Goal: Task Accomplishment & Management: Complete application form

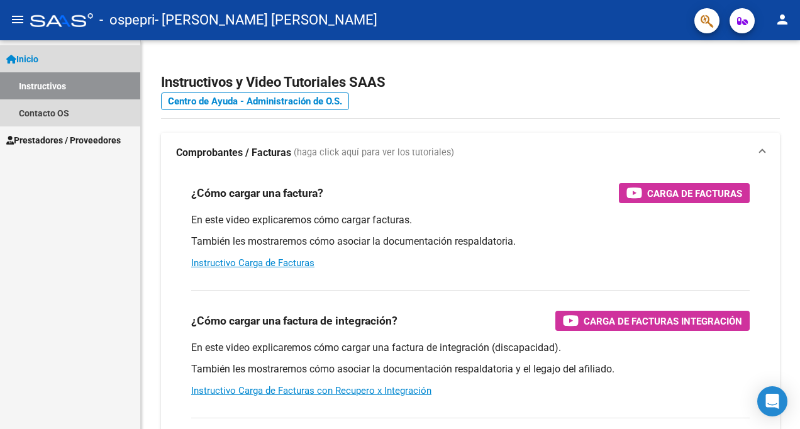
click at [33, 53] on span "Inicio" at bounding box center [22, 59] width 32 height 14
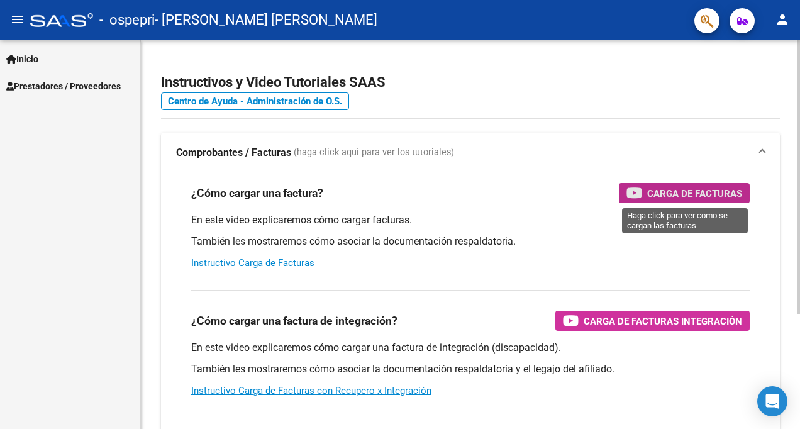
click at [687, 189] on span "Carga de Facturas" at bounding box center [695, 194] width 95 height 16
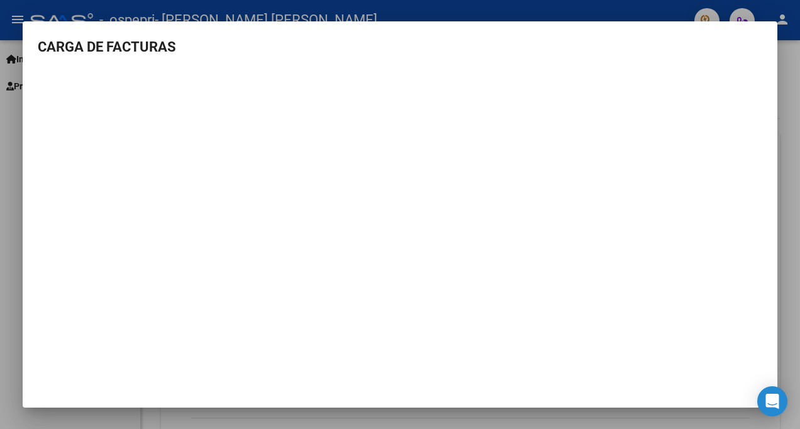
click at [746, 65] on mat-dialog-content "CARGA DE FACTURAS" at bounding box center [400, 184] width 755 height 296
click at [768, 29] on mat-dialog-container "CARGA DE FACTURAS" at bounding box center [400, 214] width 755 height 386
drag, startPoint x: 206, startPoint y: 26, endPoint x: 559, endPoint y: 70, distance: 355.9
click at [378, 47] on mat-dialog-container "CARGA DE FACTURAS" at bounding box center [400, 214] width 755 height 386
click at [13, 297] on div at bounding box center [400, 214] width 800 height 429
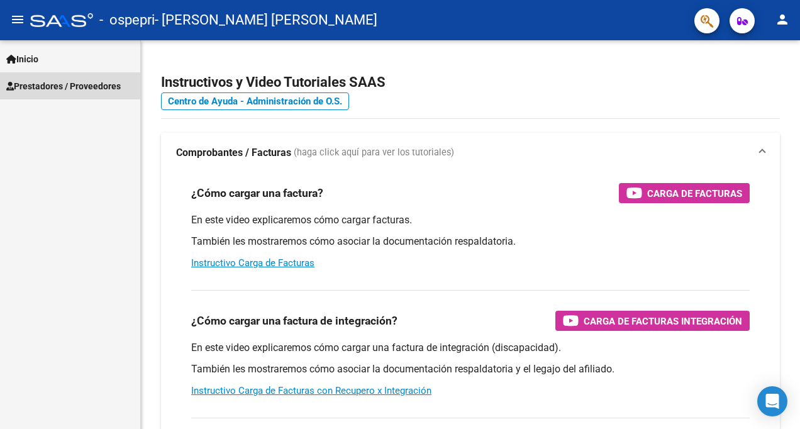
click at [67, 86] on span "Prestadores / Proveedores" at bounding box center [63, 86] width 115 height 14
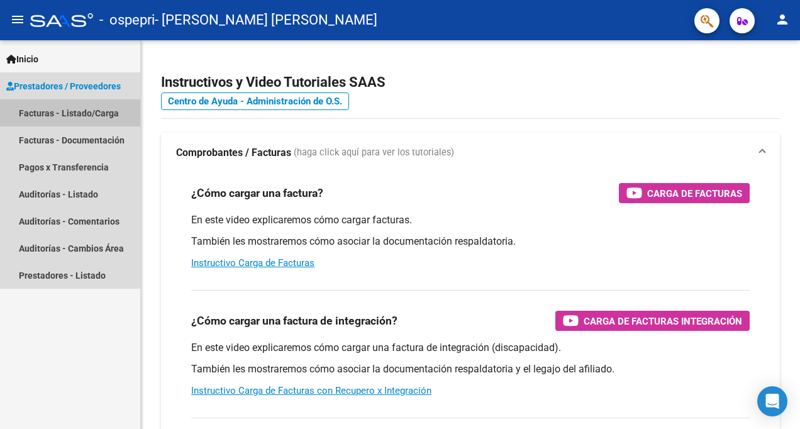
click at [62, 115] on link "Facturas - Listado/Carga" at bounding box center [70, 112] width 140 height 27
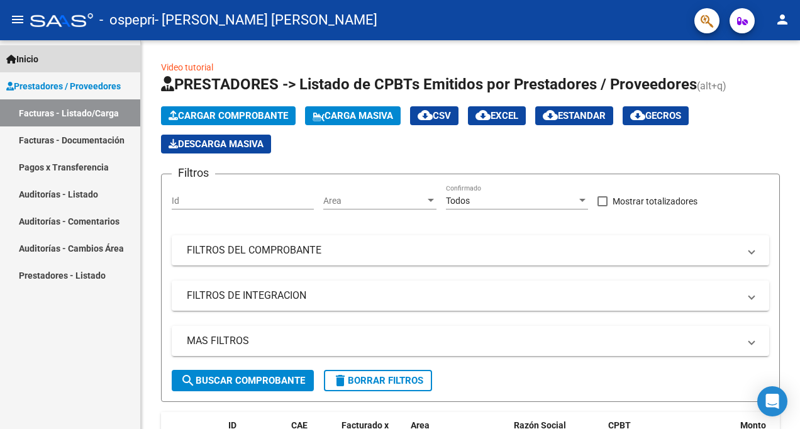
click at [29, 60] on span "Inicio" at bounding box center [22, 59] width 32 height 14
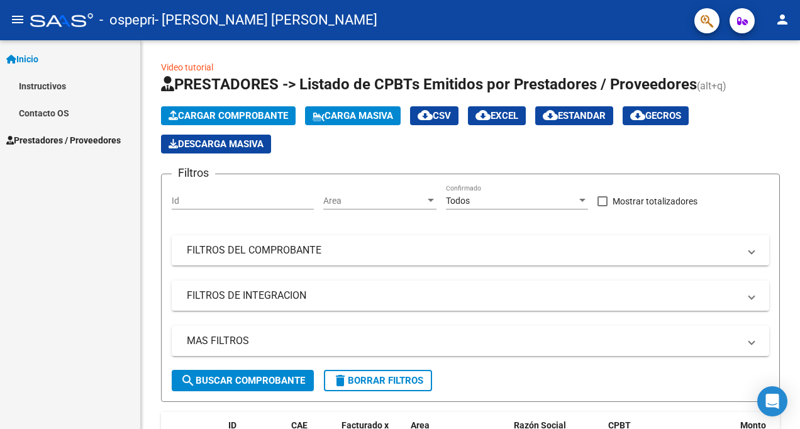
click at [35, 58] on span "Inicio" at bounding box center [22, 59] width 32 height 14
click at [31, 82] on span "Prestadores / Proveedores" at bounding box center [63, 86] width 115 height 14
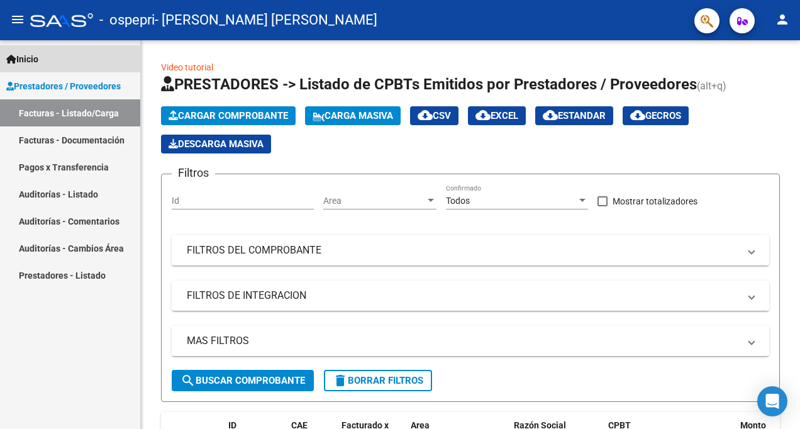
click at [31, 52] on span "Inicio" at bounding box center [22, 59] width 32 height 14
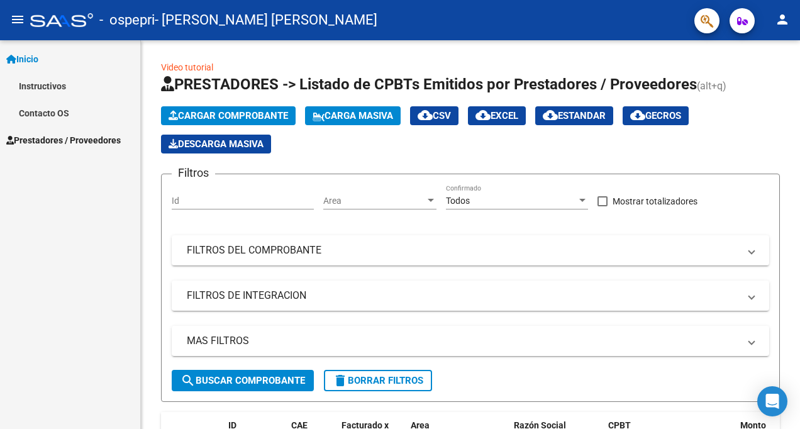
click at [31, 57] on span "Inicio" at bounding box center [22, 59] width 32 height 14
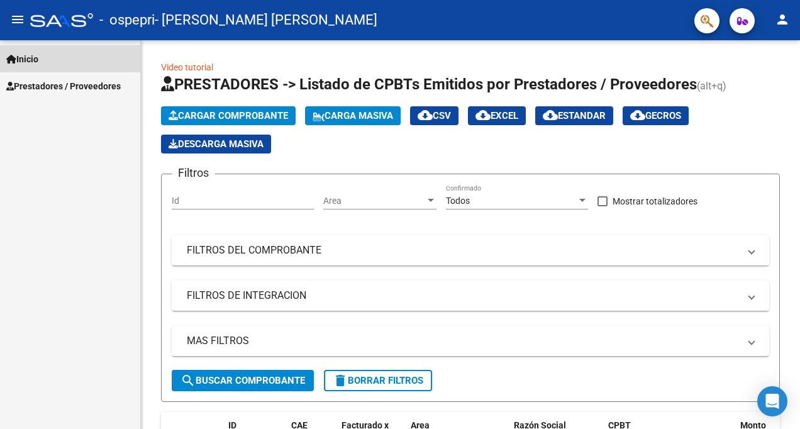
click at [31, 57] on span "Inicio" at bounding box center [22, 59] width 32 height 14
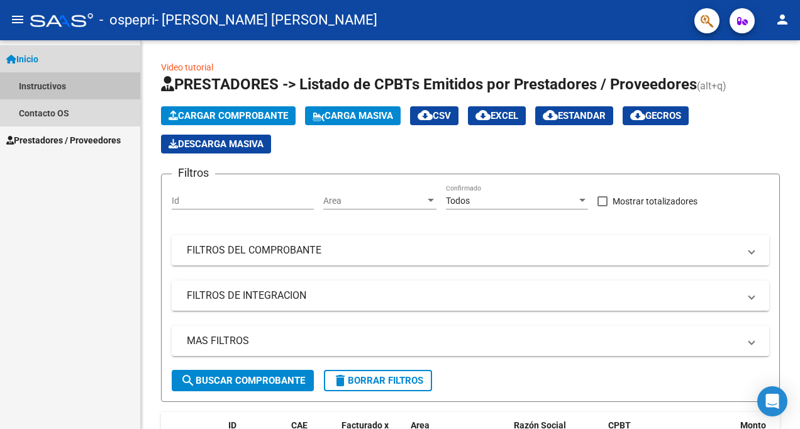
click at [57, 86] on link "Instructivos" at bounding box center [70, 85] width 140 height 27
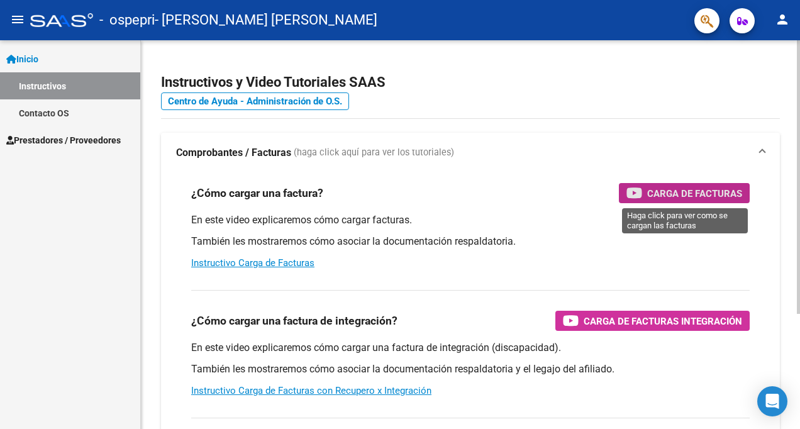
click at [680, 190] on span "Carga de Facturas" at bounding box center [695, 194] width 95 height 16
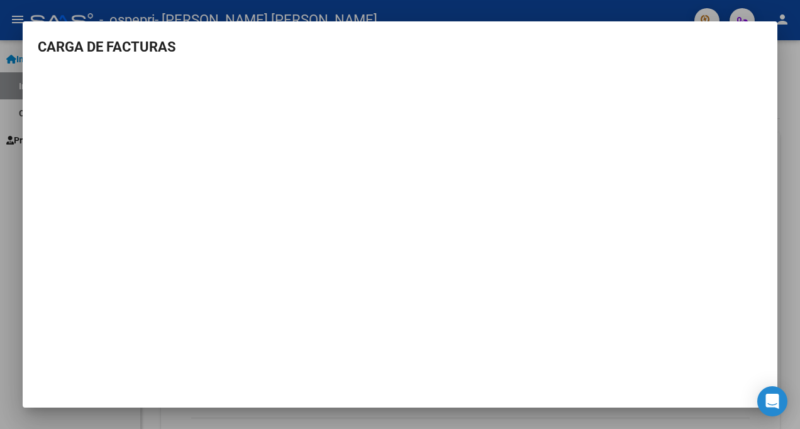
click at [10, 323] on div at bounding box center [400, 214] width 800 height 429
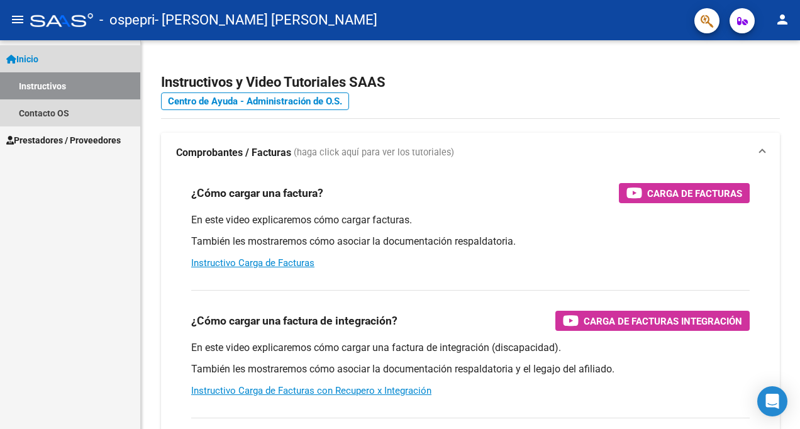
click at [29, 55] on span "Inicio" at bounding box center [22, 59] width 32 height 14
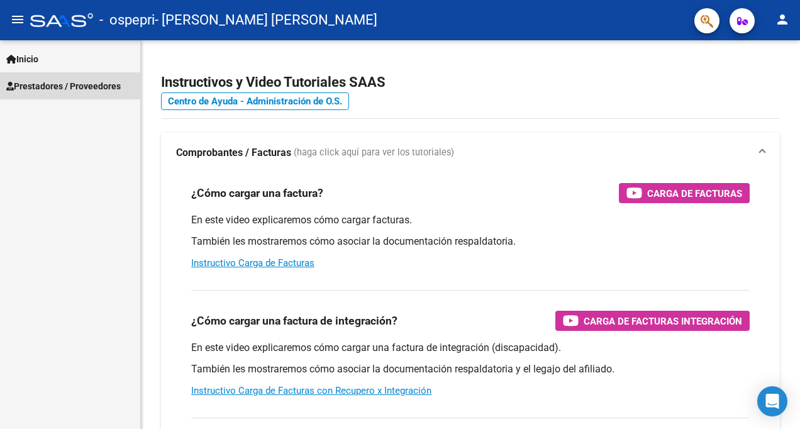
click at [52, 81] on span "Prestadores / Proveedores" at bounding box center [63, 86] width 115 height 14
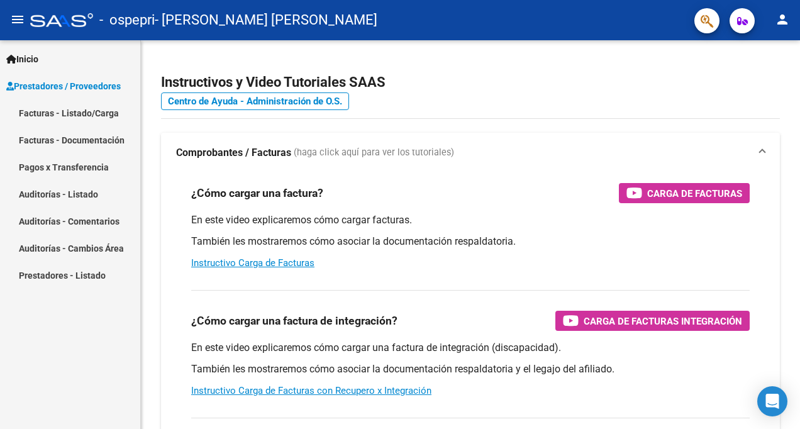
click at [80, 88] on span "Prestadores / Proveedores" at bounding box center [63, 86] width 115 height 14
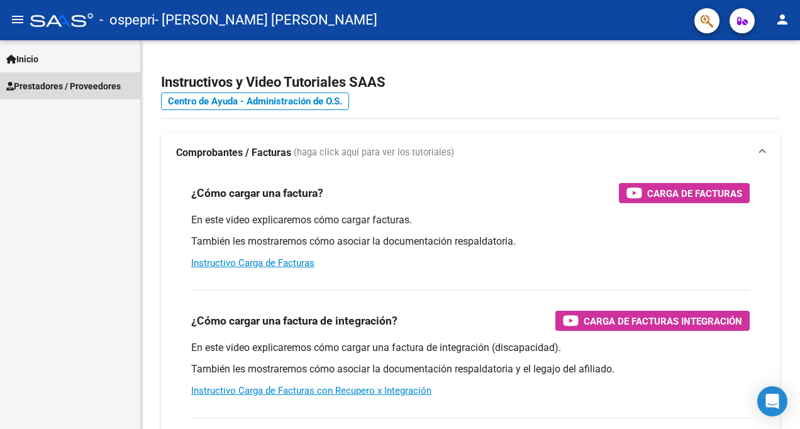
click at [80, 88] on span "Prestadores / Proveedores" at bounding box center [63, 86] width 115 height 14
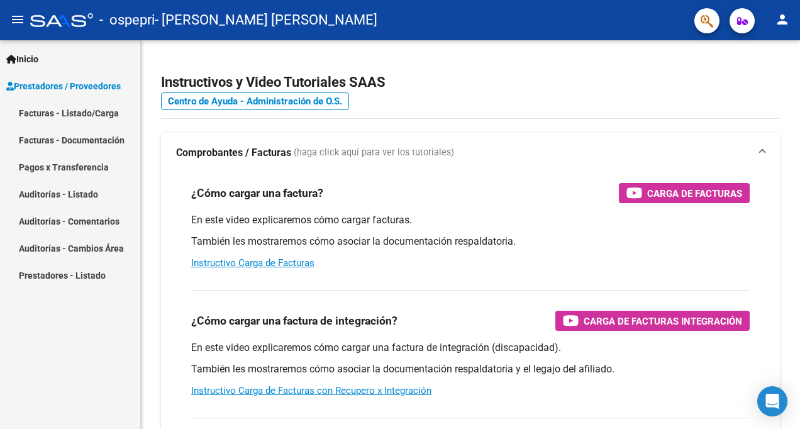
click at [72, 116] on link "Facturas - Listado/Carga" at bounding box center [70, 112] width 140 height 27
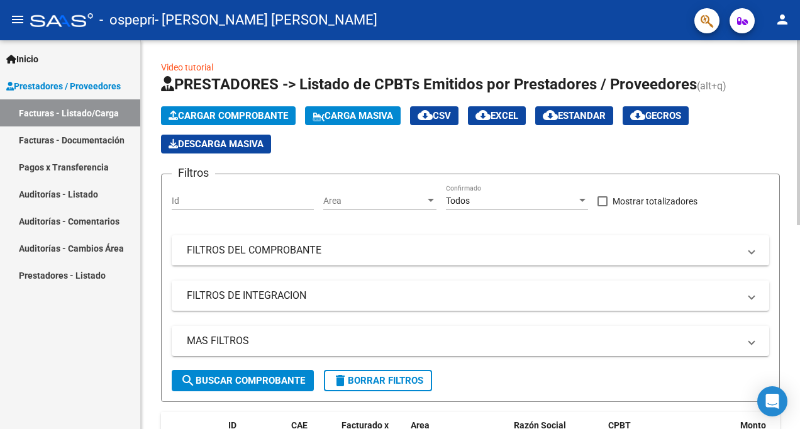
click at [254, 111] on span "Cargar Comprobante" at bounding box center [229, 115] width 120 height 11
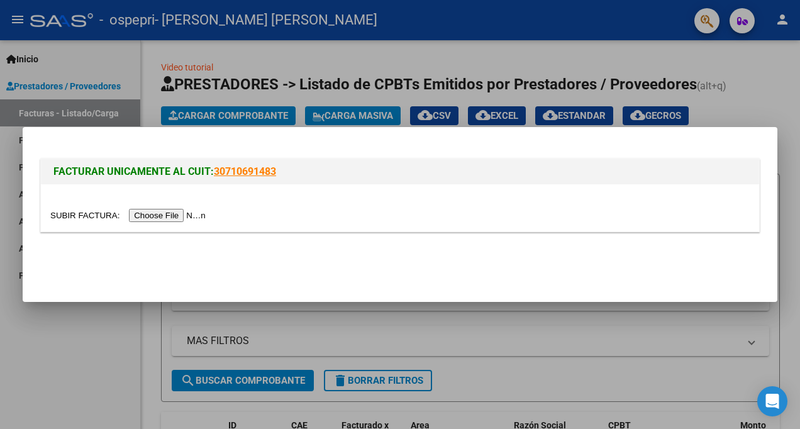
click at [163, 216] on input "file" at bounding box center [129, 215] width 159 height 13
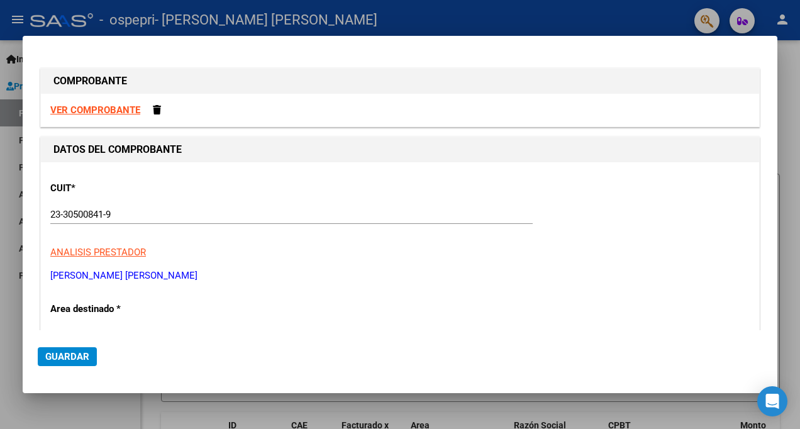
click at [8, 178] on div at bounding box center [400, 214] width 800 height 429
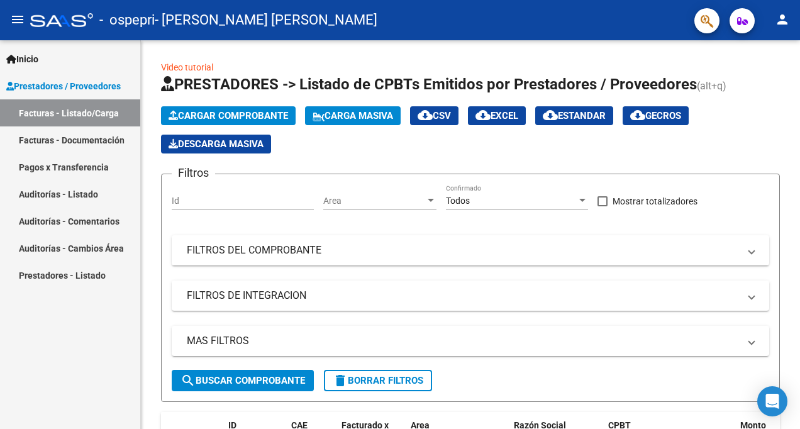
click at [87, 105] on link "Facturas - Listado/Carga" at bounding box center [70, 112] width 140 height 27
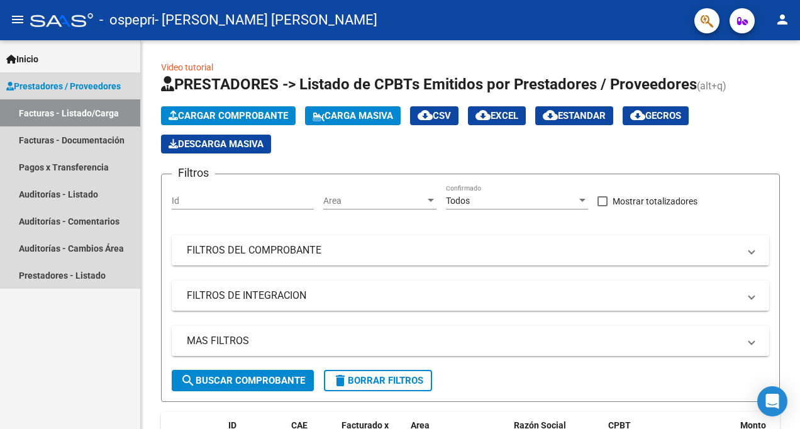
click at [99, 80] on span "Prestadores / Proveedores" at bounding box center [63, 86] width 115 height 14
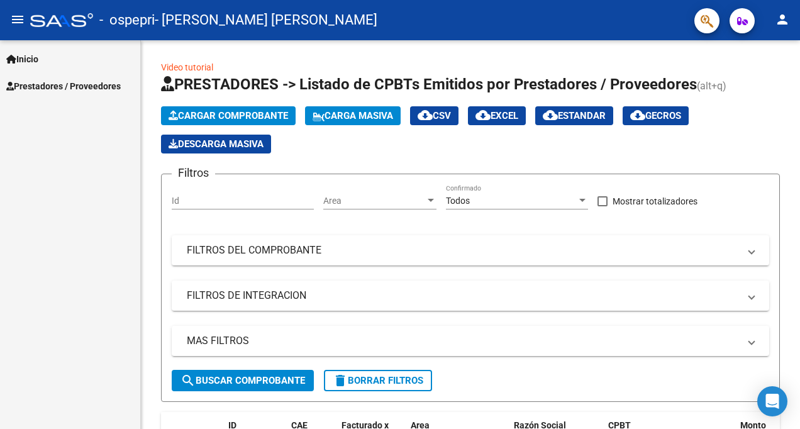
click at [108, 84] on span "Prestadores / Proveedores" at bounding box center [63, 86] width 115 height 14
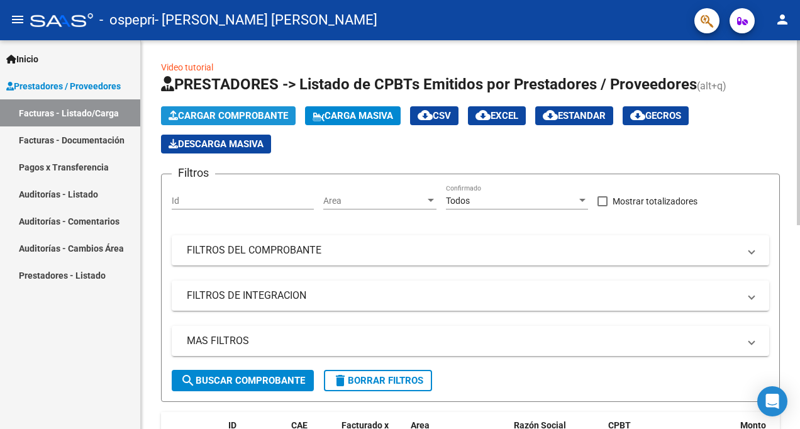
click at [213, 113] on span "Cargar Comprobante" at bounding box center [229, 115] width 120 height 11
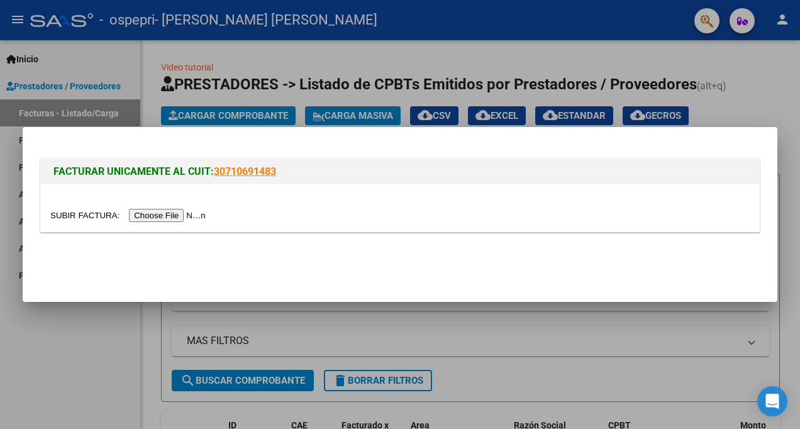
click at [72, 216] on input "file" at bounding box center [129, 215] width 159 height 13
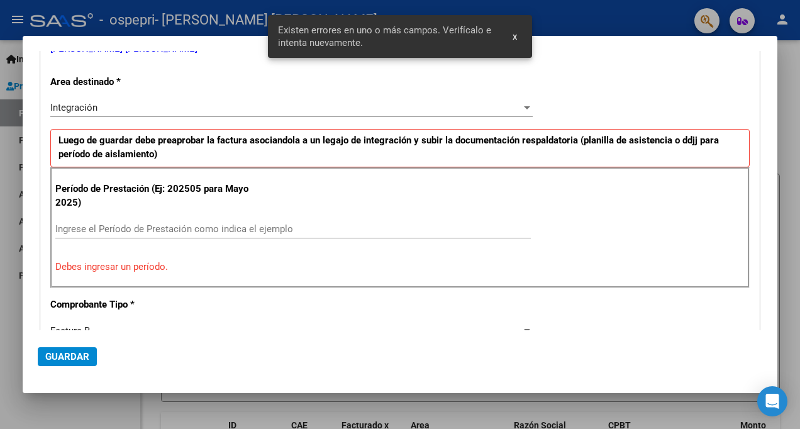
scroll to position [315, 0]
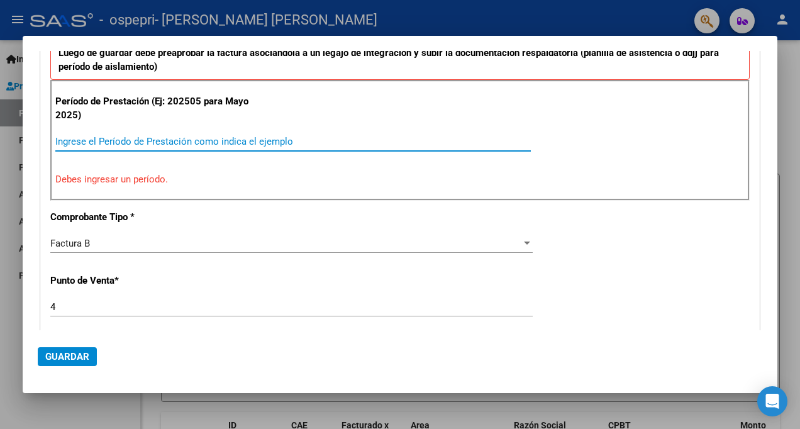
drag, startPoint x: 200, startPoint y: 146, endPoint x: 200, endPoint y: 137, distance: 9.4
click at [200, 143] on input "Ingrese el Período de Prestación como indica el ejemplo" at bounding box center [293, 141] width 476 height 11
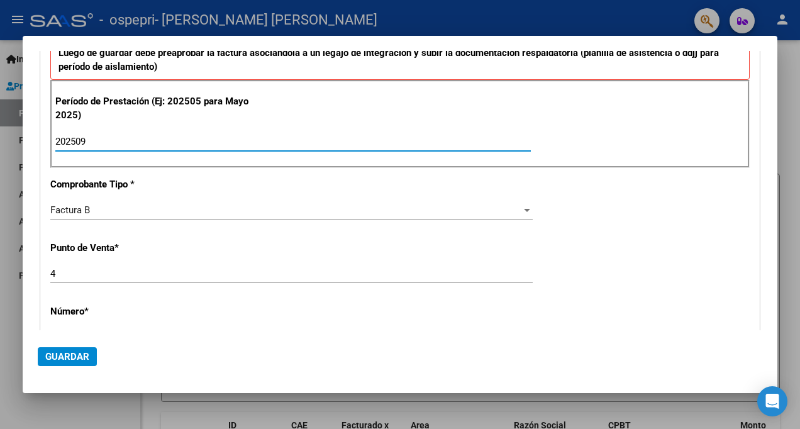
type input "202509"
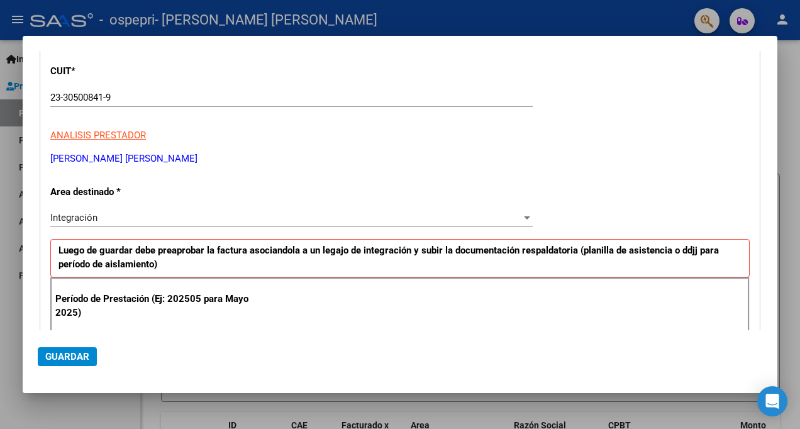
scroll to position [0, 0]
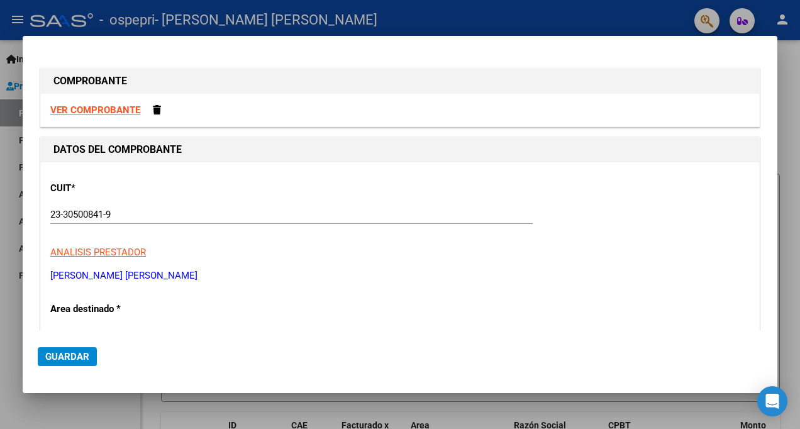
click at [9, 240] on div at bounding box center [400, 214] width 800 height 429
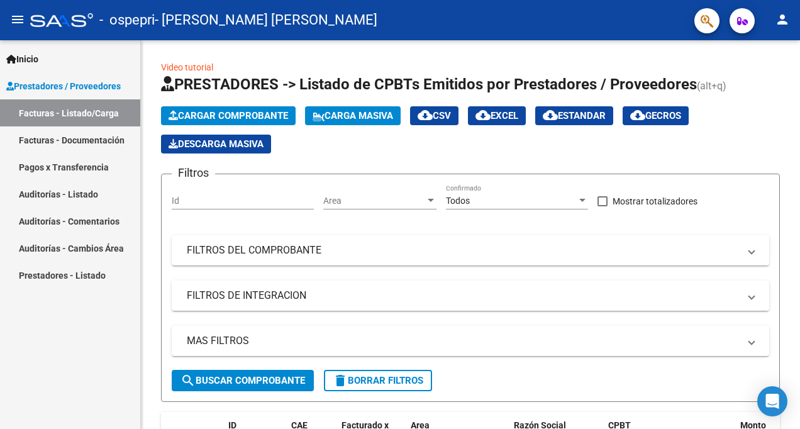
click at [38, 106] on link "Facturas - Listado/Carga" at bounding box center [70, 112] width 140 height 27
click at [206, 115] on span "Cargar Comprobante" at bounding box center [229, 115] width 120 height 11
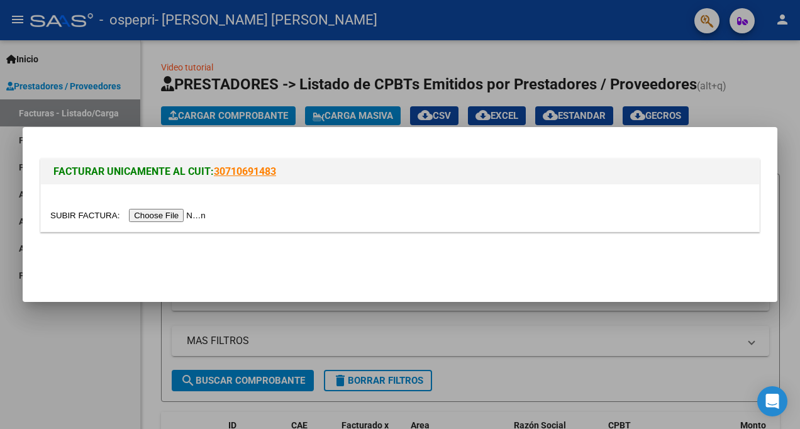
click at [152, 218] on input "file" at bounding box center [129, 215] width 159 height 13
click at [145, 213] on input "file" at bounding box center [129, 215] width 159 height 13
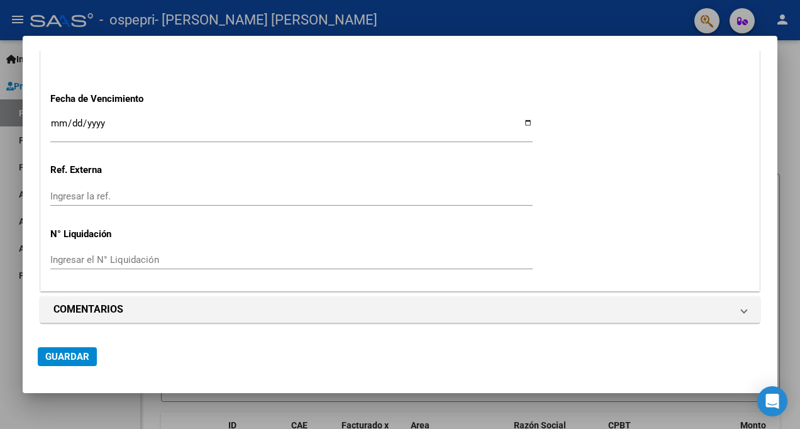
scroll to position [906, 0]
click at [795, 116] on div at bounding box center [400, 214] width 800 height 429
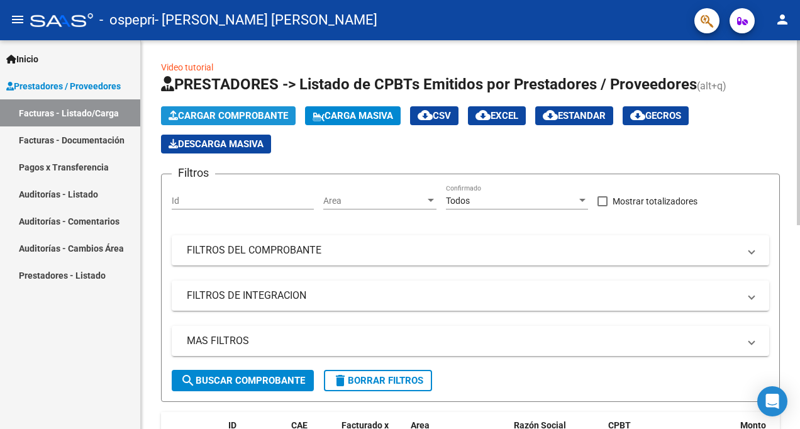
click at [216, 115] on span "Cargar Comprobante" at bounding box center [229, 115] width 120 height 11
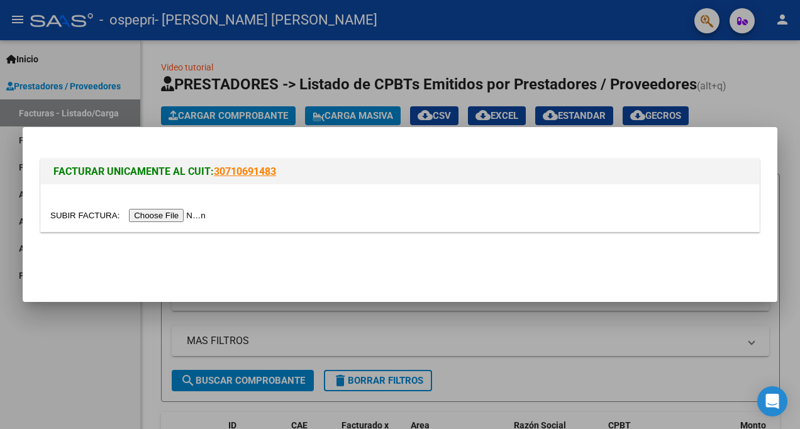
click at [167, 212] on input "file" at bounding box center [129, 215] width 159 height 13
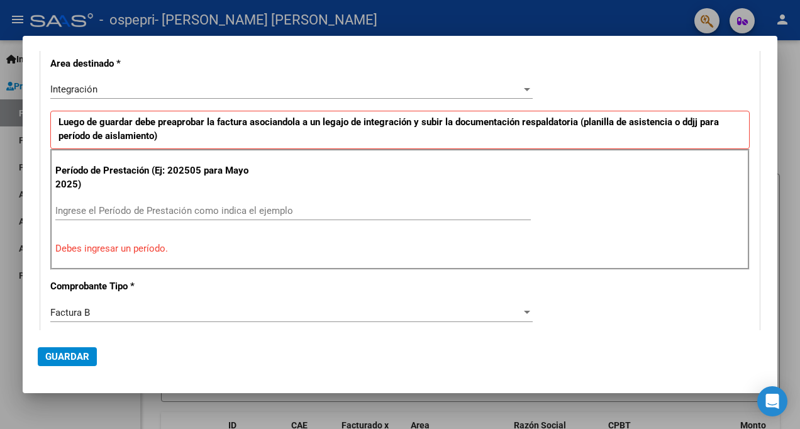
scroll to position [213, 0]
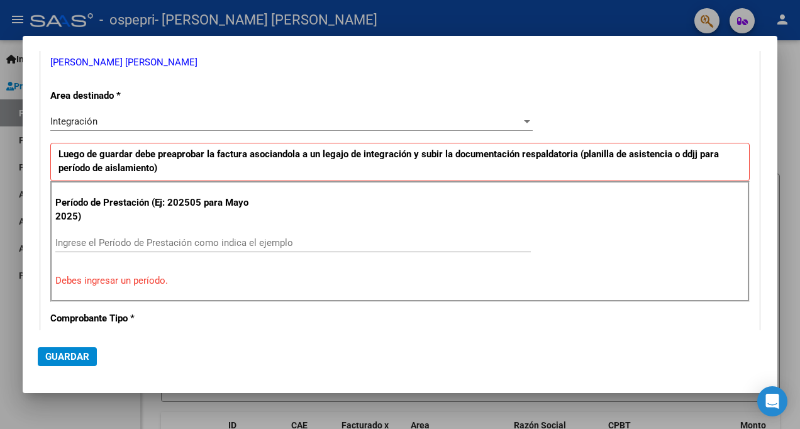
click at [121, 245] on input "Ingrese el Período de Prestación como indica el ejemplo" at bounding box center [293, 242] width 476 height 11
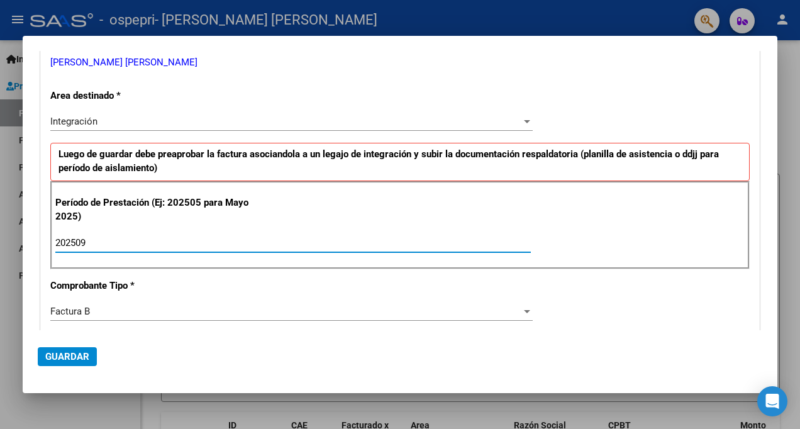
type input "202509"
click at [57, 356] on span "Guardar" at bounding box center [67, 356] width 44 height 11
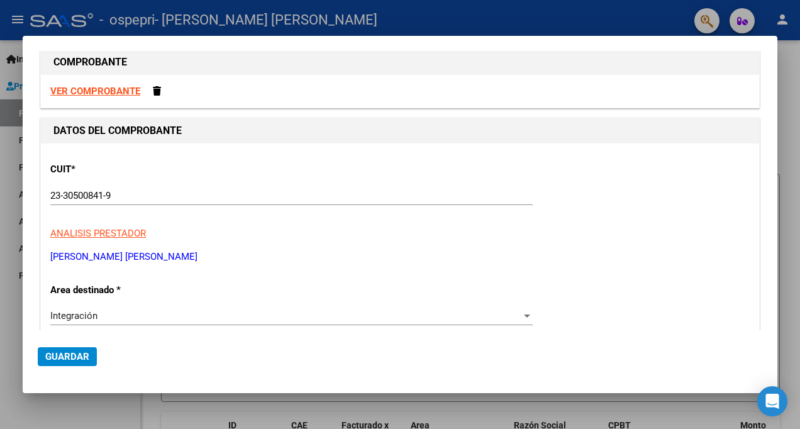
scroll to position [0, 0]
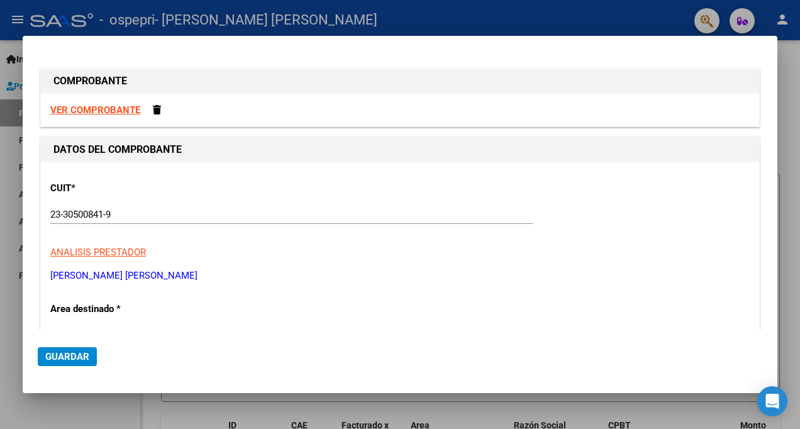
click at [444, 403] on div at bounding box center [400, 214] width 800 height 429
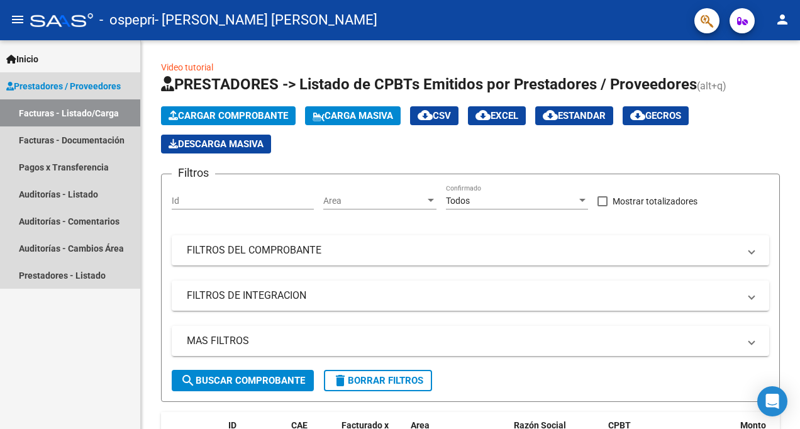
click at [70, 113] on link "Facturas - Listado/Carga" at bounding box center [70, 112] width 140 height 27
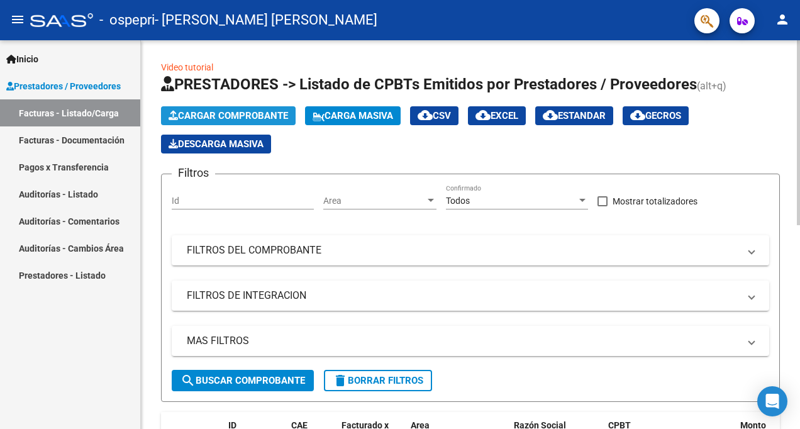
click at [204, 114] on span "Cargar Comprobante" at bounding box center [229, 115] width 120 height 11
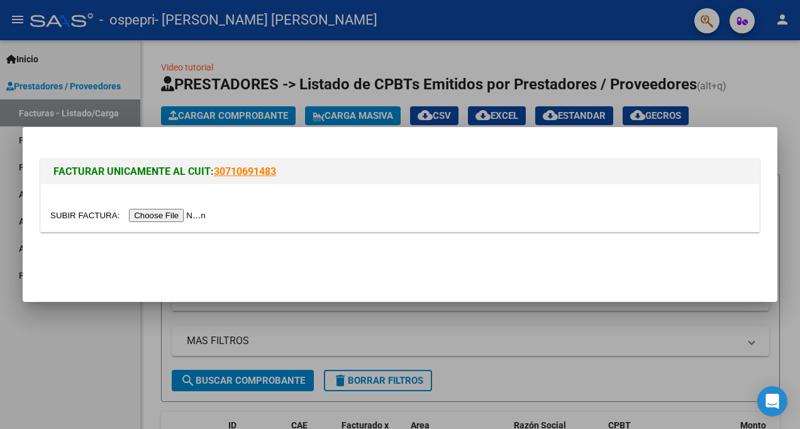
click at [96, 218] on input "file" at bounding box center [129, 215] width 159 height 13
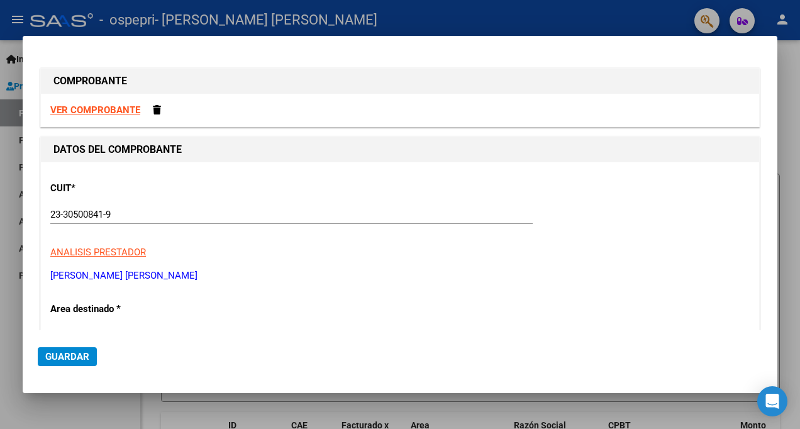
click at [786, 211] on div at bounding box center [400, 214] width 800 height 429
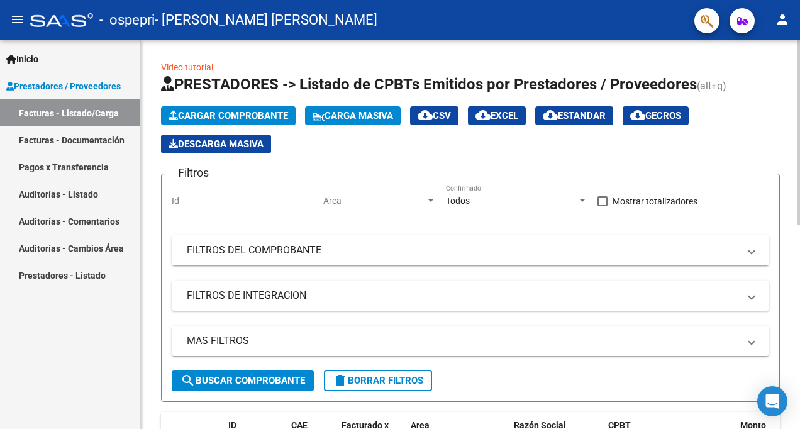
click at [205, 112] on span "Cargar Comprobante" at bounding box center [229, 115] width 120 height 11
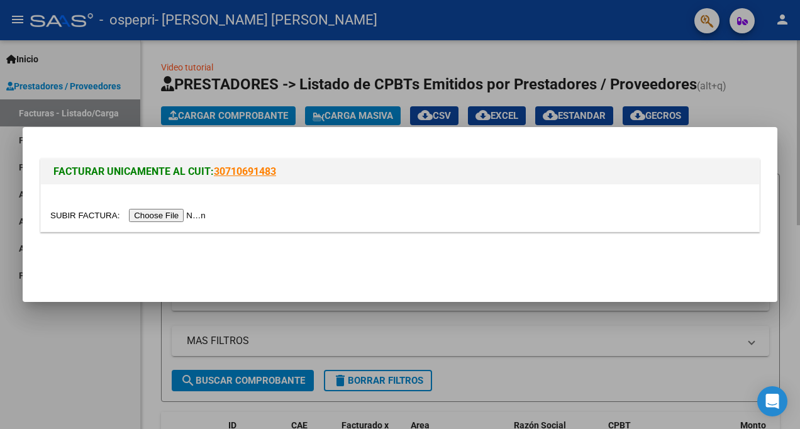
click at [635, 314] on div at bounding box center [400, 214] width 800 height 429
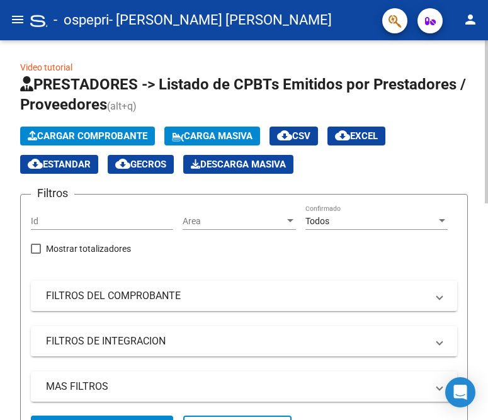
click at [440, 155] on div "Cargar Comprobante Carga Masiva cloud_download CSV cloud_download EXCEL cloud_d…" at bounding box center [243, 149] width 447 height 47
click at [439, 155] on div "Cargar Comprobante Carga Masiva cloud_download CSV cloud_download EXCEL cloud_d…" at bounding box center [243, 149] width 447 height 47
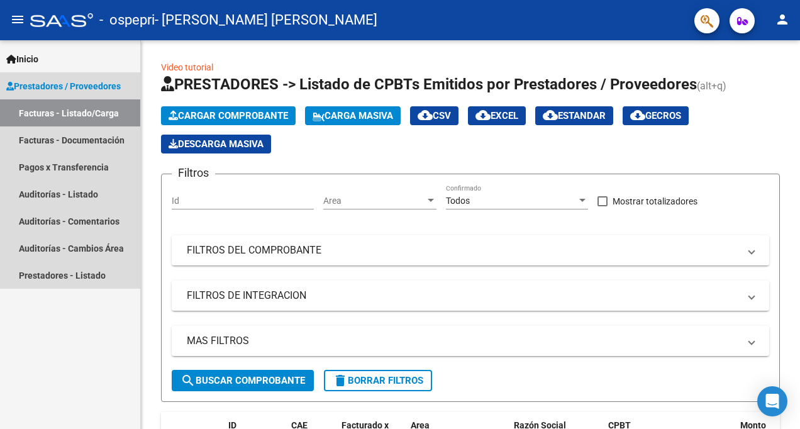
click at [56, 84] on span "Prestadores / Proveedores" at bounding box center [63, 86] width 115 height 14
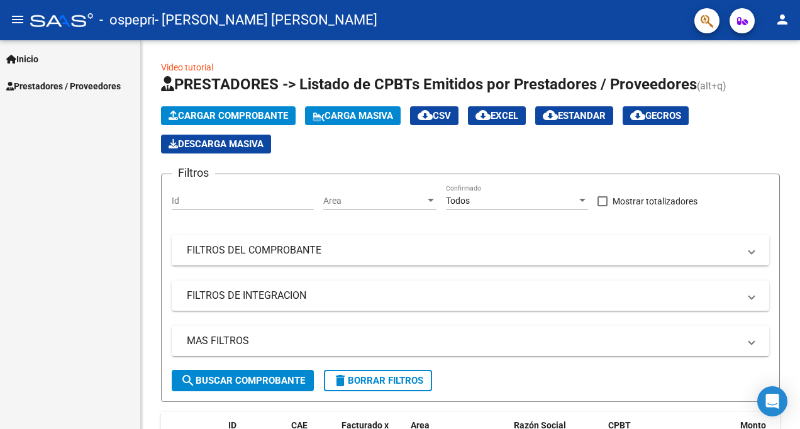
click at [55, 82] on span "Prestadores / Proveedores" at bounding box center [63, 86] width 115 height 14
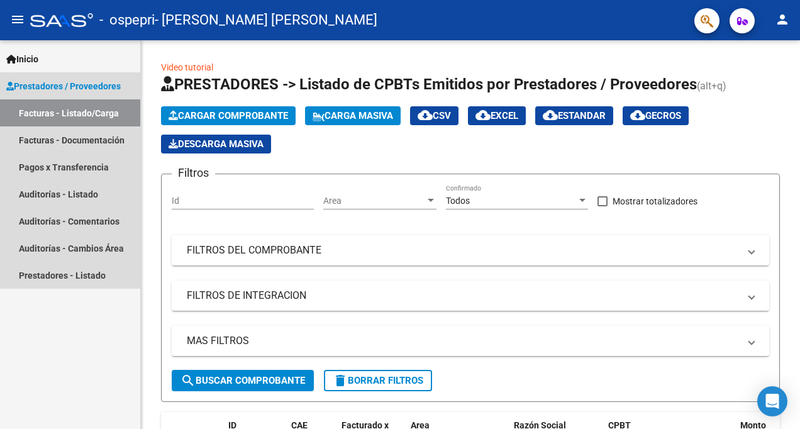
click at [80, 114] on link "Facturas - Listado/Carga" at bounding box center [70, 112] width 140 height 27
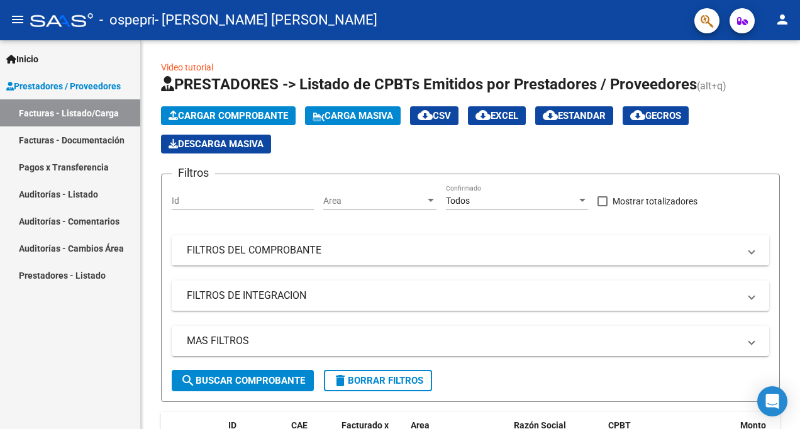
click at [85, 143] on link "Facturas - Documentación" at bounding box center [70, 139] width 140 height 27
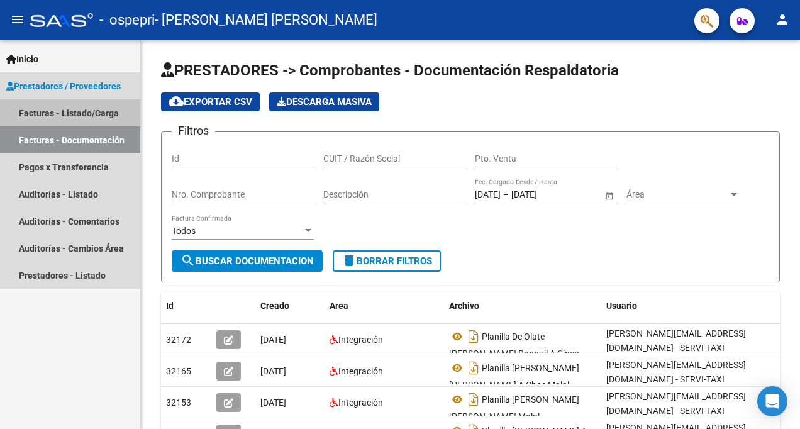
click at [70, 115] on link "Facturas - Listado/Carga" at bounding box center [70, 112] width 140 height 27
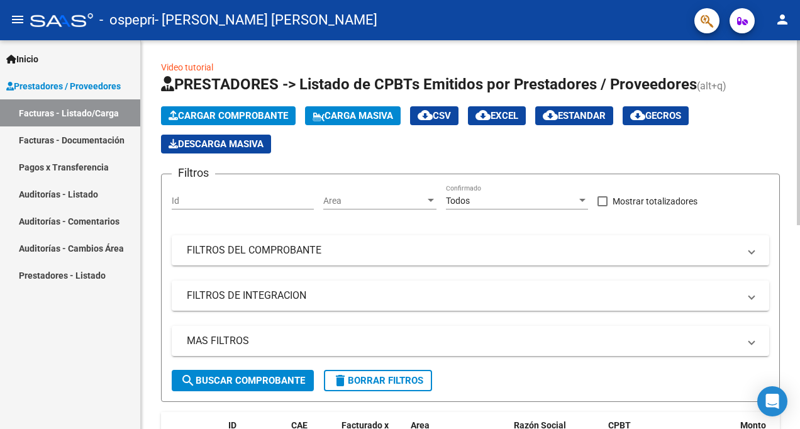
click at [233, 120] on span "Cargar Comprobante" at bounding box center [229, 115] width 120 height 11
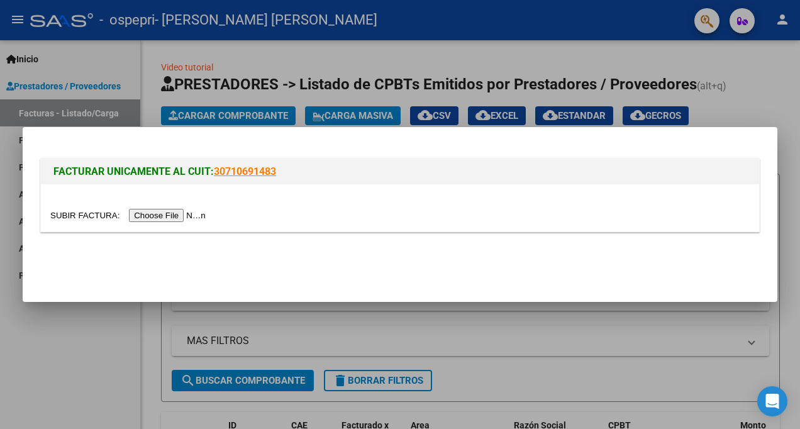
click at [94, 216] on input "file" at bounding box center [129, 215] width 159 height 13
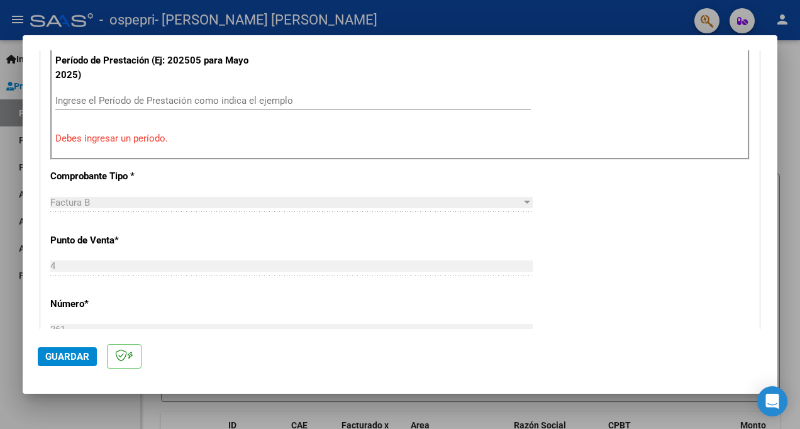
scroll to position [275, 0]
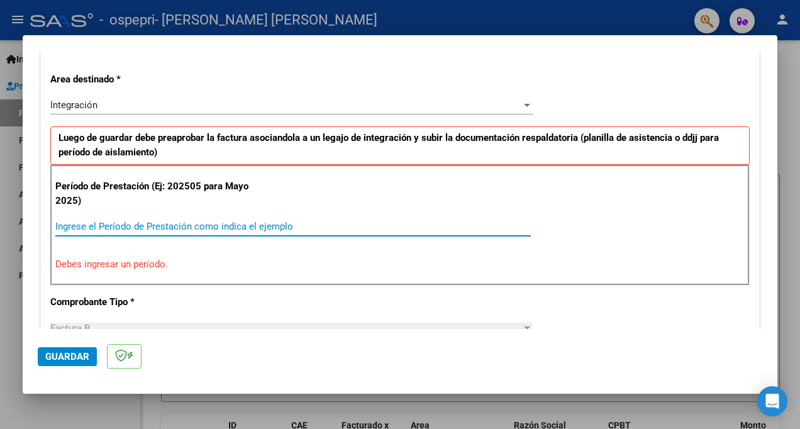
click at [123, 222] on input "Ingrese el Período de Prestación como indica el ejemplo" at bounding box center [293, 226] width 476 height 11
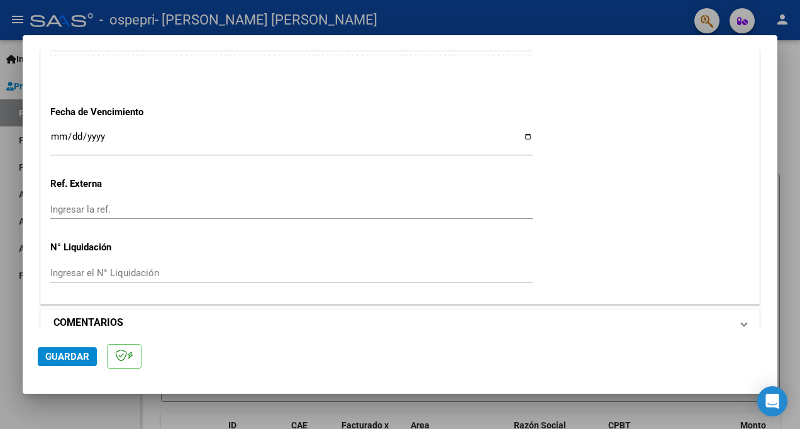
scroll to position [867, 0]
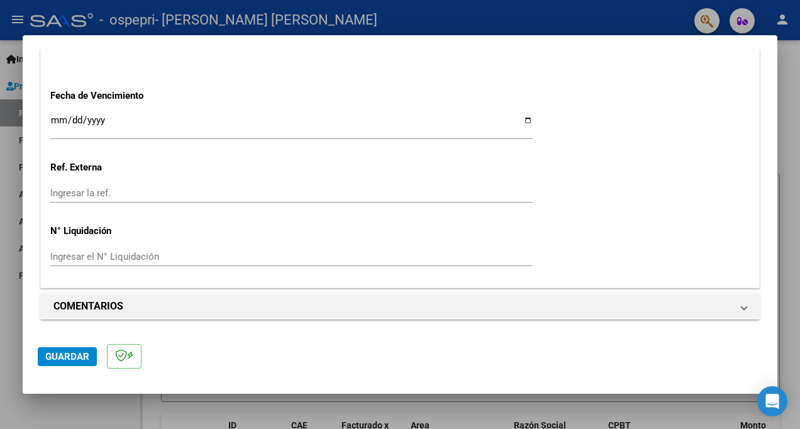
type input "202509"
click at [53, 354] on span "Guardar" at bounding box center [67, 356] width 44 height 11
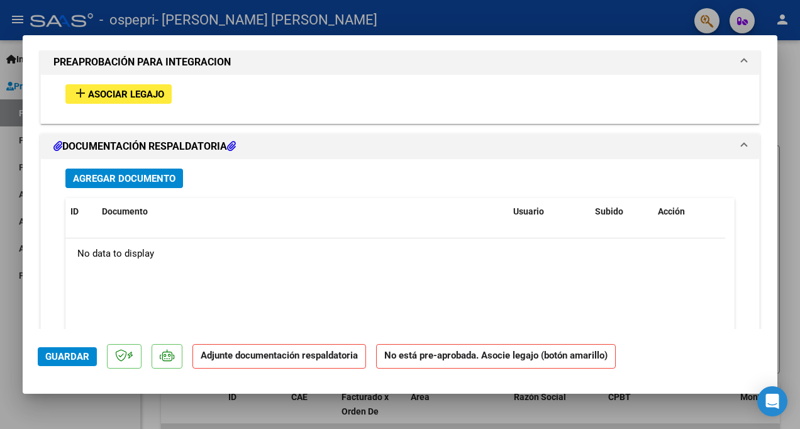
scroll to position [1105, 0]
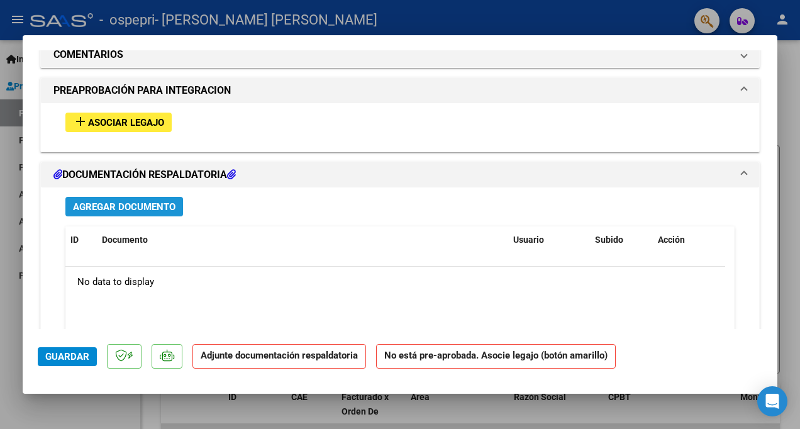
click at [125, 205] on span "Agregar Documento" at bounding box center [124, 206] width 103 height 11
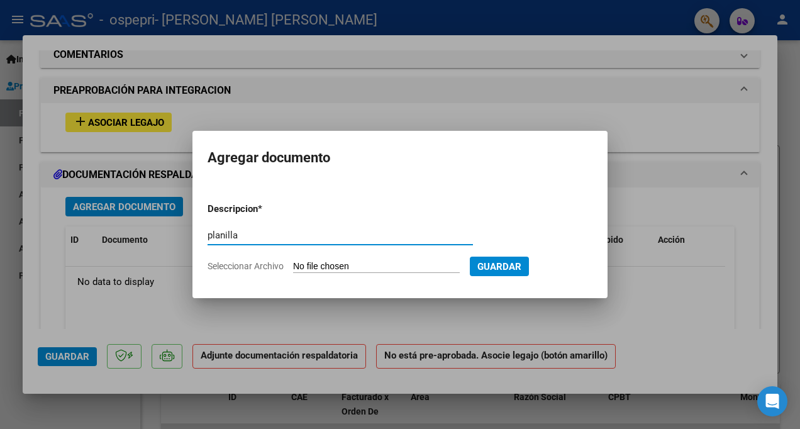
type input "planilla"
click at [392, 265] on input "Seleccionar Archivo" at bounding box center [376, 267] width 167 height 12
click at [318, 266] on input "Seleccionar Archivo" at bounding box center [376, 267] width 167 height 12
type input "C:\fakepath\plan vega.jpg"
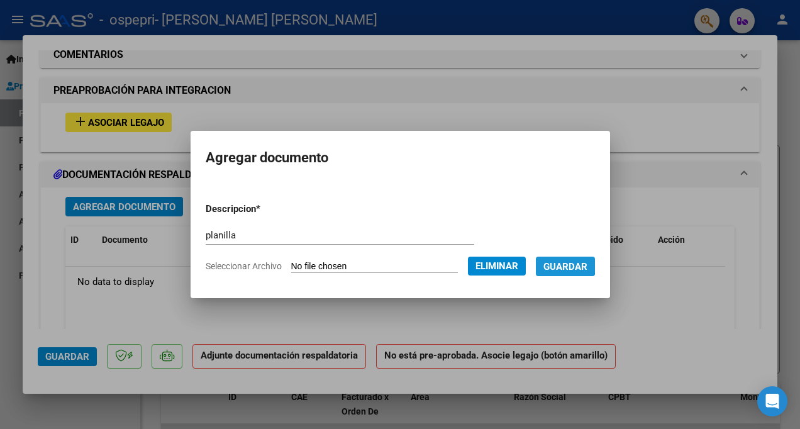
click at [576, 264] on span "Guardar" at bounding box center [566, 266] width 44 height 11
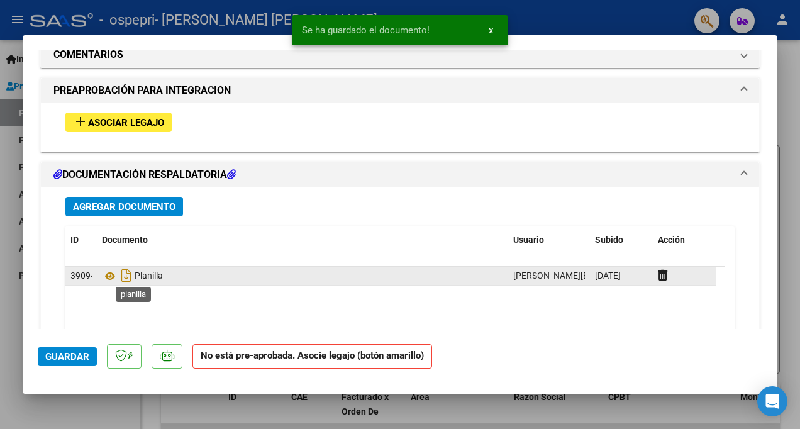
click at [142, 281] on span "Planilla" at bounding box center [132, 276] width 61 height 10
drag, startPoint x: 142, startPoint y: 281, endPoint x: 123, endPoint y: 279, distance: 18.3
click at [123, 279] on icon "Descargar documento" at bounding box center [126, 276] width 16 height 20
click at [123, 279] on icon at bounding box center [124, 276] width 13 height 14
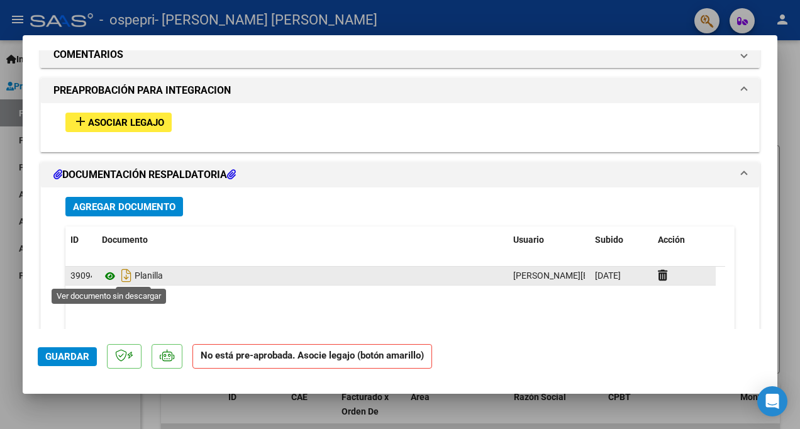
click at [110, 276] on icon at bounding box center [110, 276] width 16 height 15
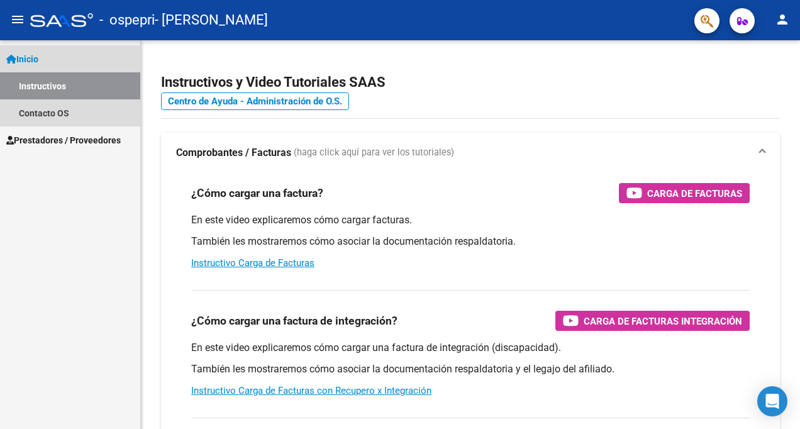
click at [57, 55] on link "Inicio" at bounding box center [70, 58] width 140 height 27
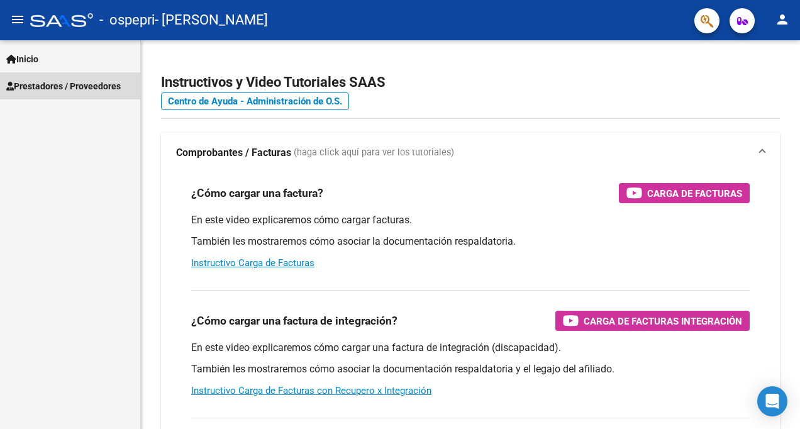
click at [57, 84] on span "Prestadores / Proveedores" at bounding box center [63, 86] width 115 height 14
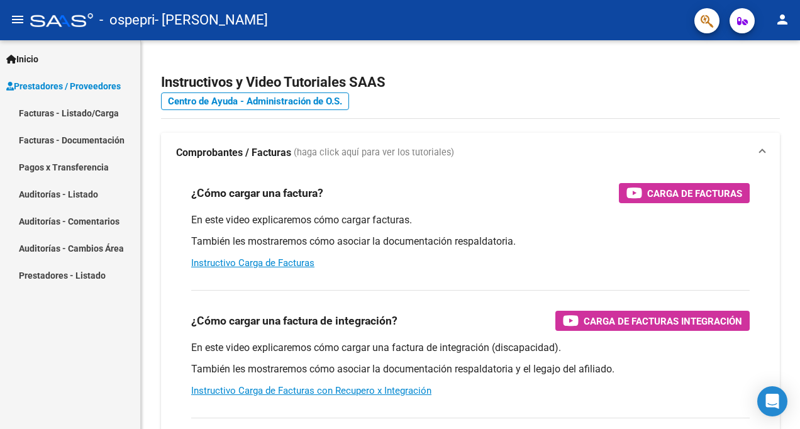
click at [60, 117] on link "Facturas - Listado/Carga" at bounding box center [70, 112] width 140 height 27
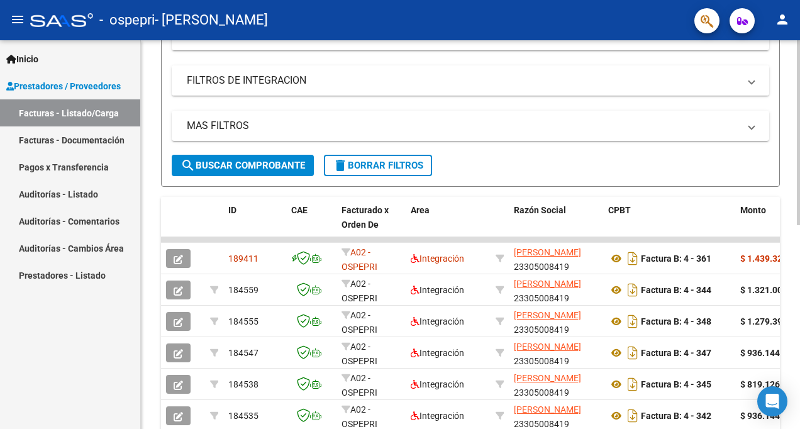
scroll to position [252, 0]
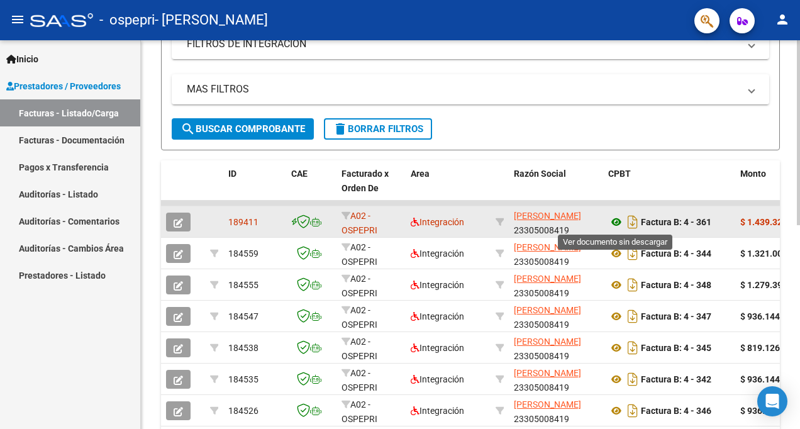
click at [615, 223] on icon at bounding box center [617, 222] width 16 height 15
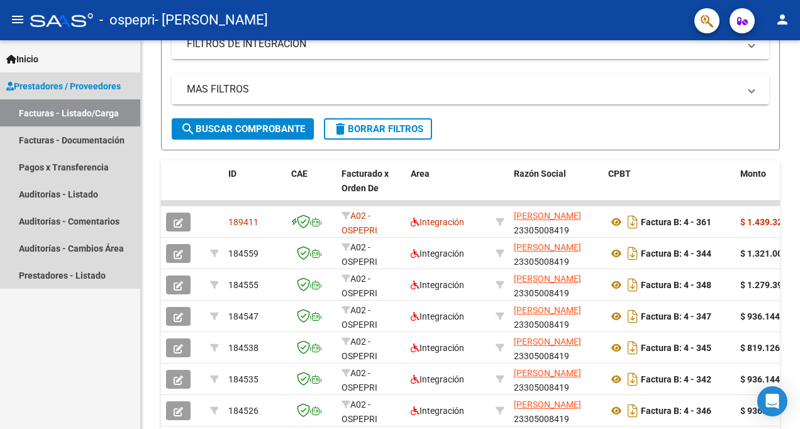
click at [57, 81] on span "Prestadores / Proveedores" at bounding box center [63, 86] width 115 height 14
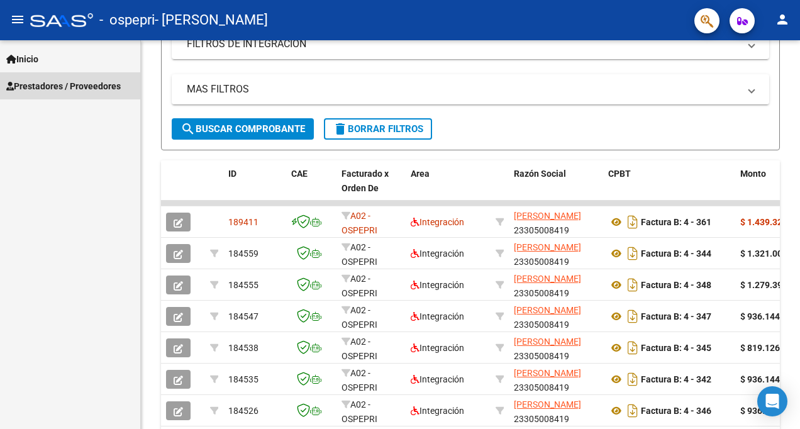
click at [60, 85] on span "Prestadores / Proveedores" at bounding box center [63, 86] width 115 height 14
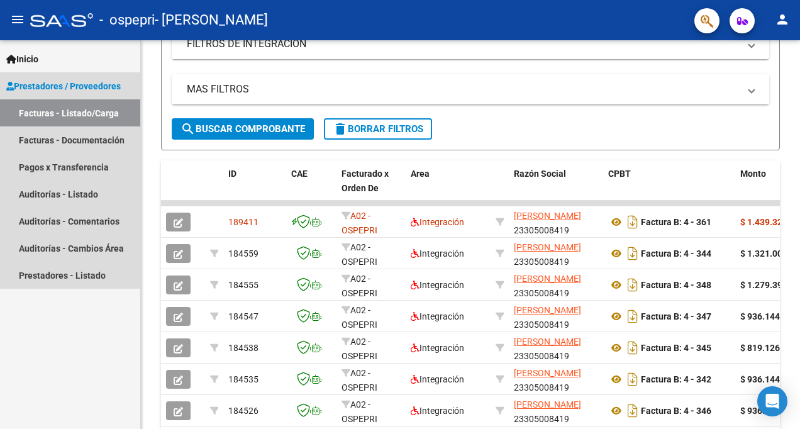
click at [60, 85] on span "Prestadores / Proveedores" at bounding box center [63, 86] width 115 height 14
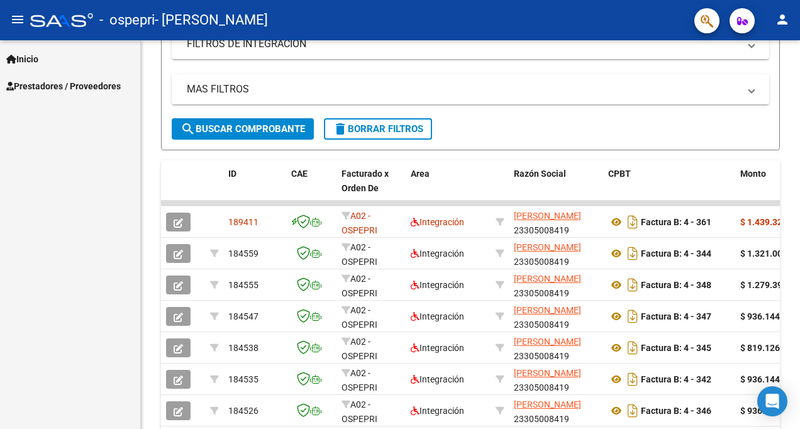
click at [45, 54] on link "Inicio" at bounding box center [70, 58] width 140 height 27
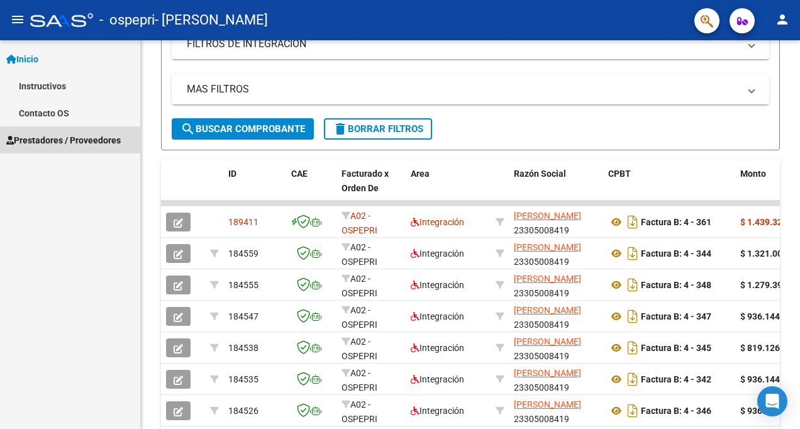
click at [57, 138] on span "Prestadores / Proveedores" at bounding box center [63, 140] width 115 height 14
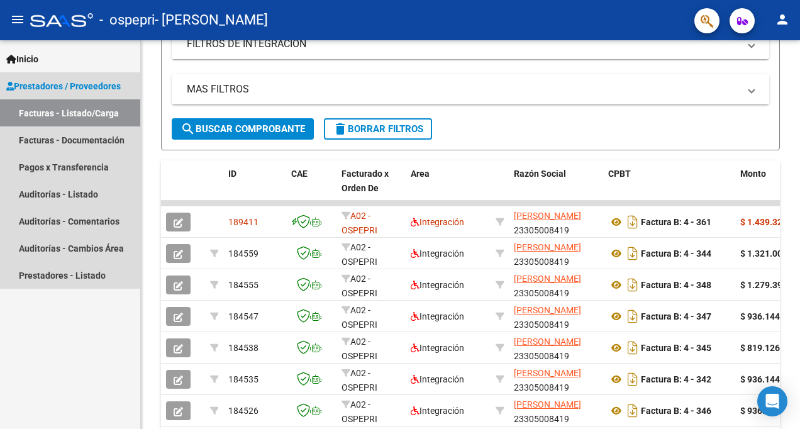
click at [70, 111] on link "Facturas - Listado/Carga" at bounding box center [70, 112] width 140 height 27
click at [48, 82] on span "Prestadores / Proveedores" at bounding box center [63, 86] width 115 height 14
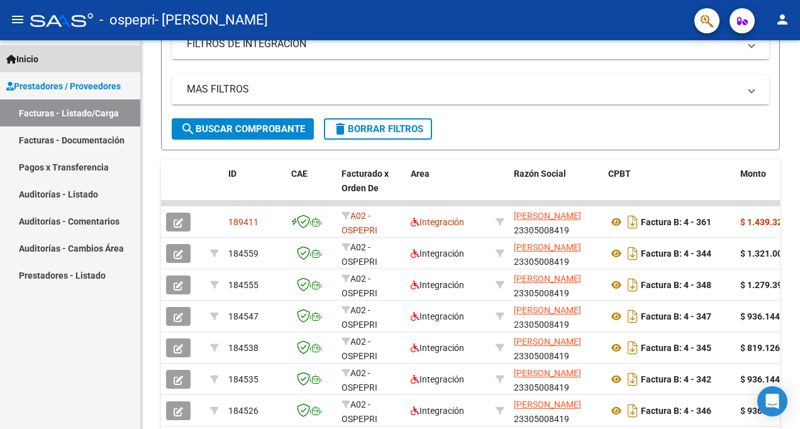
click at [38, 53] on span "Inicio" at bounding box center [22, 59] width 32 height 14
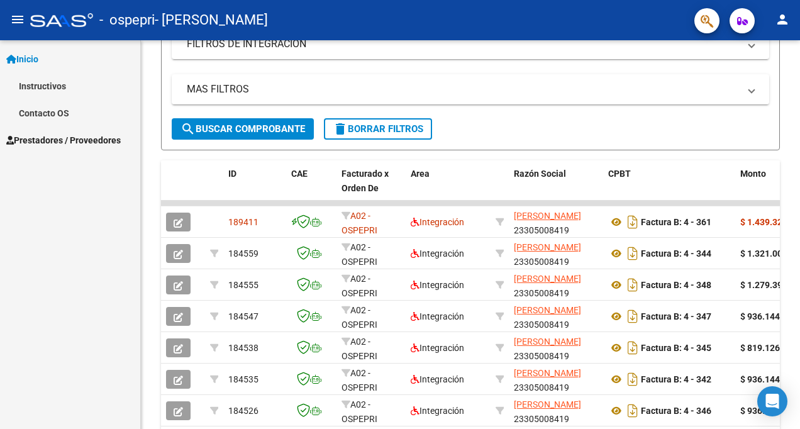
click at [38, 53] on span "Inicio" at bounding box center [22, 59] width 32 height 14
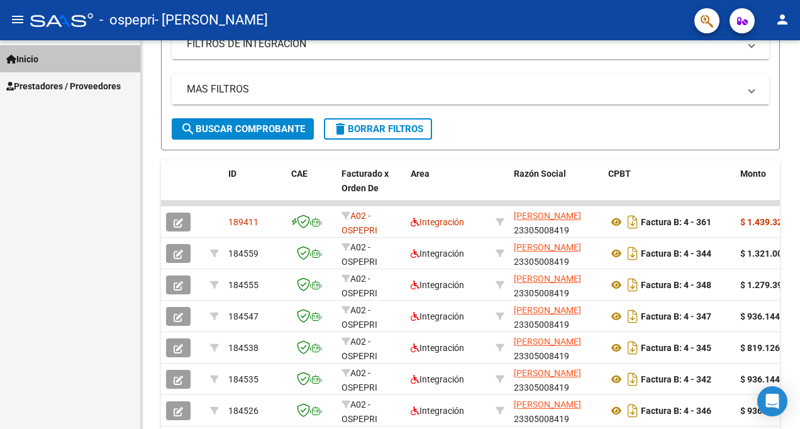
click at [38, 53] on span "Inicio" at bounding box center [22, 59] width 32 height 14
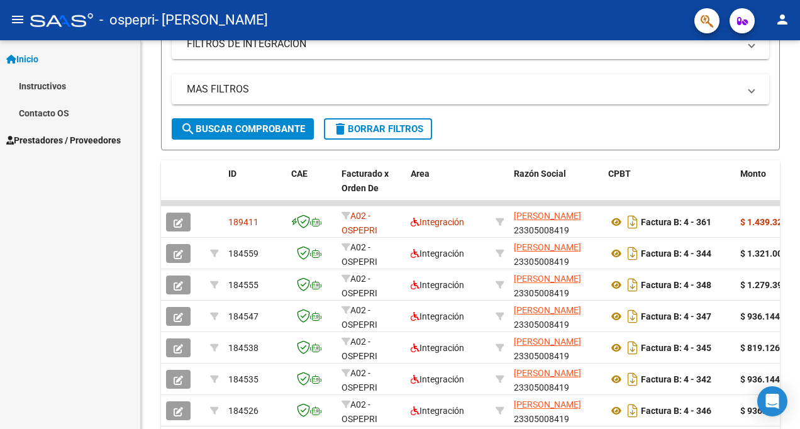
click at [47, 61] on link "Inicio" at bounding box center [70, 58] width 140 height 27
click at [55, 80] on span "Prestadores / Proveedores" at bounding box center [63, 86] width 115 height 14
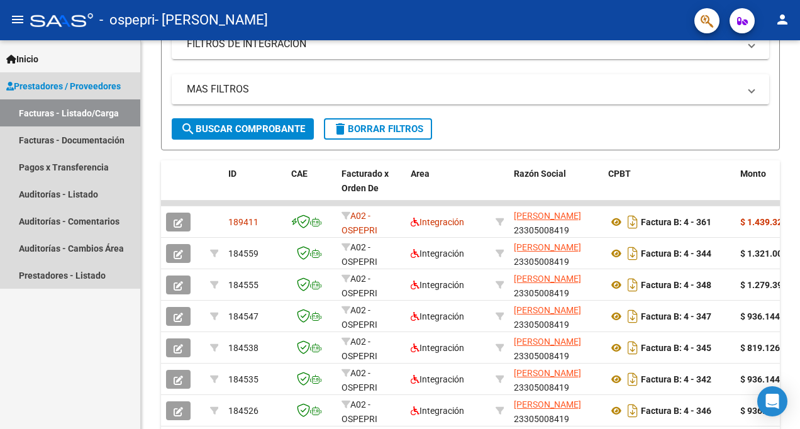
click at [99, 111] on link "Facturas - Listado/Carga" at bounding box center [70, 112] width 140 height 27
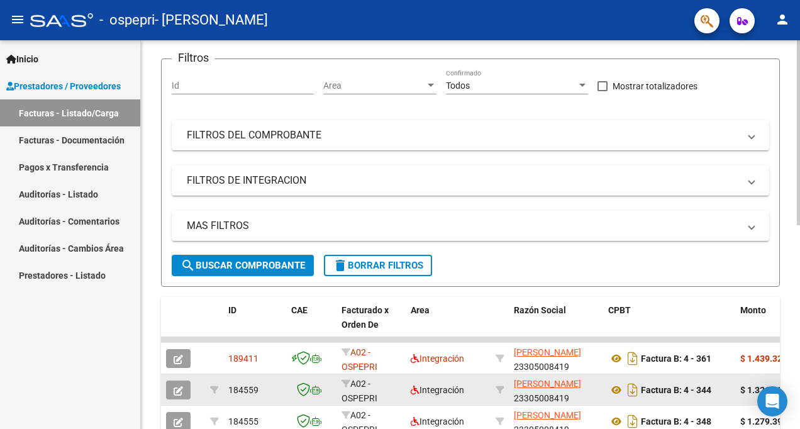
scroll to position [0, 0]
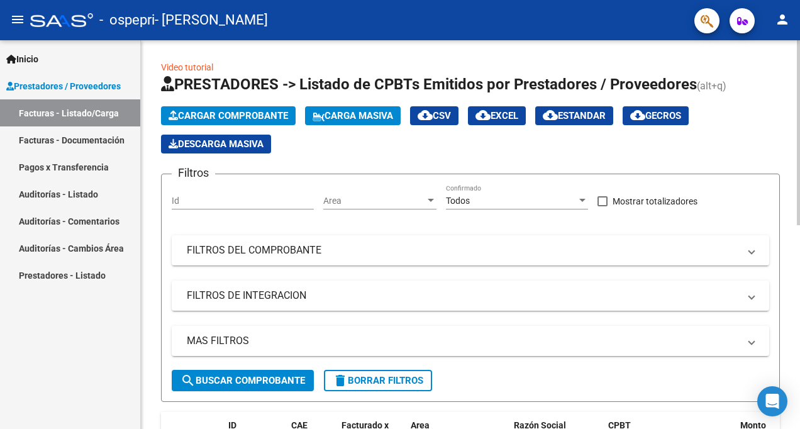
click at [210, 113] on span "Cargar Comprobante" at bounding box center [229, 115] width 120 height 11
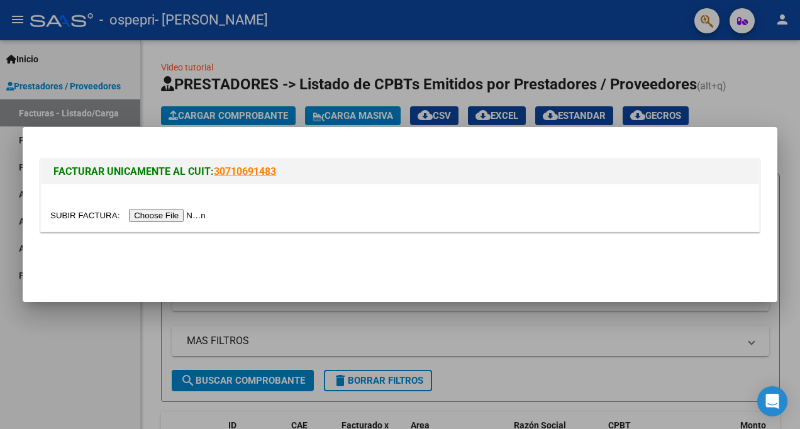
click at [112, 145] on div "FACTURAR UNICAMENTE AL CUIT: 30710691483" at bounding box center [400, 191] width 725 height 98
click at [95, 213] on input "file" at bounding box center [129, 215] width 159 height 13
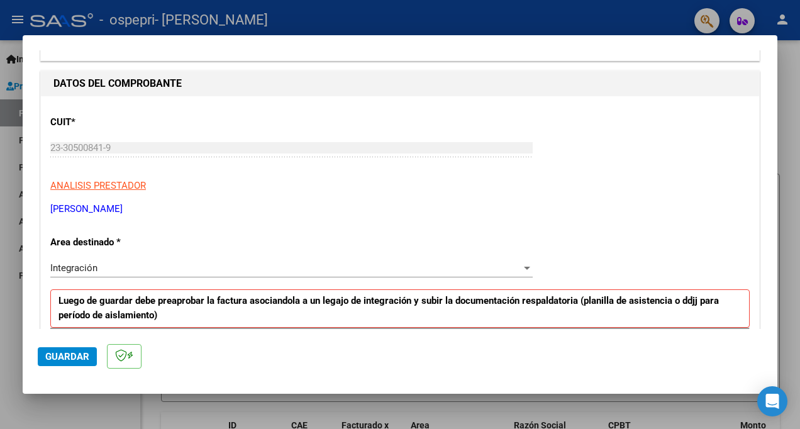
scroll to position [271, 0]
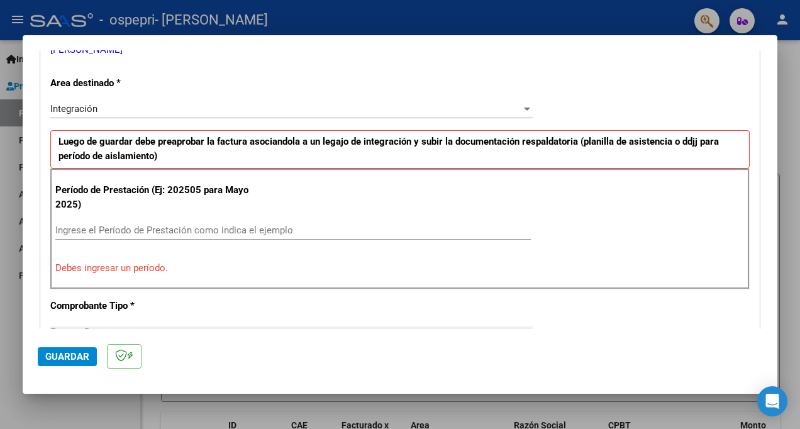
click at [106, 224] on div "Ingrese el Período de Prestación como indica el ejemplo" at bounding box center [293, 230] width 476 height 19
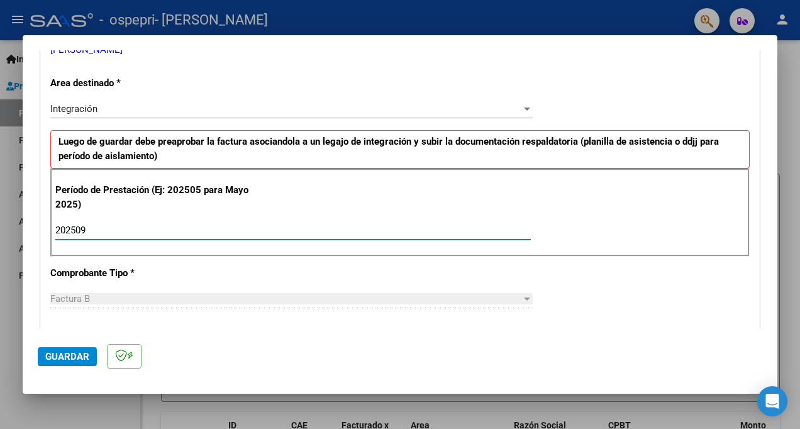
type input "202509"
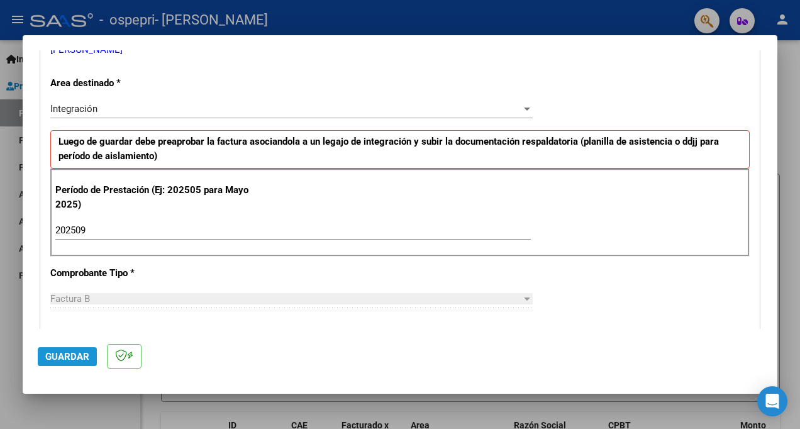
click at [64, 358] on span "Guardar" at bounding box center [67, 356] width 44 height 11
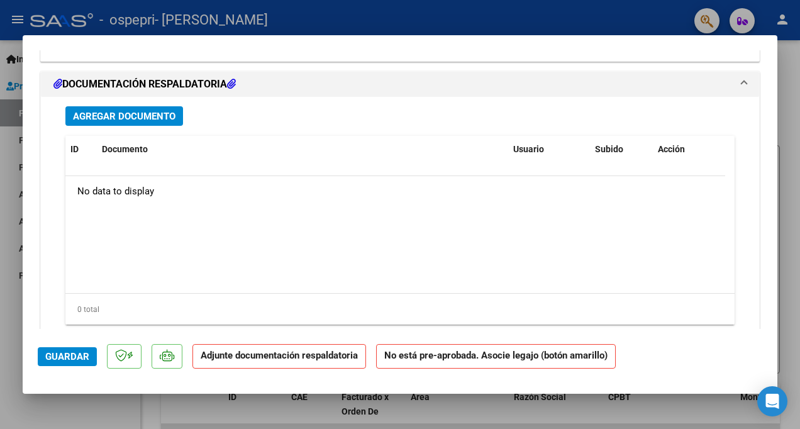
scroll to position [1070, 0]
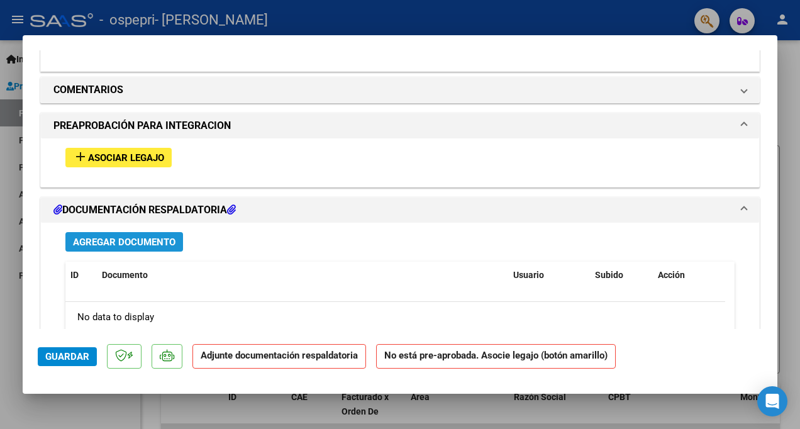
click at [130, 247] on span "Agregar Documento" at bounding box center [124, 242] width 103 height 11
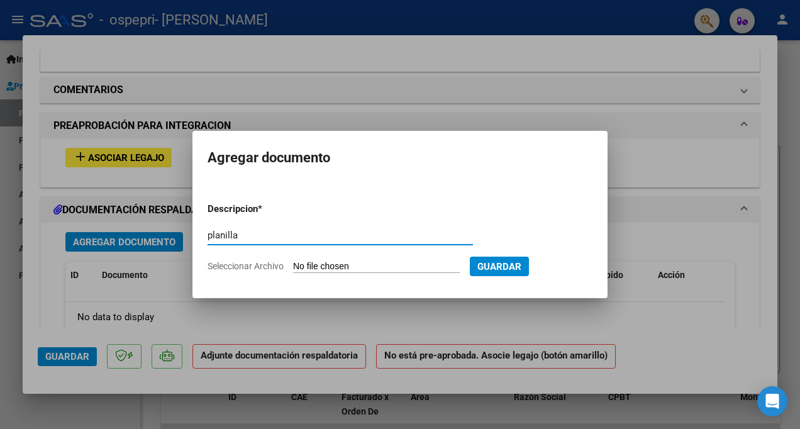
type input "planilla"
click at [445, 266] on input "Seleccionar Archivo" at bounding box center [376, 267] width 167 height 12
click at [195, 87] on div at bounding box center [400, 214] width 800 height 429
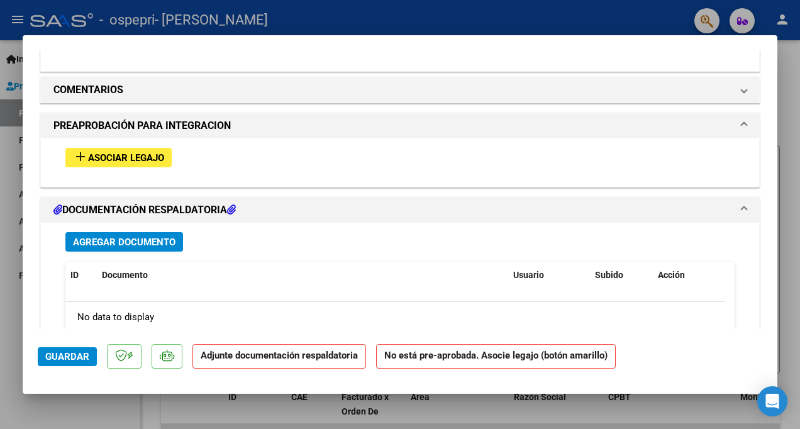
click at [126, 250] on button "Agregar Documento" at bounding box center [124, 242] width 118 height 20
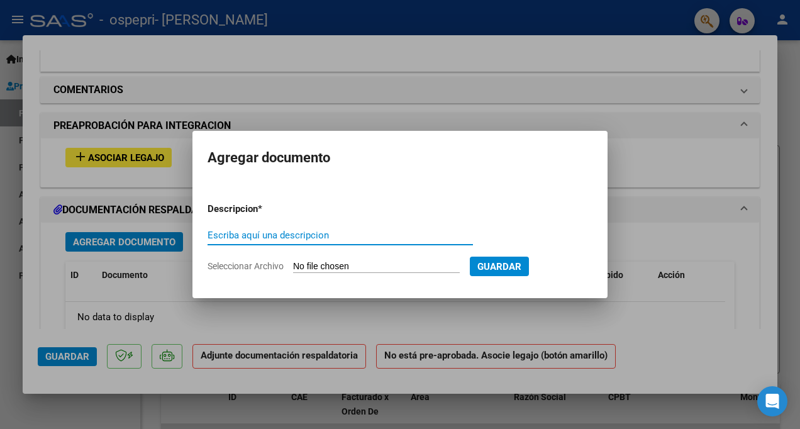
click at [241, 237] on input "Escriba aquí una descripcion" at bounding box center [341, 235] width 266 height 11
type input "planilla"
click at [354, 264] on input "Seleccionar Archivo" at bounding box center [376, 267] width 167 height 12
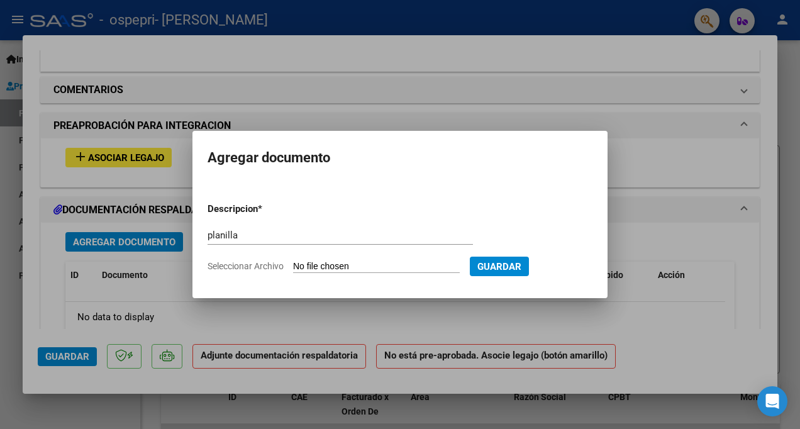
type input "C:\fakepath\planilla valentina.jpg"
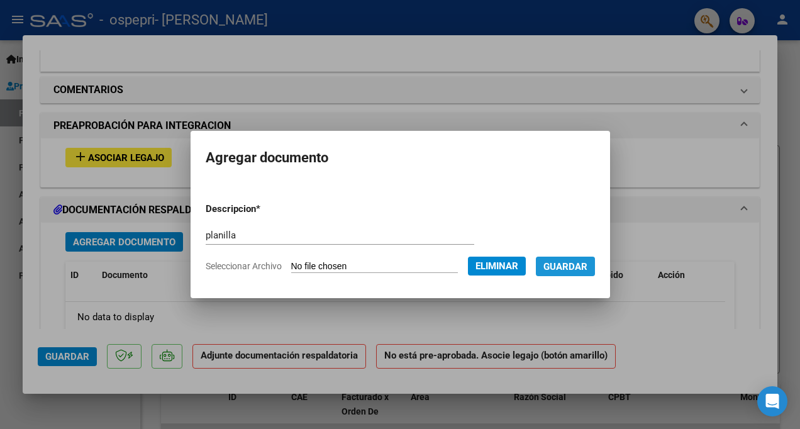
click at [588, 267] on span "Guardar" at bounding box center [566, 266] width 44 height 11
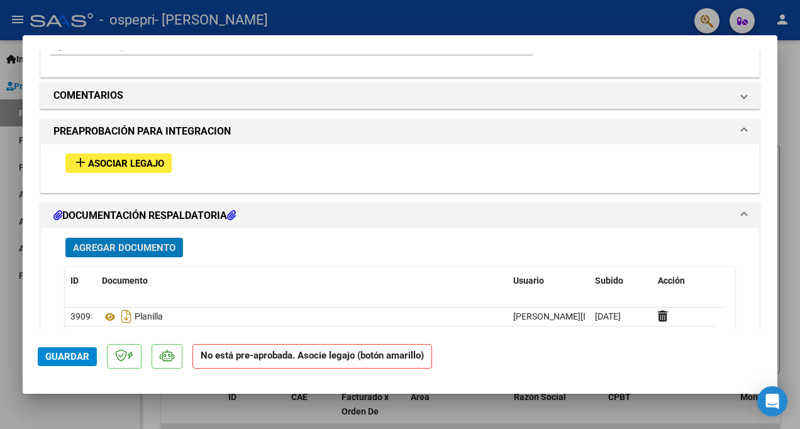
scroll to position [944, 0]
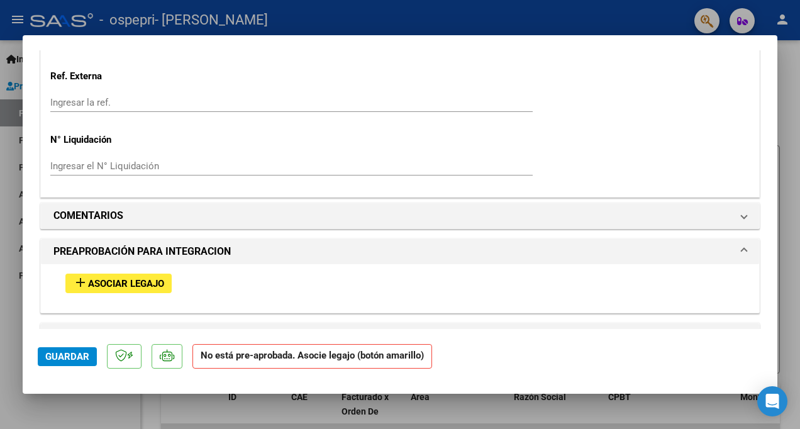
click at [10, 152] on div at bounding box center [400, 214] width 800 height 429
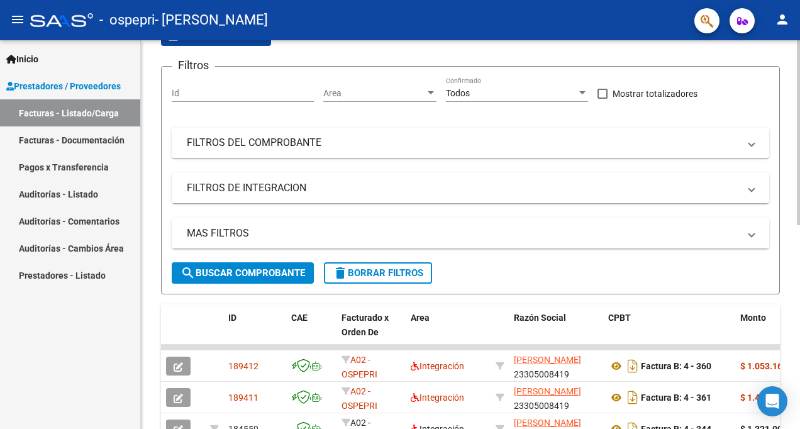
scroll to position [252, 0]
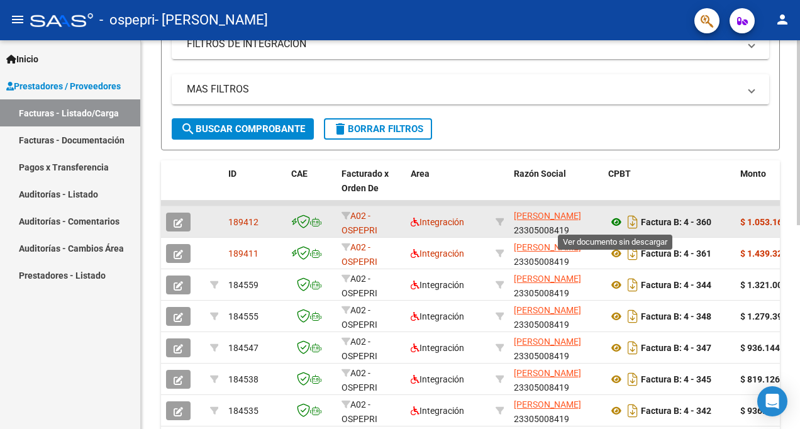
click at [613, 222] on icon at bounding box center [617, 222] width 16 height 15
click at [199, 220] on div at bounding box center [183, 222] width 34 height 19
click at [180, 222] on icon "button" at bounding box center [178, 222] width 9 height 9
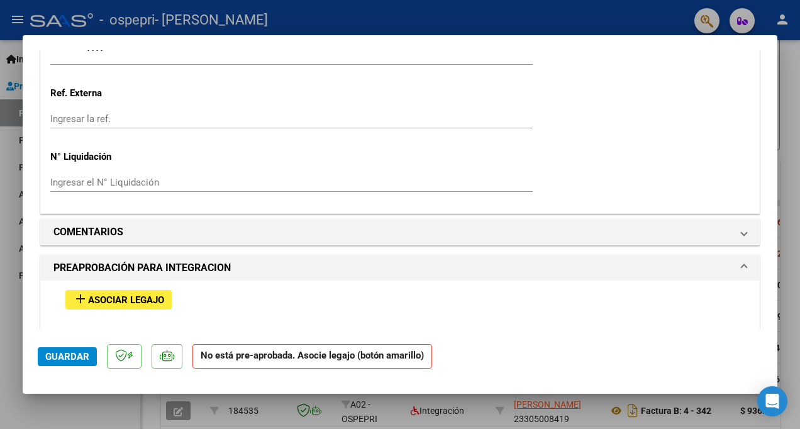
scroll to position [1070, 0]
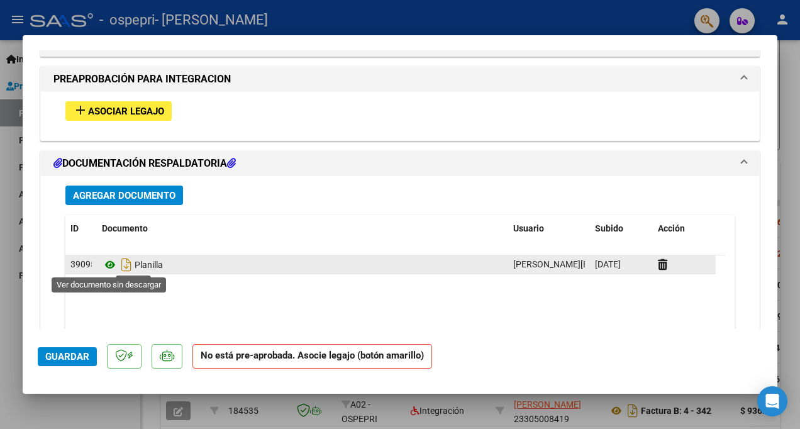
click at [108, 264] on icon at bounding box center [110, 264] width 16 height 15
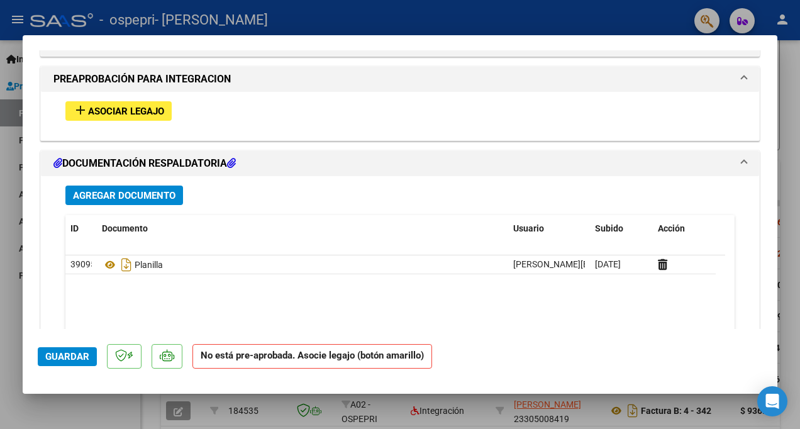
click at [6, 221] on div at bounding box center [400, 214] width 800 height 429
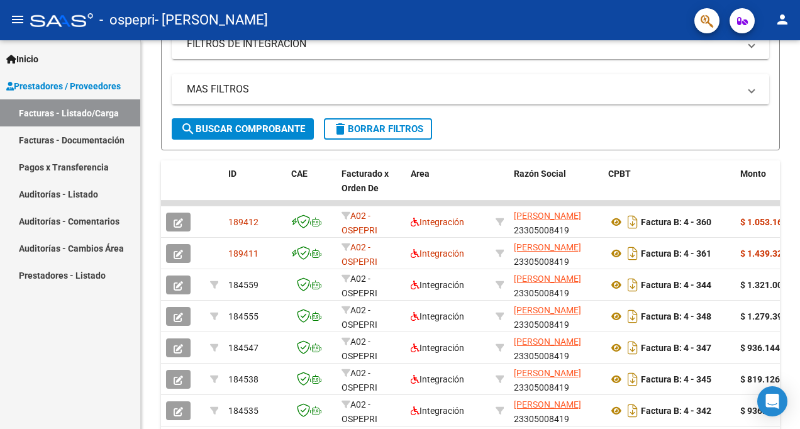
scroll to position [252, 0]
click at [89, 84] on span "Prestadores / Proveedores" at bounding box center [63, 86] width 115 height 14
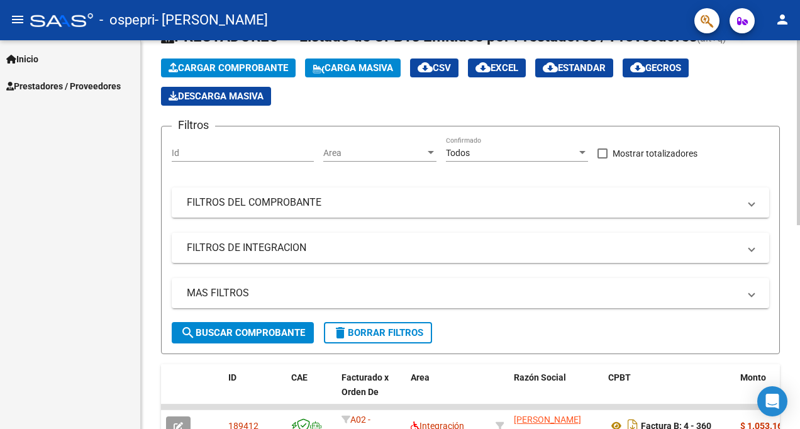
scroll to position [0, 0]
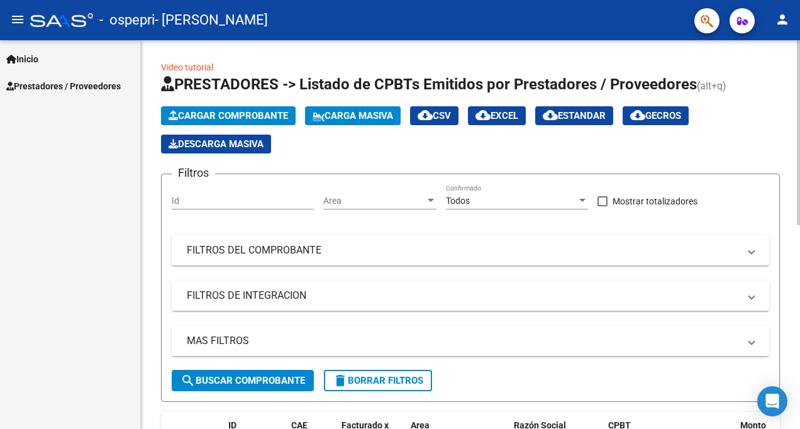
click at [224, 114] on span "Cargar Comprobante" at bounding box center [229, 115] width 120 height 11
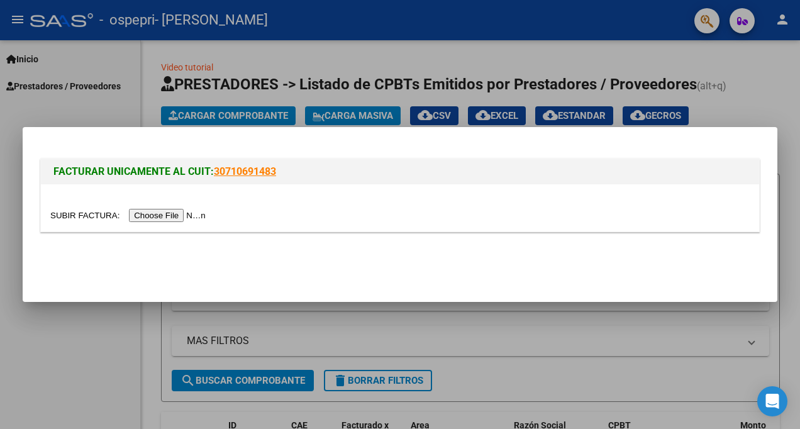
click at [86, 214] on input "file" at bounding box center [129, 215] width 159 height 13
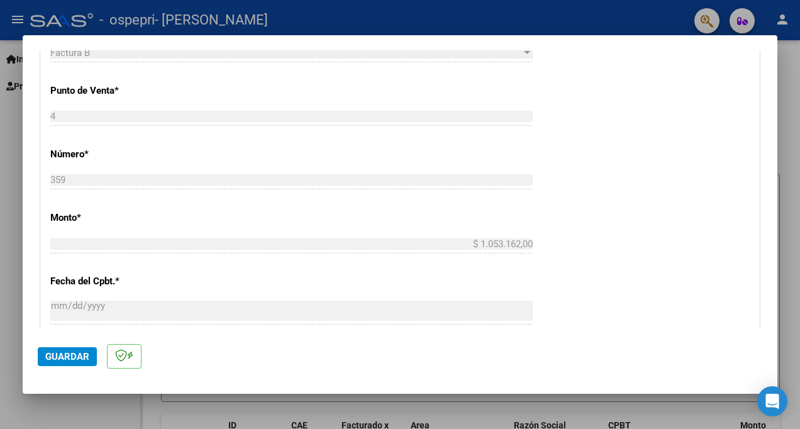
scroll to position [299, 0]
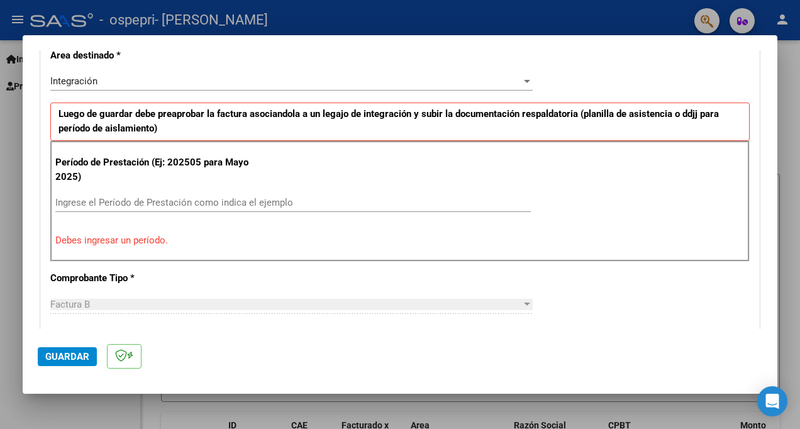
click at [121, 196] on div "Ingrese el Período de Prestación como indica el ejemplo" at bounding box center [293, 202] width 476 height 19
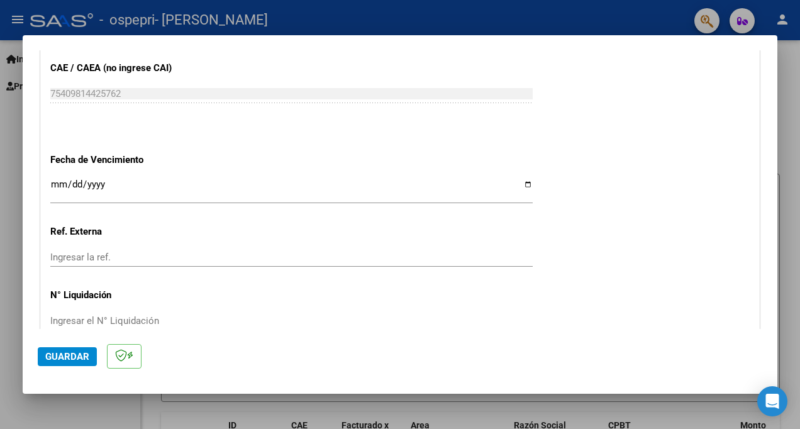
scroll to position [804, 0]
type input "202509"
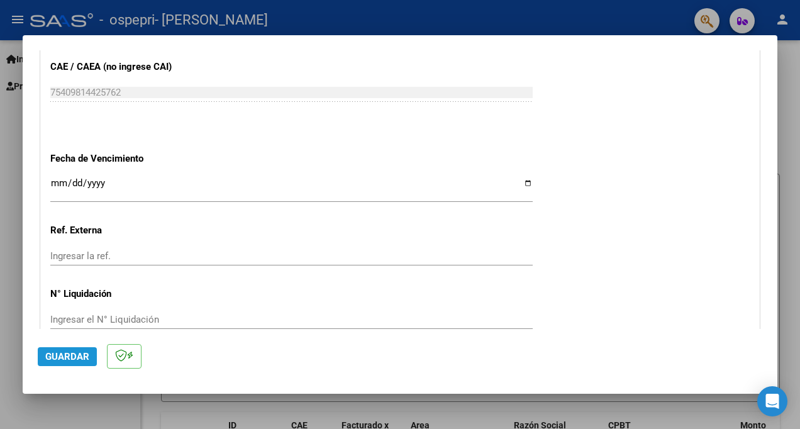
click at [76, 357] on span "Guardar" at bounding box center [67, 356] width 44 height 11
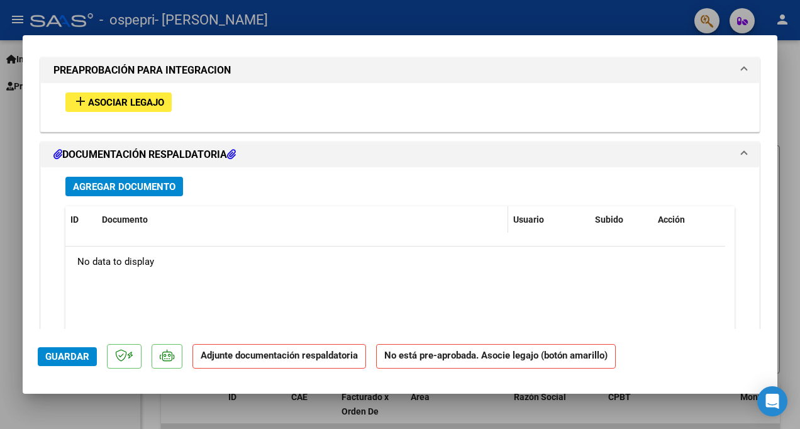
scroll to position [1133, 0]
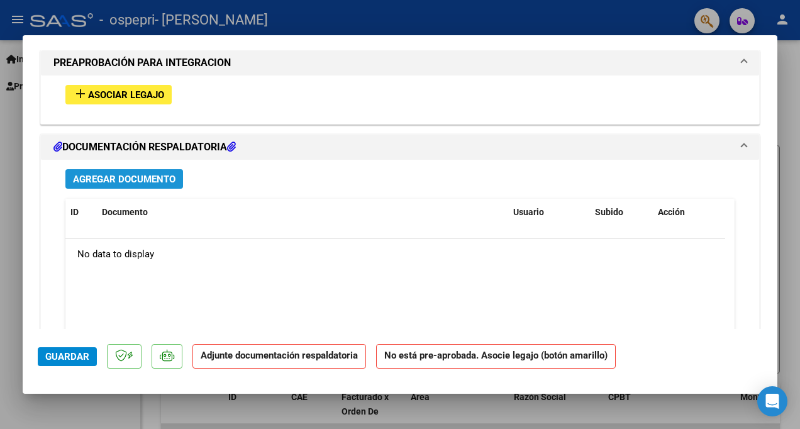
click at [120, 180] on span "Agregar Documento" at bounding box center [124, 179] width 103 height 11
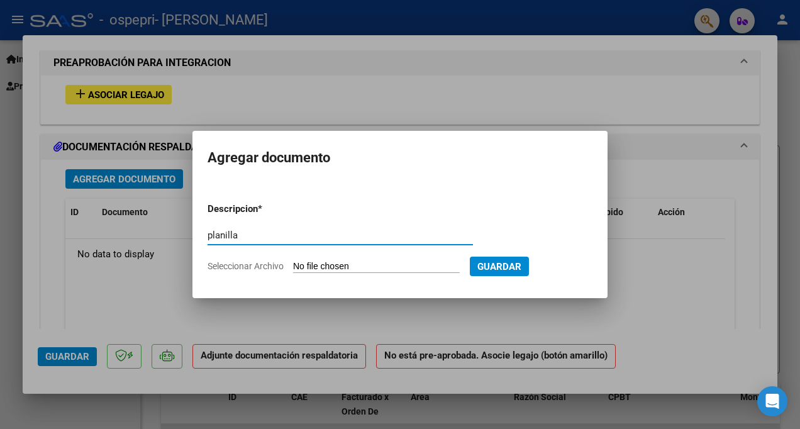
type input "planilla"
click at [337, 261] on input "Seleccionar Archivo" at bounding box center [376, 267] width 167 height 12
type input "C:\fakepath\plan margott.jpg"
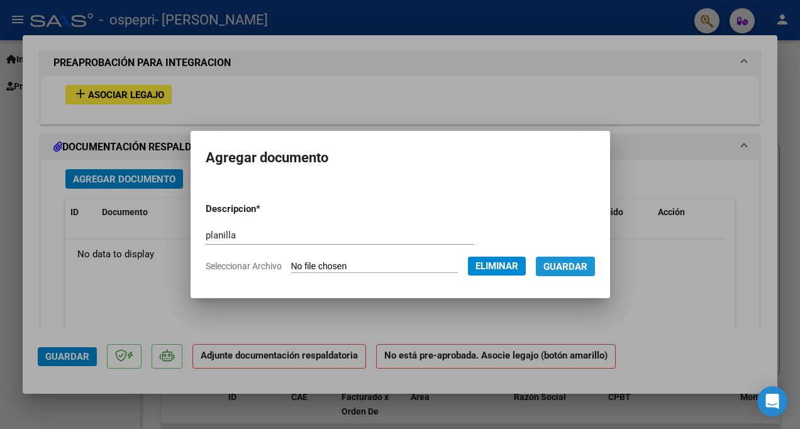
click at [583, 267] on span "Guardar" at bounding box center [566, 266] width 44 height 11
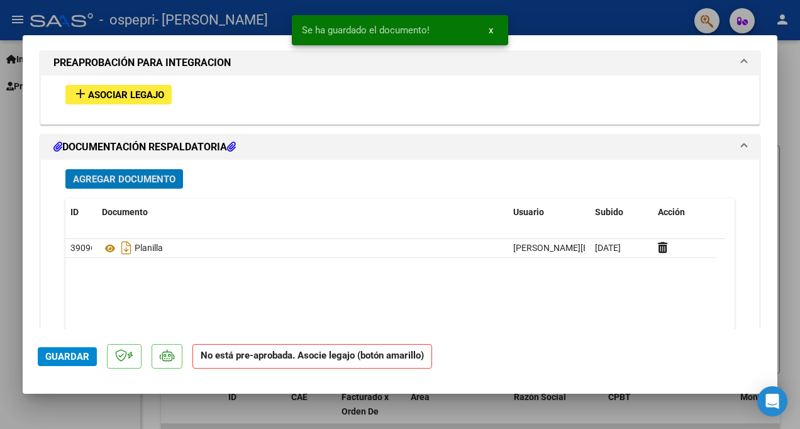
click at [11, 145] on div at bounding box center [400, 214] width 800 height 429
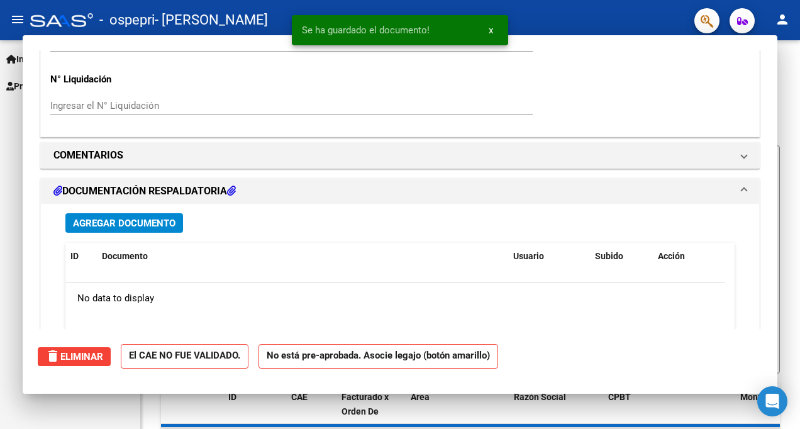
scroll to position [0, 0]
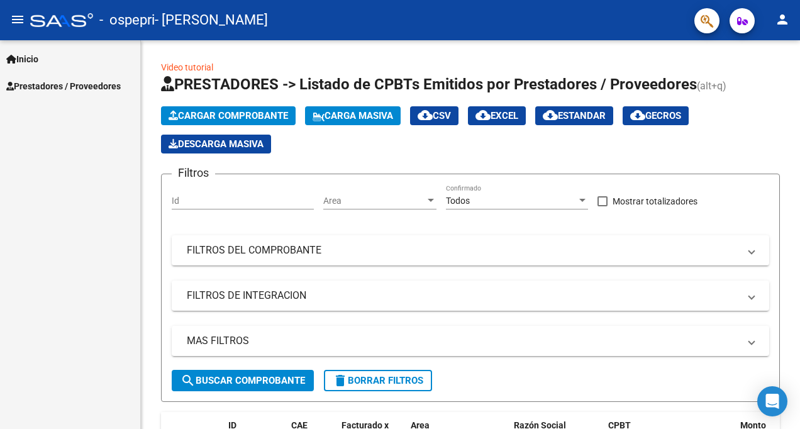
drag, startPoint x: 67, startPoint y: 72, endPoint x: 69, endPoint y: 79, distance: 8.0
click at [67, 74] on mat-nav-list "Inicio Instructivos Contacto OS Prestadores / Proveedores Facturas - Listado/Ca…" at bounding box center [70, 69] width 140 height 59
click at [67, 85] on span "Prestadores / Proveedores" at bounding box center [63, 86] width 115 height 14
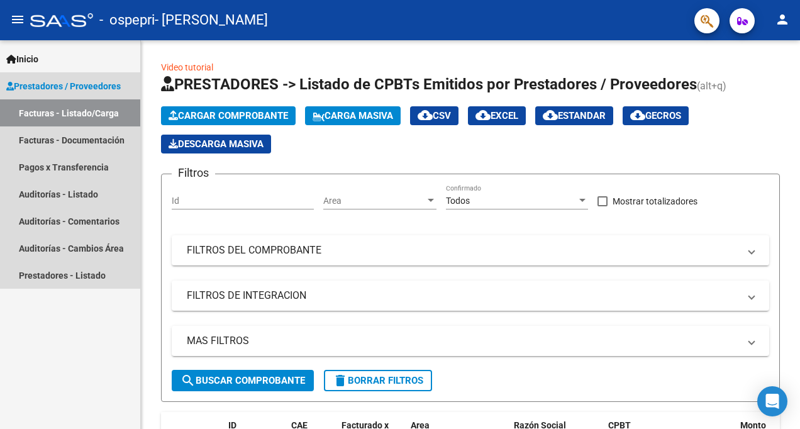
click at [62, 112] on link "Facturas - Listado/Carga" at bounding box center [70, 112] width 140 height 27
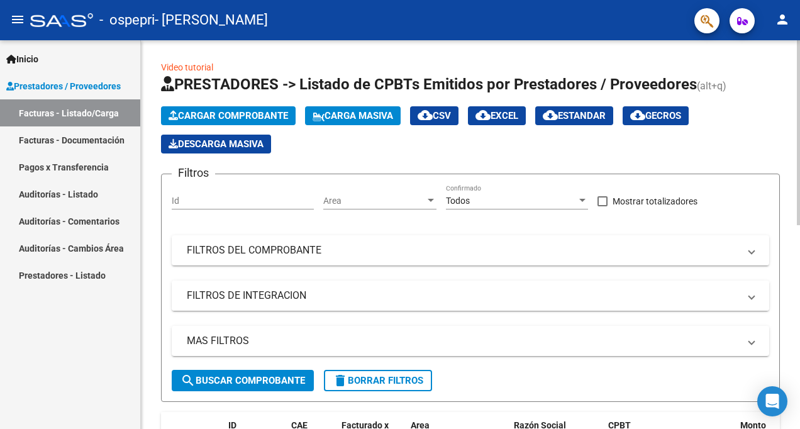
scroll to position [189, 0]
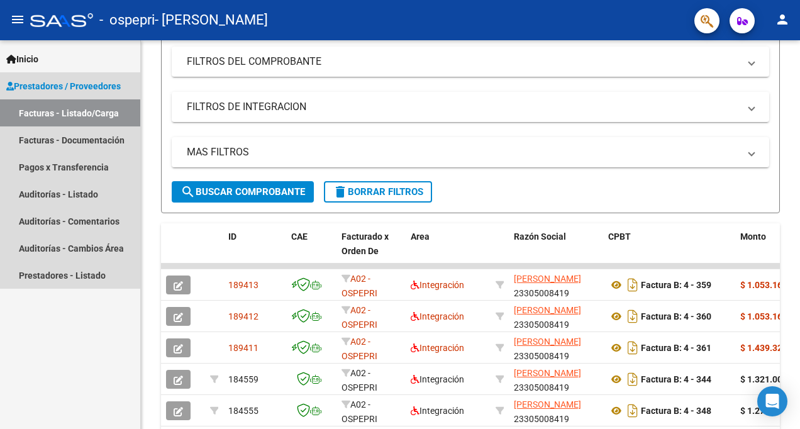
click at [65, 91] on span "Prestadores / Proveedores" at bounding box center [63, 86] width 115 height 14
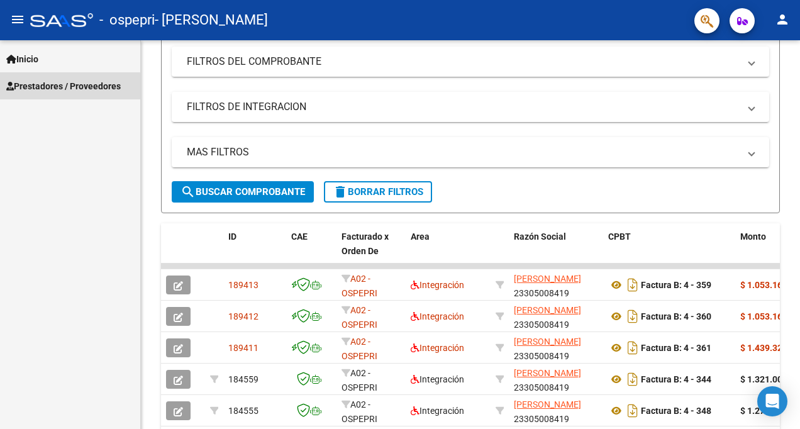
click at [65, 87] on span "Prestadores / Proveedores" at bounding box center [63, 86] width 115 height 14
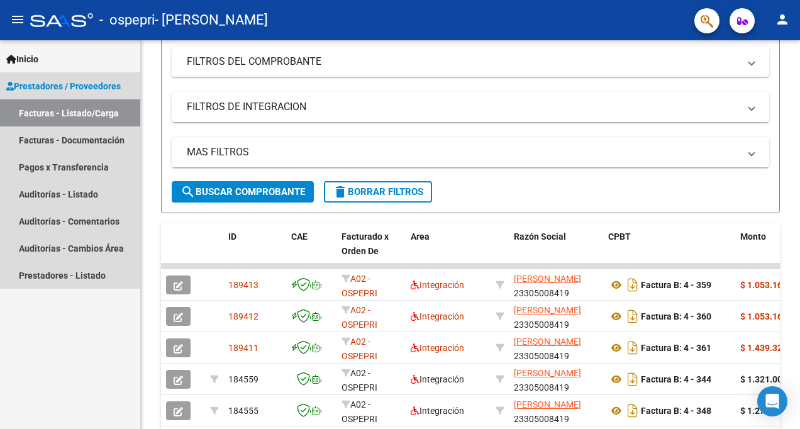
click at [70, 113] on link "Facturas - Listado/Carga" at bounding box center [70, 112] width 140 height 27
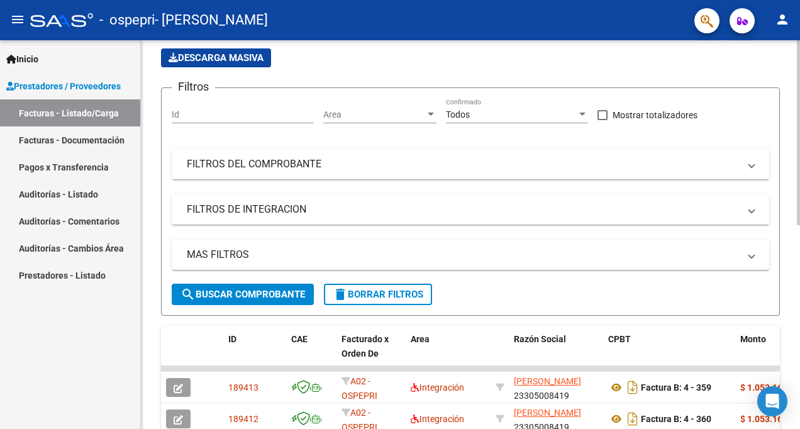
scroll to position [0, 0]
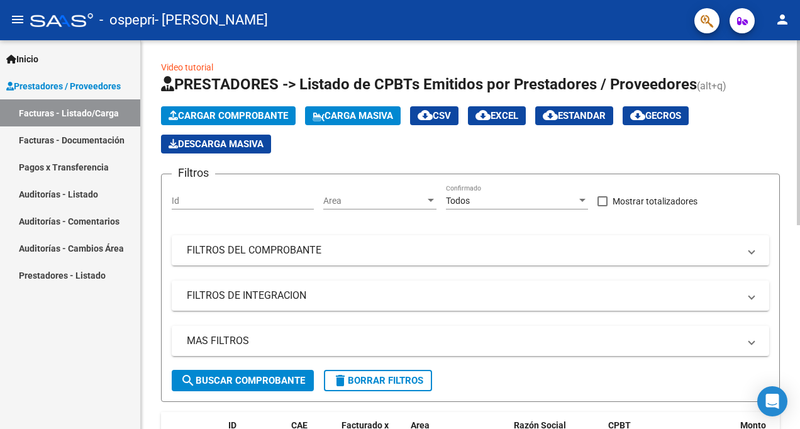
click at [218, 116] on span "Cargar Comprobante" at bounding box center [229, 115] width 120 height 11
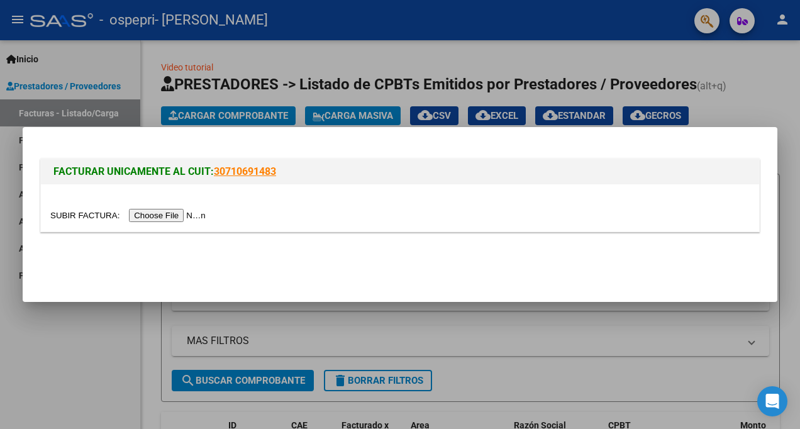
click at [77, 214] on input "file" at bounding box center [129, 215] width 159 height 13
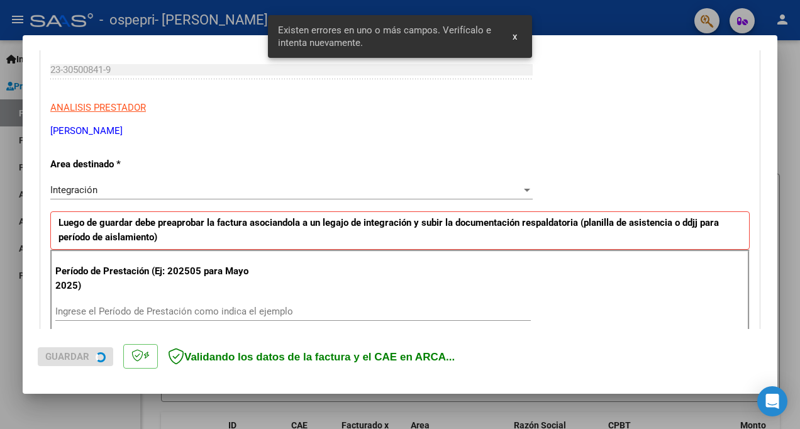
scroll to position [275, 0]
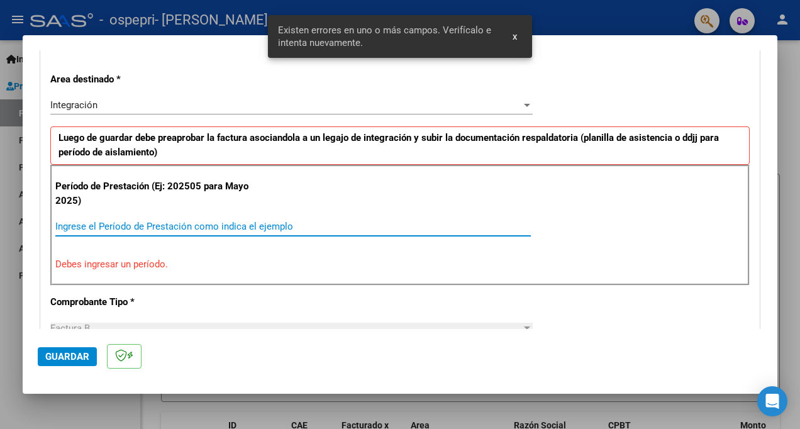
click at [163, 230] on input "Ingrese el Período de Prestación como indica el ejemplo" at bounding box center [293, 226] width 476 height 11
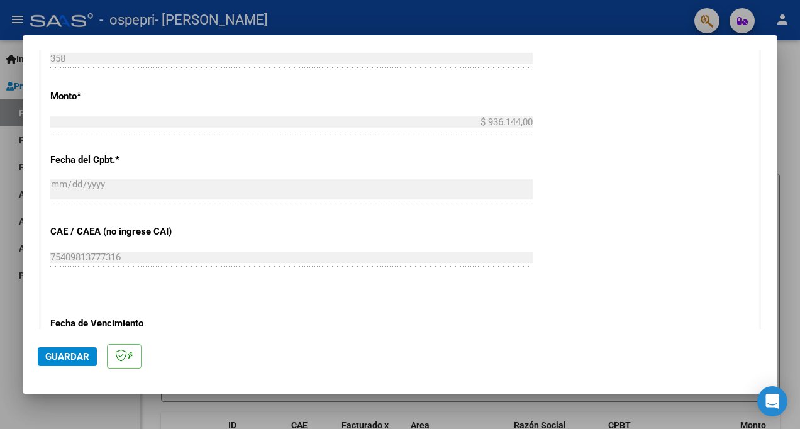
scroll to position [553, 0]
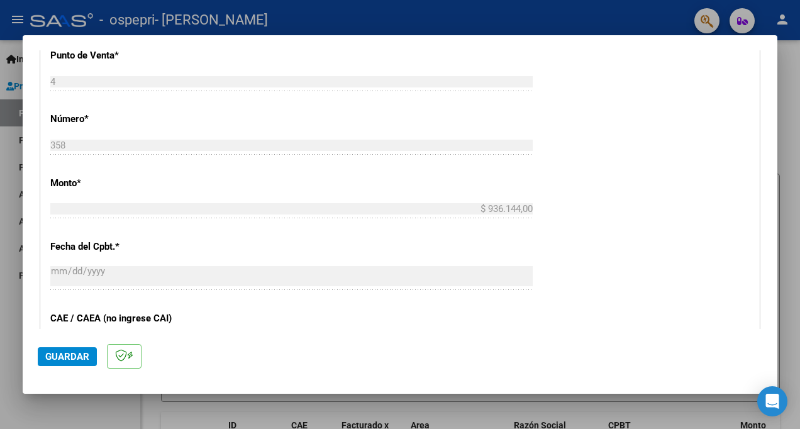
type input "202509"
click at [50, 357] on span "Guardar" at bounding box center [67, 356] width 44 height 11
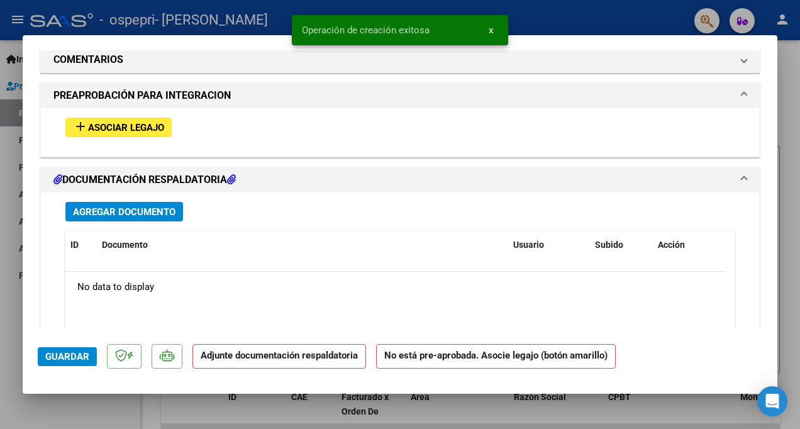
scroll to position [1133, 0]
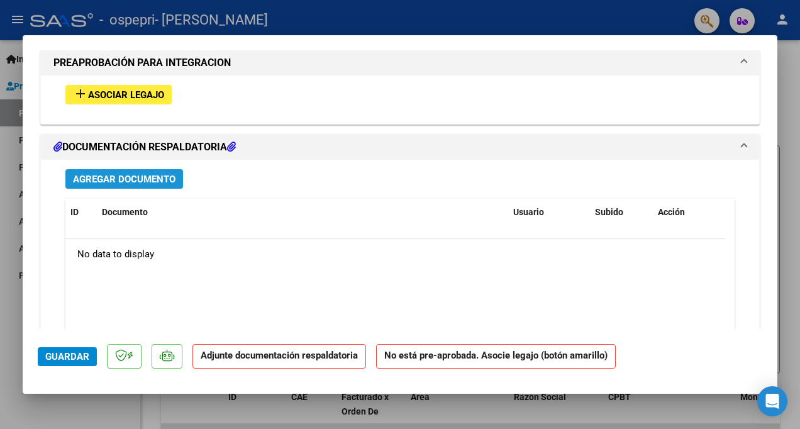
click at [116, 179] on span "Agregar Documento" at bounding box center [124, 179] width 103 height 11
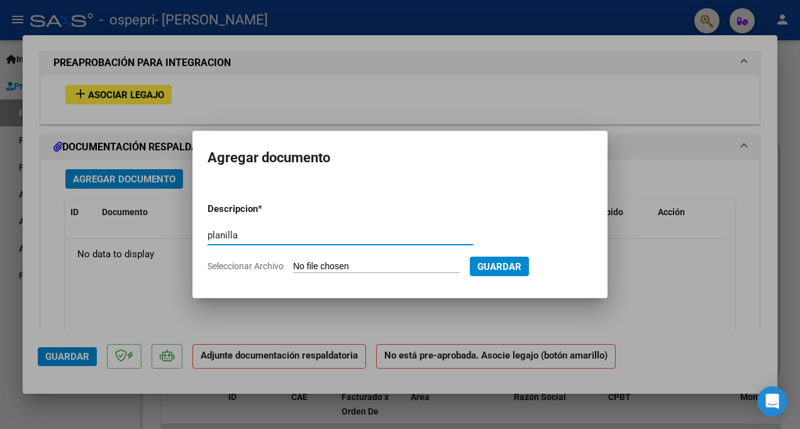
type input "planilla"
click at [335, 264] on input "Seleccionar Archivo" at bounding box center [376, 267] width 167 height 12
type input "C:\fakepath\plan benicio.jpg"
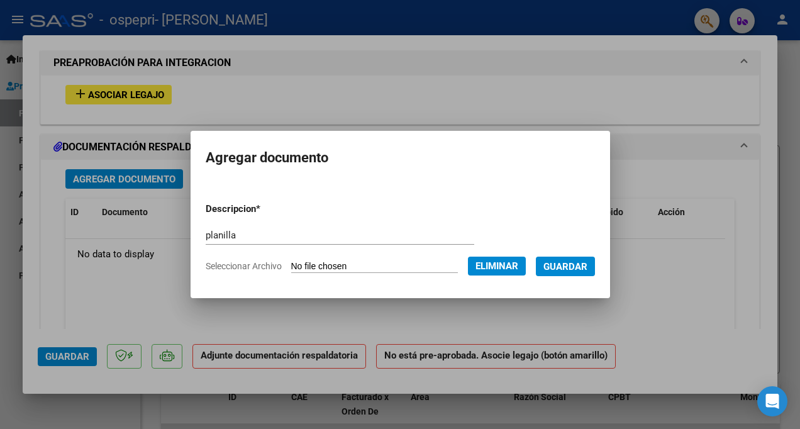
click at [588, 261] on span "Guardar" at bounding box center [566, 266] width 44 height 11
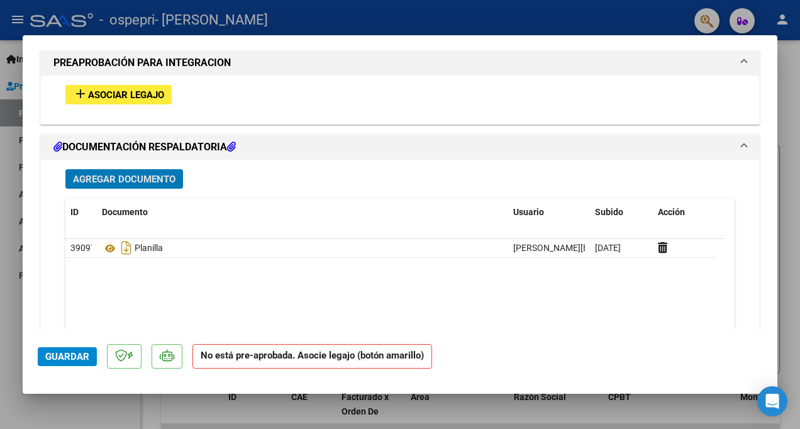
click at [51, 358] on span "Guardar" at bounding box center [67, 356] width 44 height 11
click at [11, 223] on div at bounding box center [400, 214] width 800 height 429
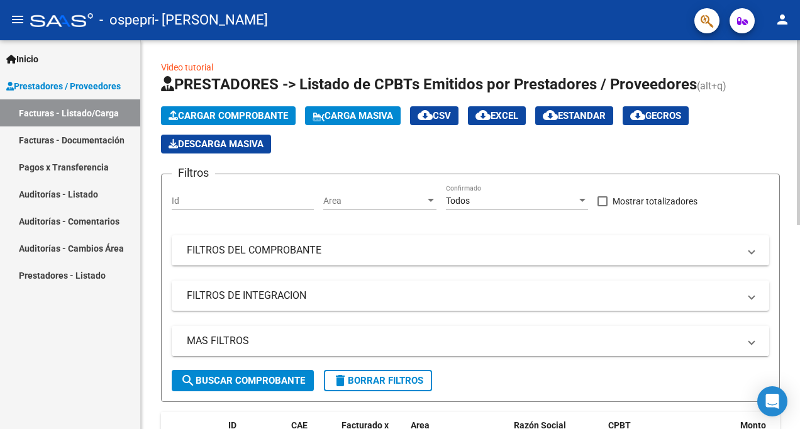
scroll to position [252, 0]
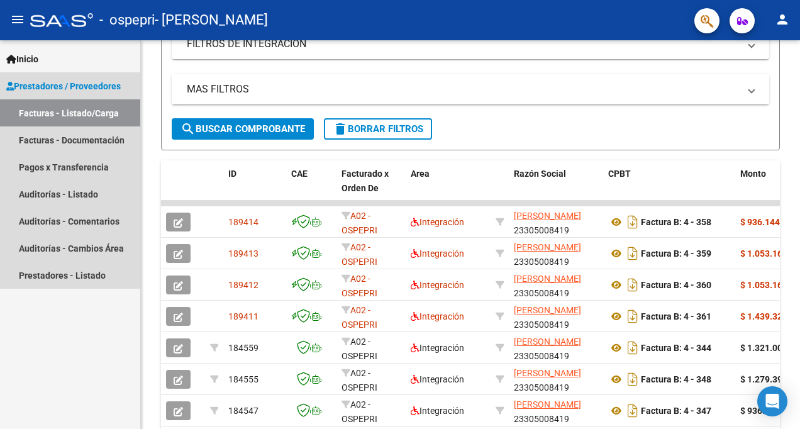
click at [62, 117] on link "Facturas - Listado/Carga" at bounding box center [70, 112] width 140 height 27
click at [55, 85] on span "Prestadores / Proveedores" at bounding box center [63, 86] width 115 height 14
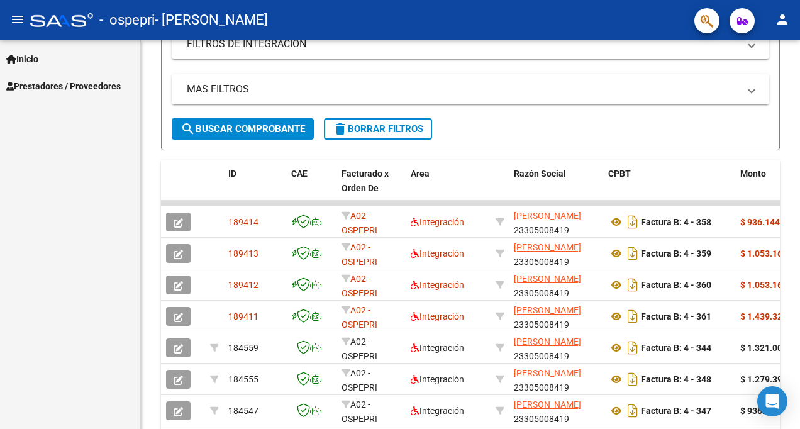
click at [83, 74] on link "Prestadores / Proveedores" at bounding box center [70, 85] width 140 height 27
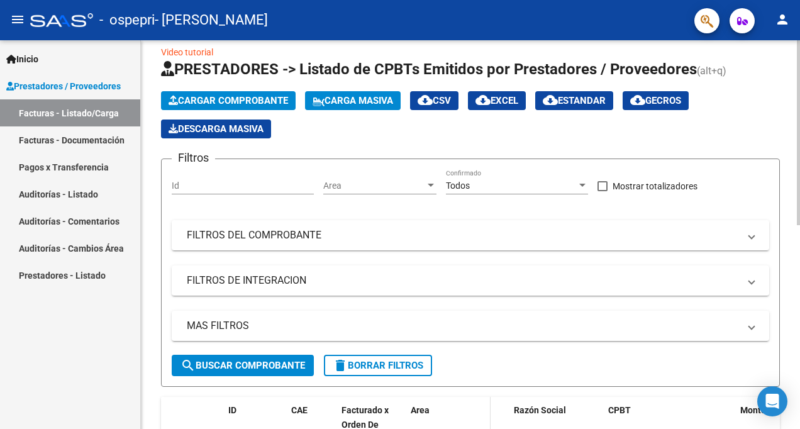
scroll to position [0, 0]
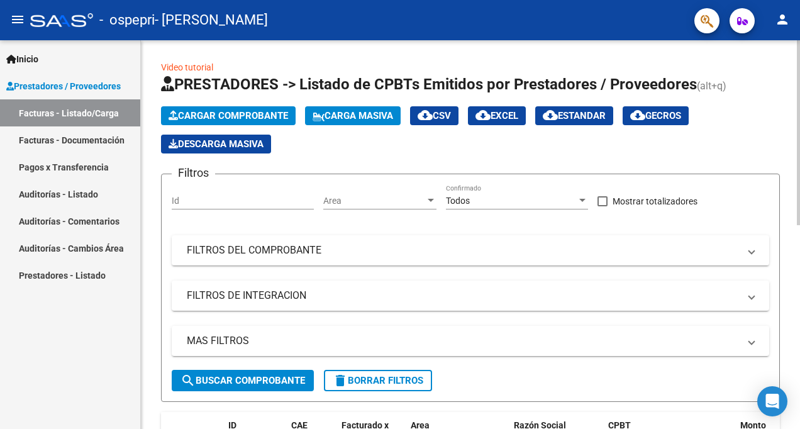
click at [206, 111] on span "Cargar Comprobante" at bounding box center [229, 115] width 120 height 11
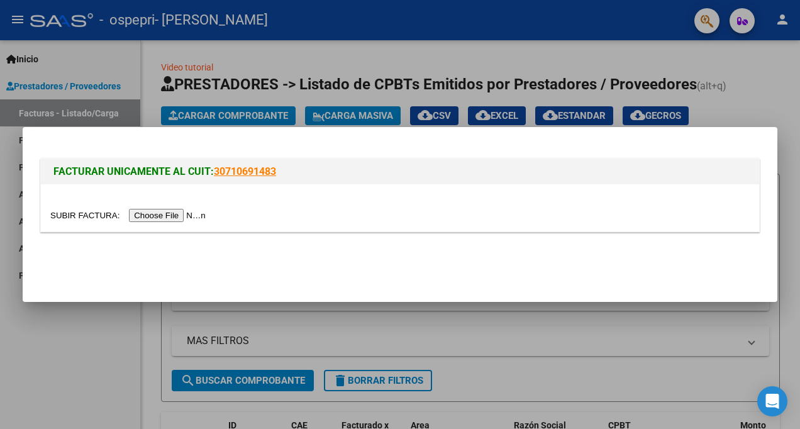
click at [99, 212] on input "file" at bounding box center [129, 215] width 159 height 13
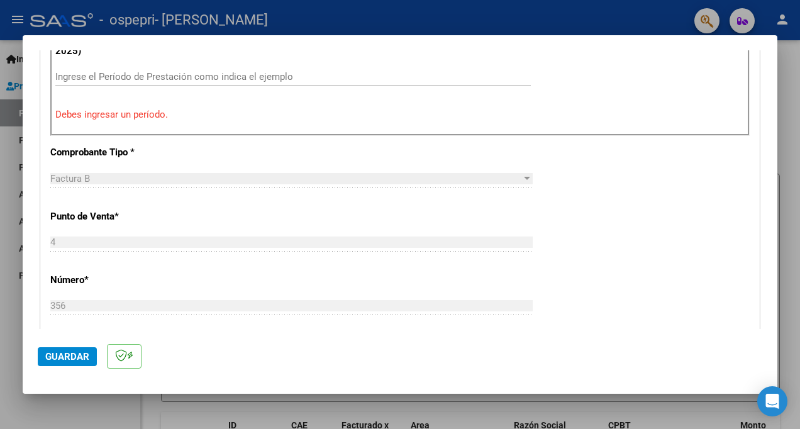
scroll to position [236, 0]
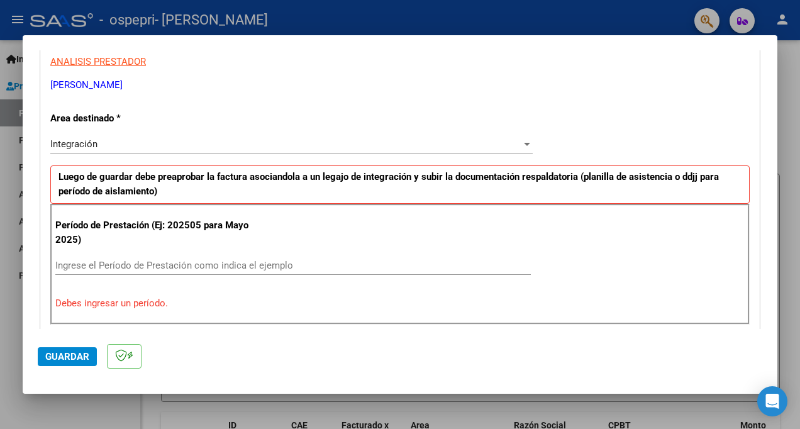
click at [95, 262] on input "Ingrese el Período de Prestación como indica el ejemplo" at bounding box center [293, 265] width 476 height 11
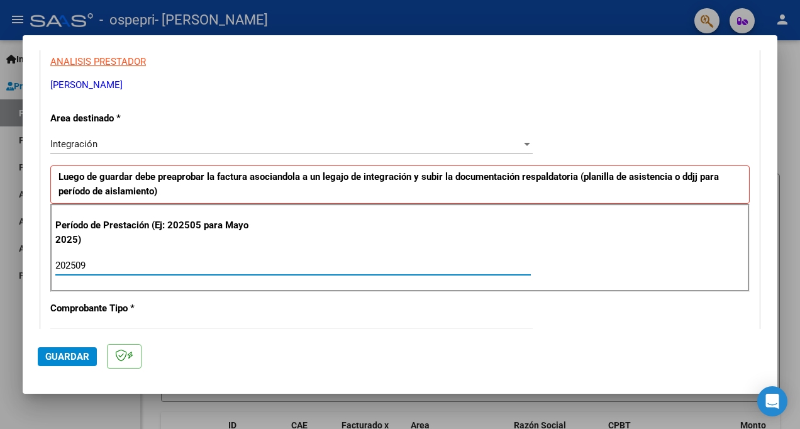
type input "202509"
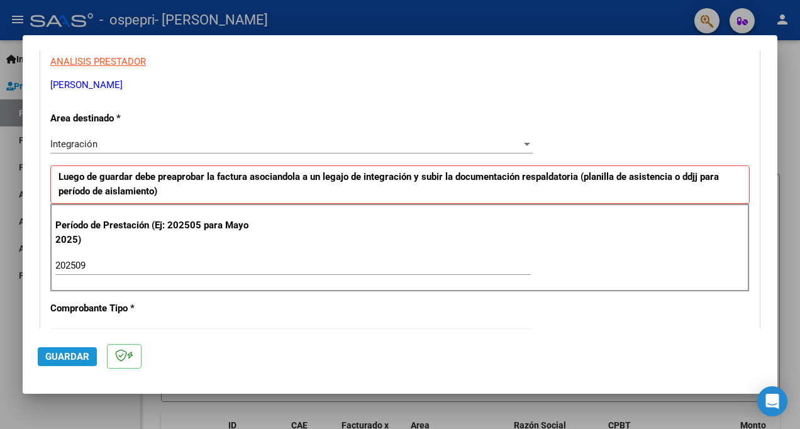
click at [73, 359] on span "Guardar" at bounding box center [67, 356] width 44 height 11
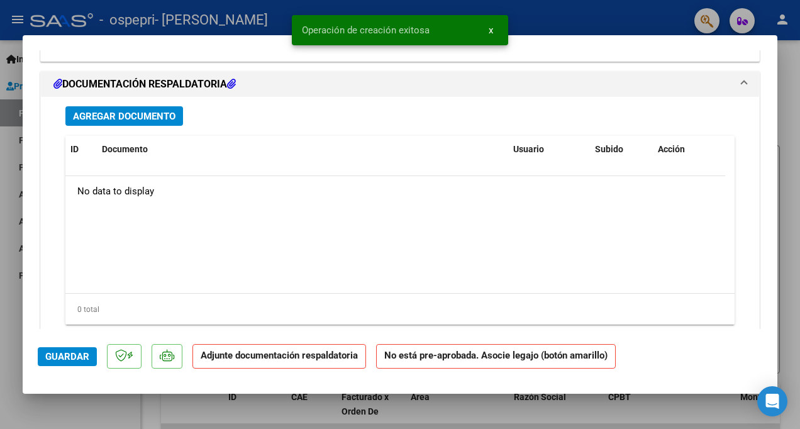
scroll to position [1070, 0]
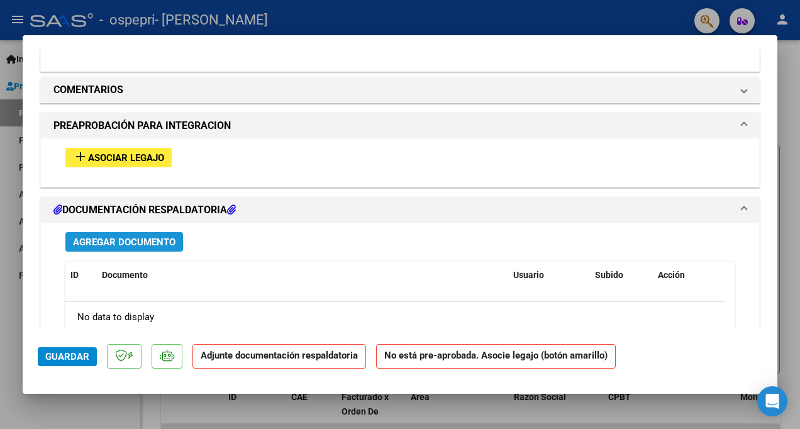
click at [123, 240] on span "Agregar Documento" at bounding box center [124, 242] width 103 height 11
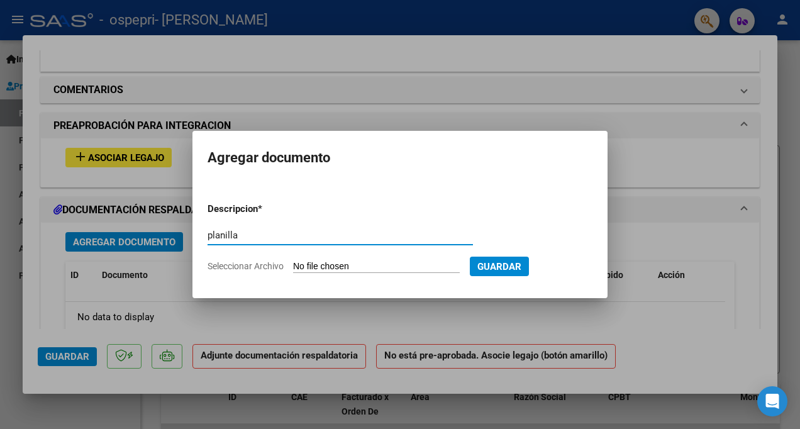
type input "planilla"
click at [362, 266] on input "Seleccionar Archivo" at bounding box center [376, 267] width 167 height 12
type input "C:\fakepath\plan austin cinco s.jpg"
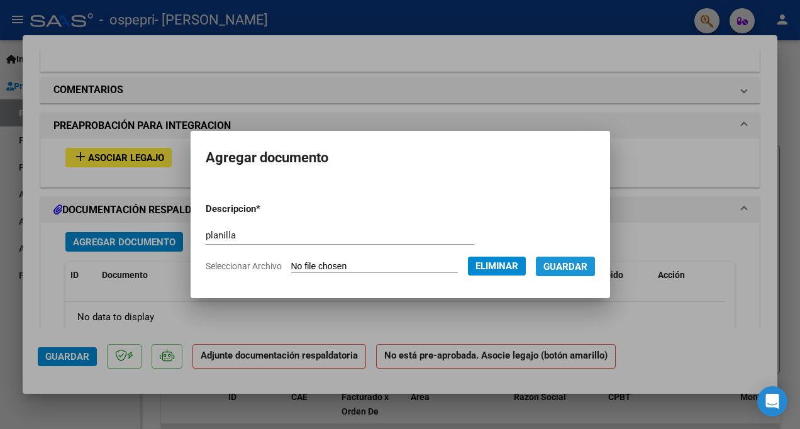
click at [588, 266] on span "Guardar" at bounding box center [566, 266] width 44 height 11
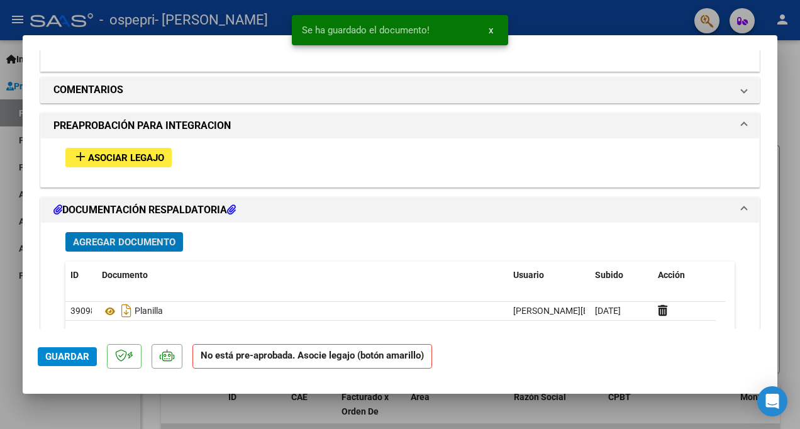
click at [65, 358] on span "Guardar" at bounding box center [67, 356] width 44 height 11
click at [9, 283] on div at bounding box center [400, 214] width 800 height 429
type input "$ 0,00"
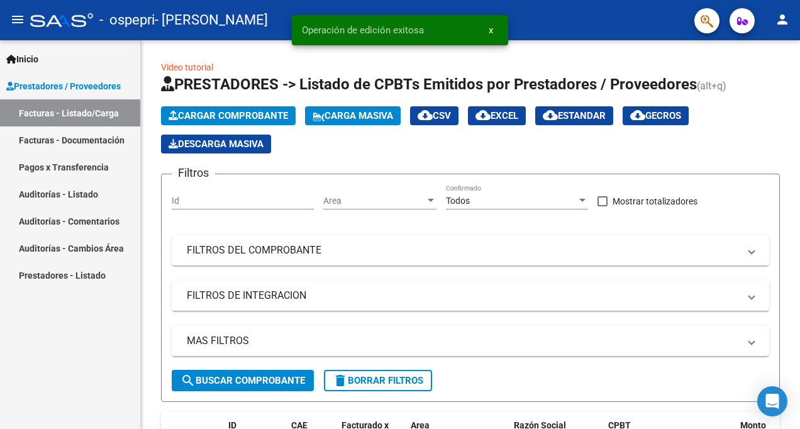
click at [96, 104] on link "Facturas - Listado/Carga" at bounding box center [70, 112] width 140 height 27
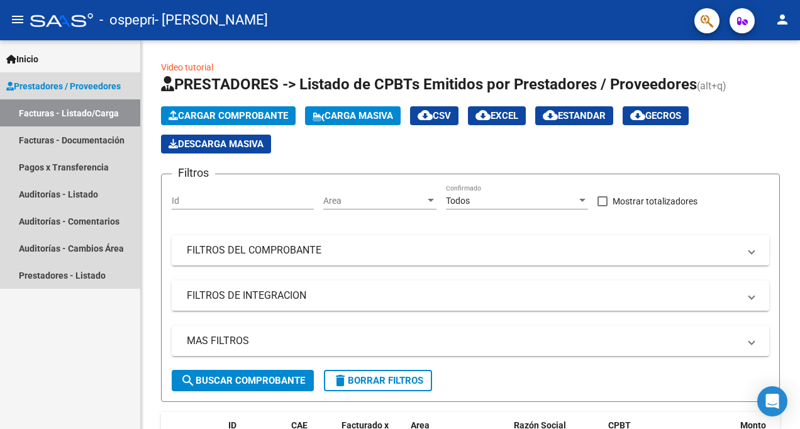
click at [72, 87] on span "Prestadores / Proveedores" at bounding box center [63, 86] width 115 height 14
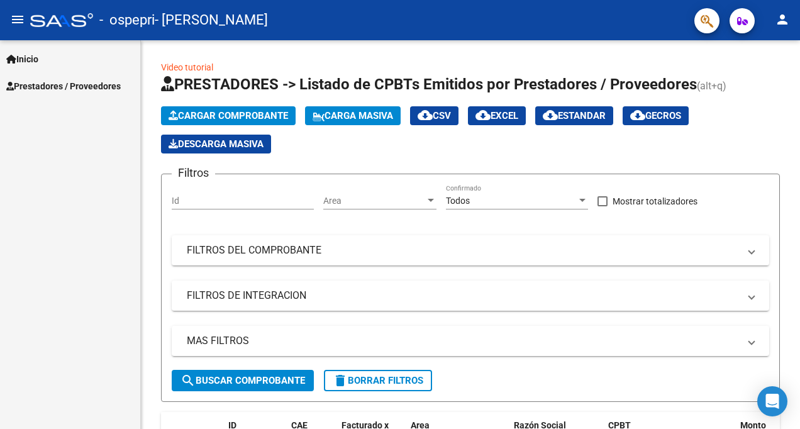
click at [73, 87] on span "Prestadores / Proveedores" at bounding box center [63, 86] width 115 height 14
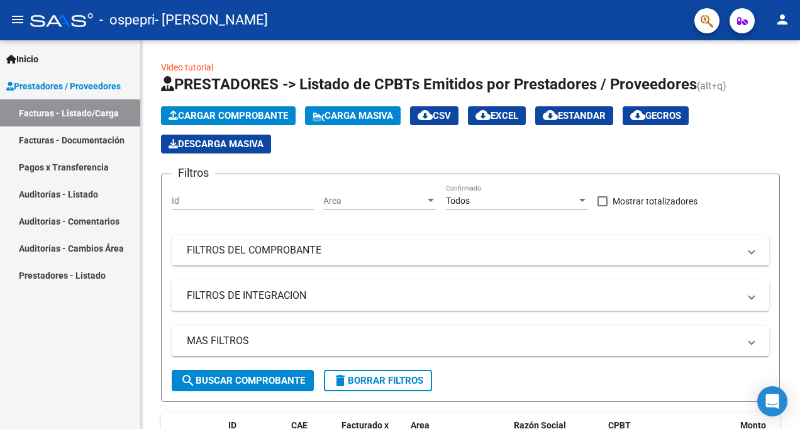
click at [83, 111] on link "Facturas - Listado/Carga" at bounding box center [70, 112] width 140 height 27
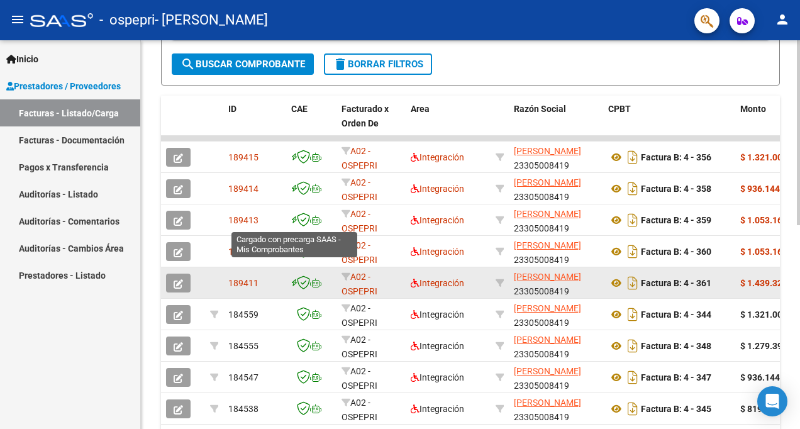
scroll to position [252, 0]
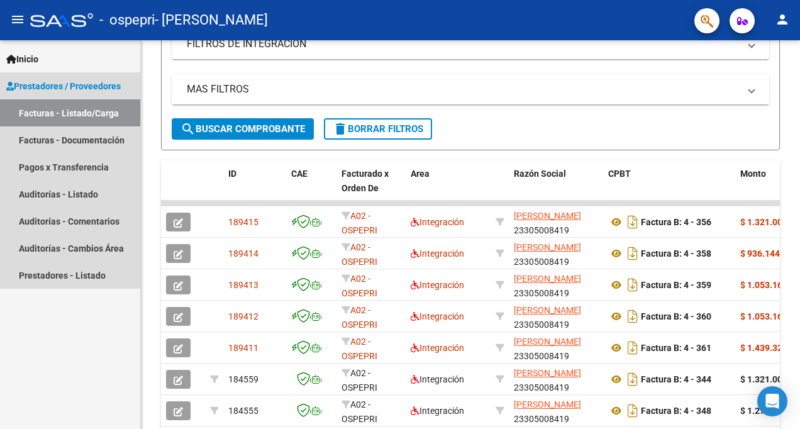
click at [35, 82] on span "Prestadores / Proveedores" at bounding box center [63, 86] width 115 height 14
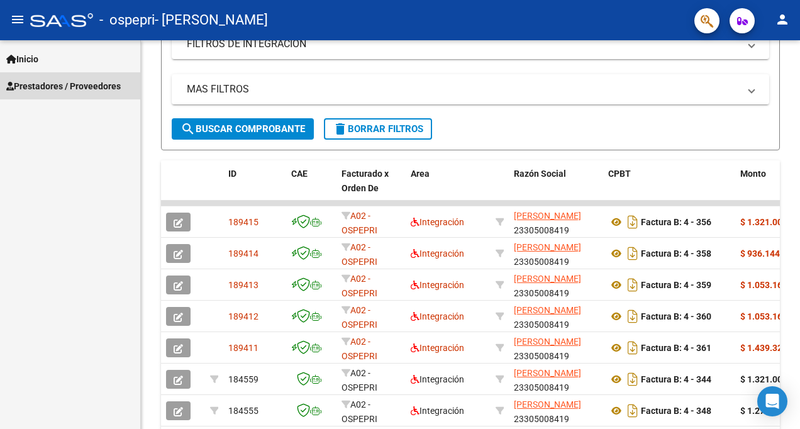
click at [32, 87] on span "Prestadores / Proveedores" at bounding box center [63, 86] width 115 height 14
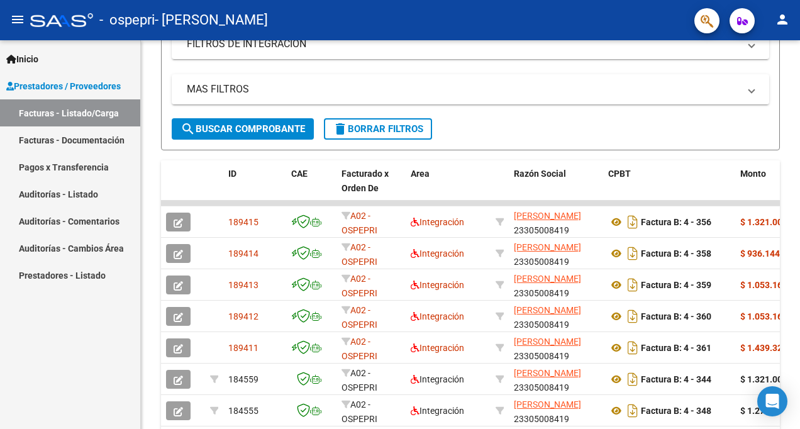
click at [57, 87] on span "Prestadores / Proveedores" at bounding box center [63, 86] width 115 height 14
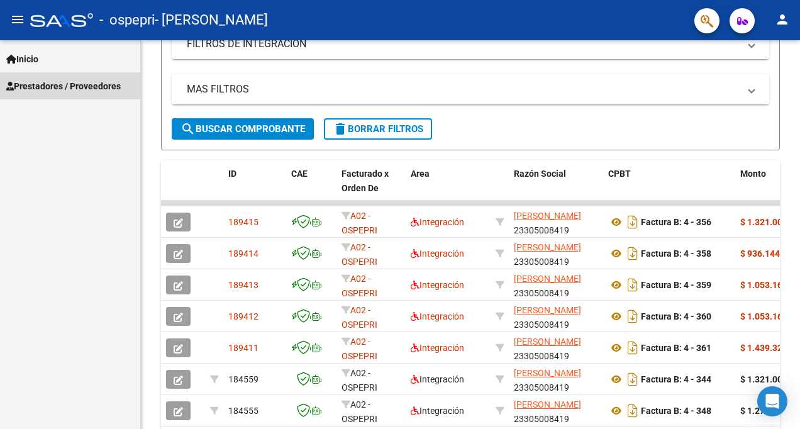
click at [75, 88] on span "Prestadores / Proveedores" at bounding box center [63, 86] width 115 height 14
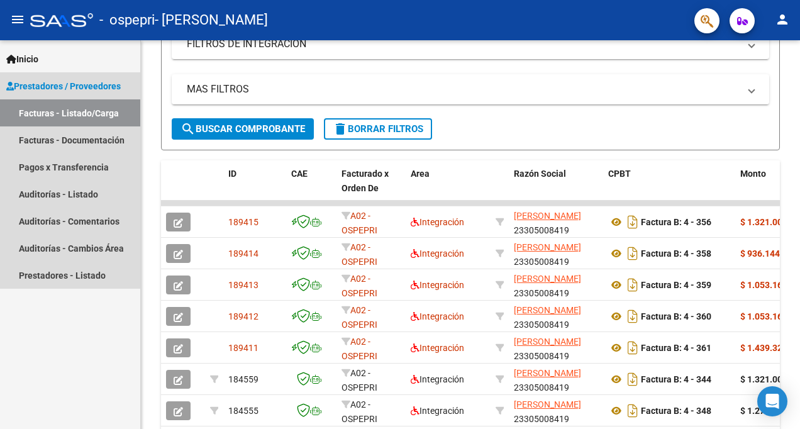
click at [91, 111] on link "Facturas - Listado/Carga" at bounding box center [70, 112] width 140 height 27
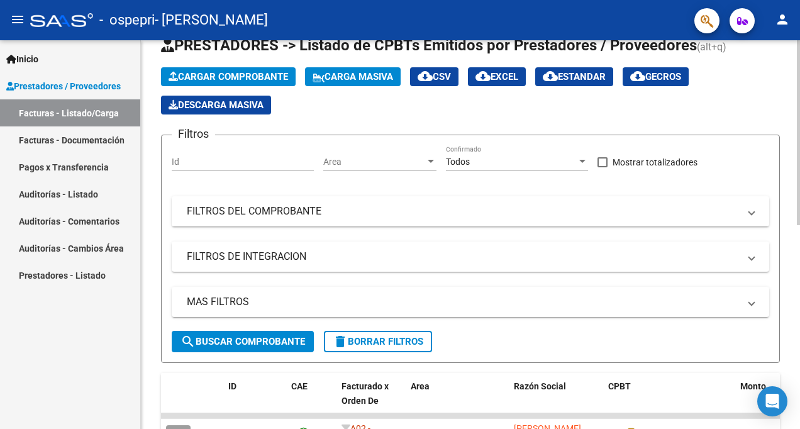
scroll to position [0, 0]
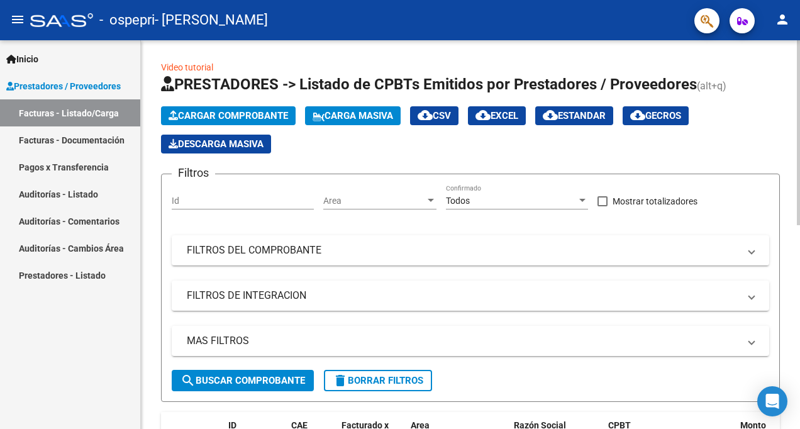
click at [223, 113] on span "Cargar Comprobante" at bounding box center [229, 115] width 120 height 11
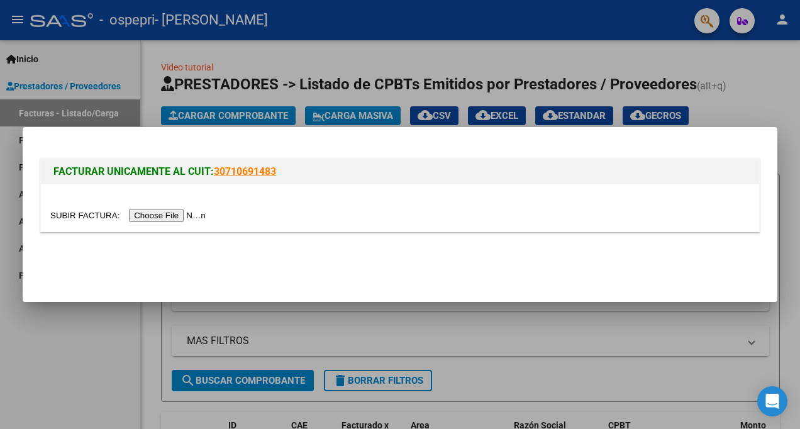
click at [101, 214] on input "file" at bounding box center [129, 215] width 159 height 13
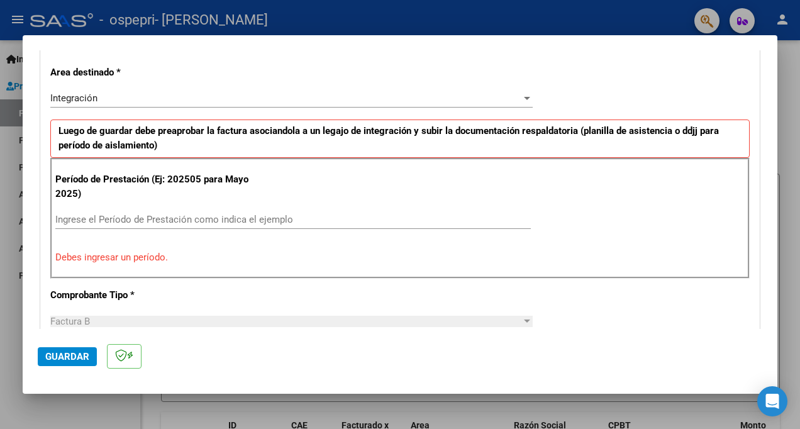
scroll to position [275, 0]
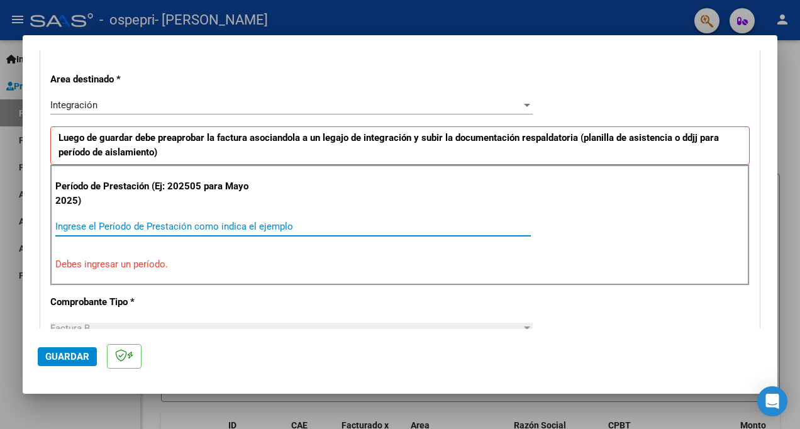
click at [116, 223] on input "Ingrese el Período de Prestación como indica el ejemplo" at bounding box center [293, 226] width 476 height 11
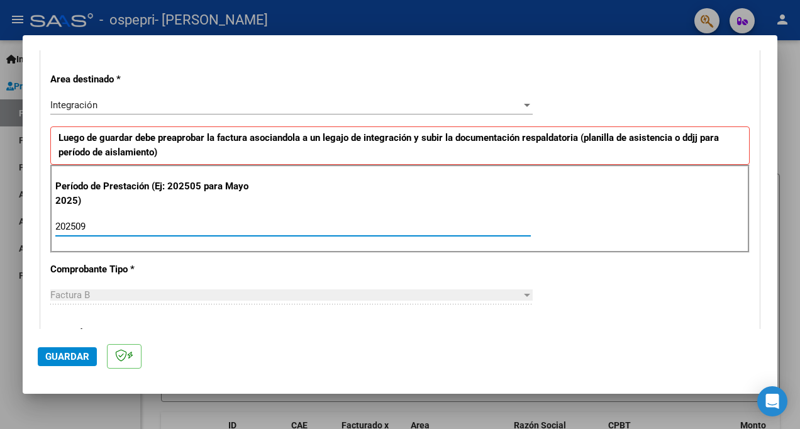
scroll to position [464, 0]
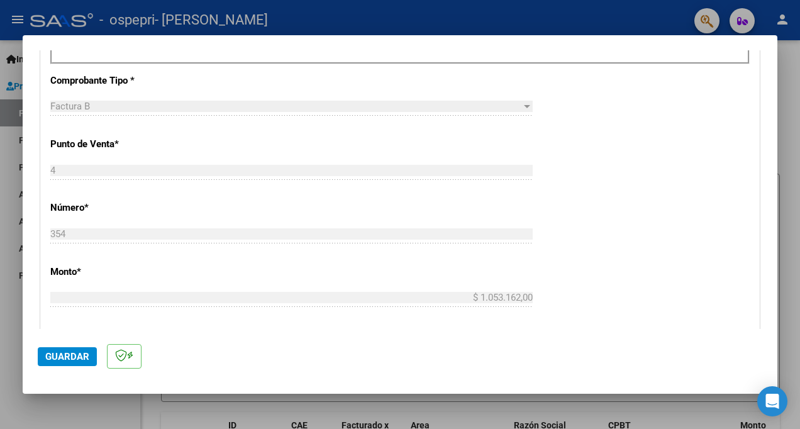
type input "202509"
click at [64, 356] on span "Guardar" at bounding box center [67, 356] width 44 height 11
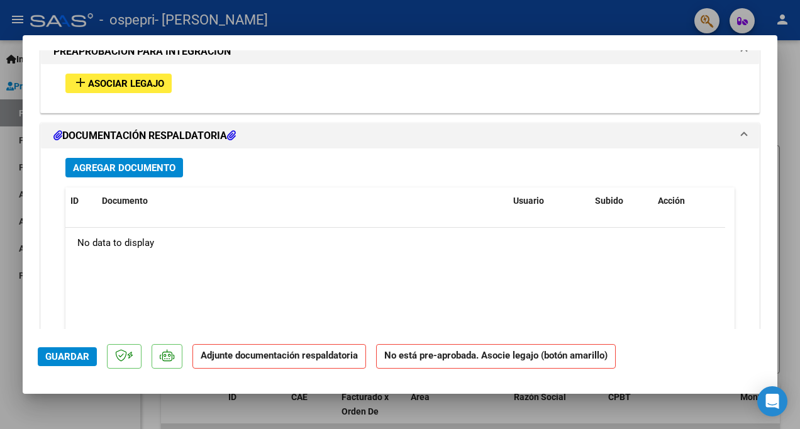
scroll to position [1105, 0]
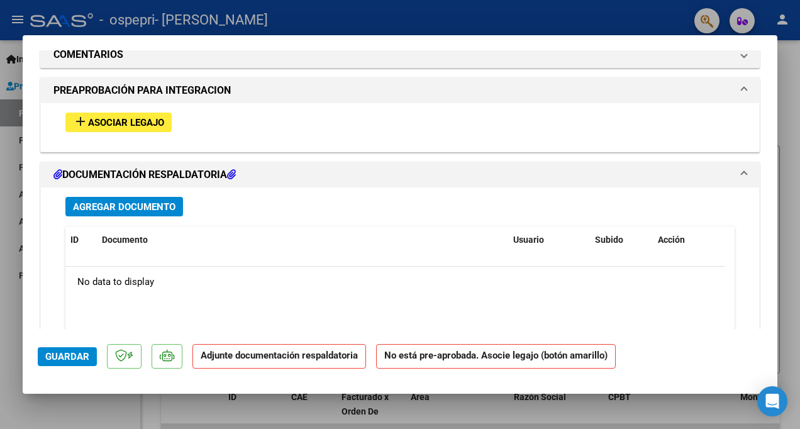
click at [108, 203] on span "Agregar Documento" at bounding box center [124, 206] width 103 height 11
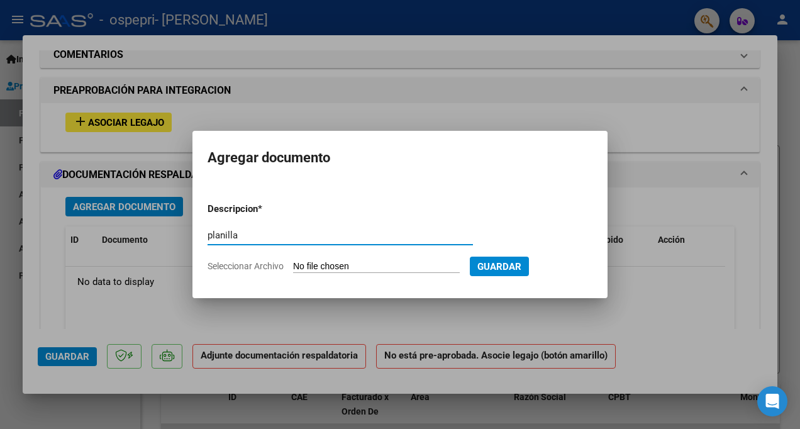
type input "planilla"
click at [337, 265] on input "Seleccionar Archivo" at bounding box center [376, 267] width 167 height 12
type input "C:\fakepath\planilla leo.jpg"
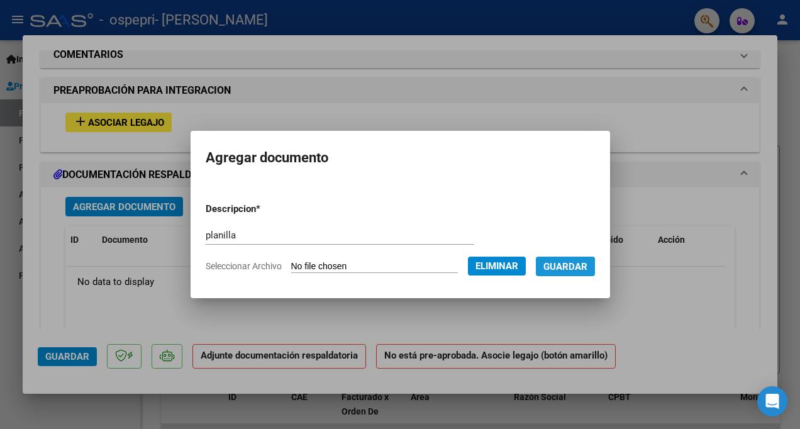
click at [576, 267] on span "Guardar" at bounding box center [566, 266] width 44 height 11
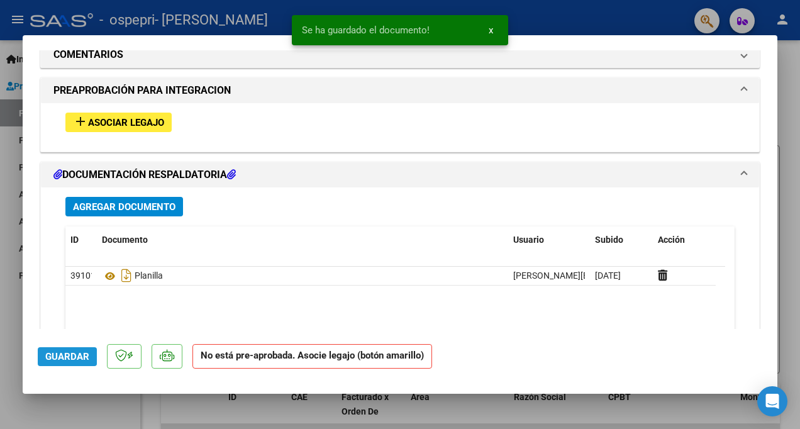
click at [55, 354] on span "Guardar" at bounding box center [67, 356] width 44 height 11
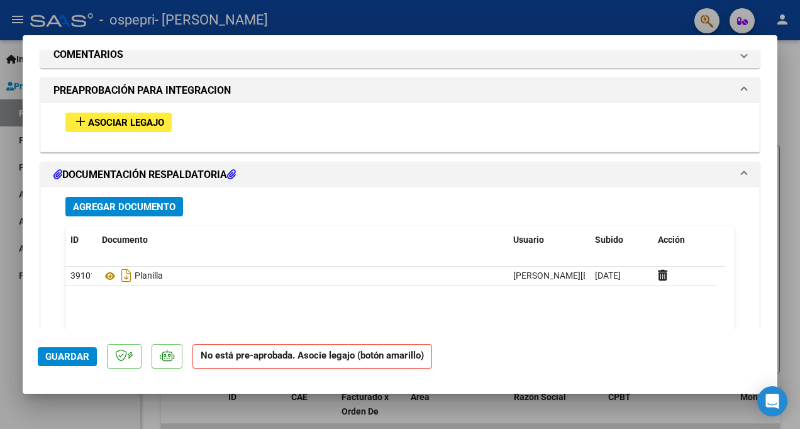
click at [7, 296] on div at bounding box center [400, 214] width 800 height 429
type input "$ 0,00"
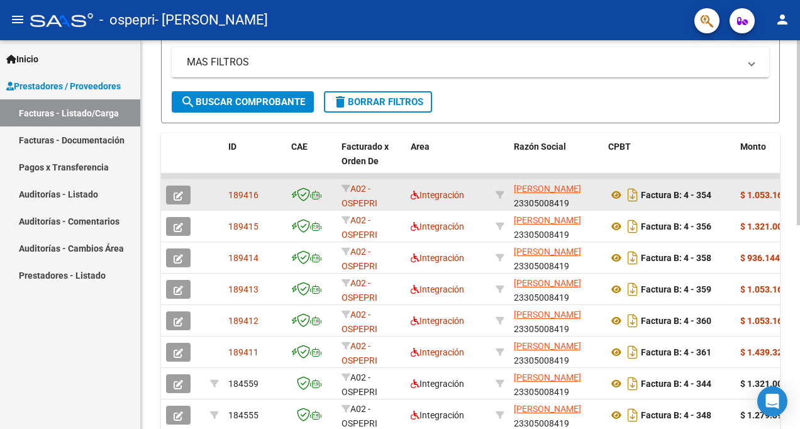
scroll to position [241, 0]
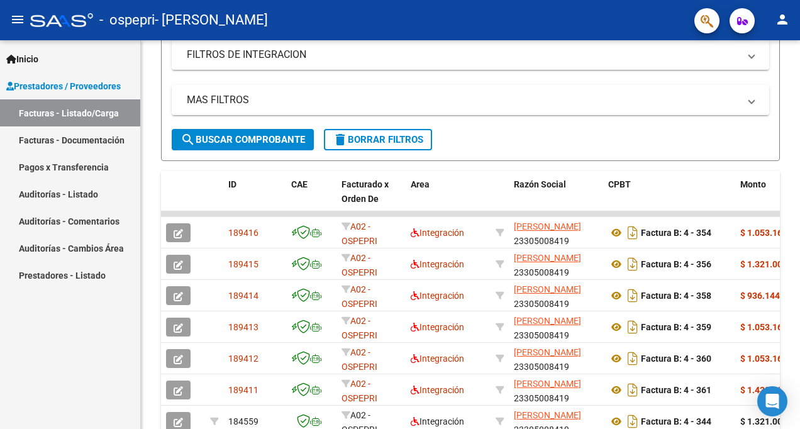
click at [50, 108] on link "Facturas - Listado/Carga" at bounding box center [70, 112] width 140 height 27
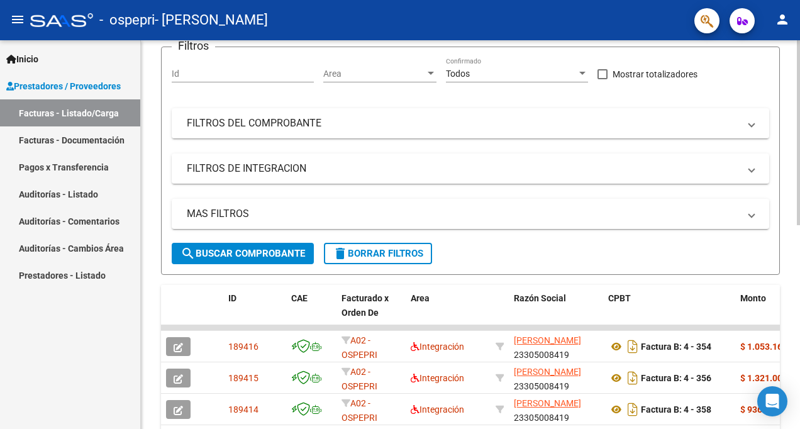
scroll to position [0, 0]
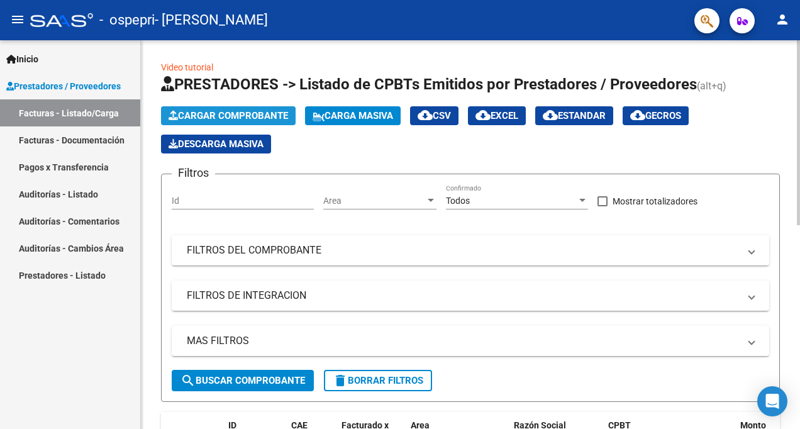
click at [199, 109] on button "Cargar Comprobante" at bounding box center [228, 115] width 135 height 19
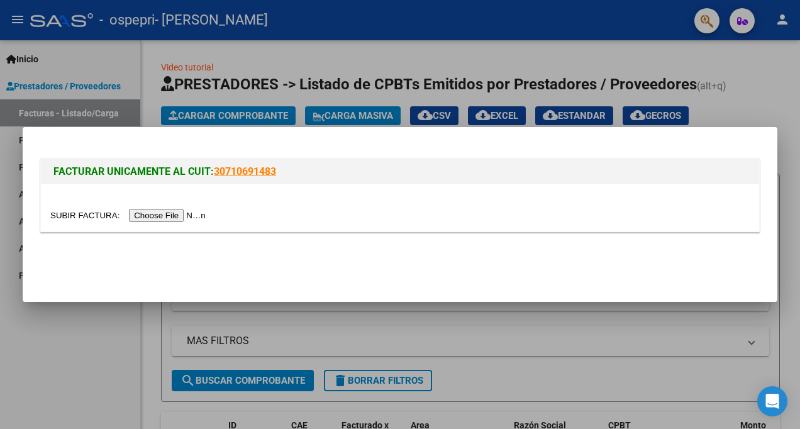
click at [89, 215] on input "file" at bounding box center [129, 215] width 159 height 13
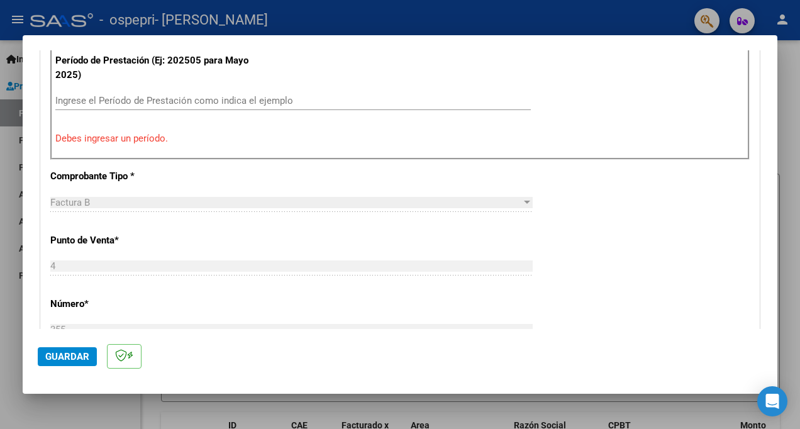
scroll to position [338, 0]
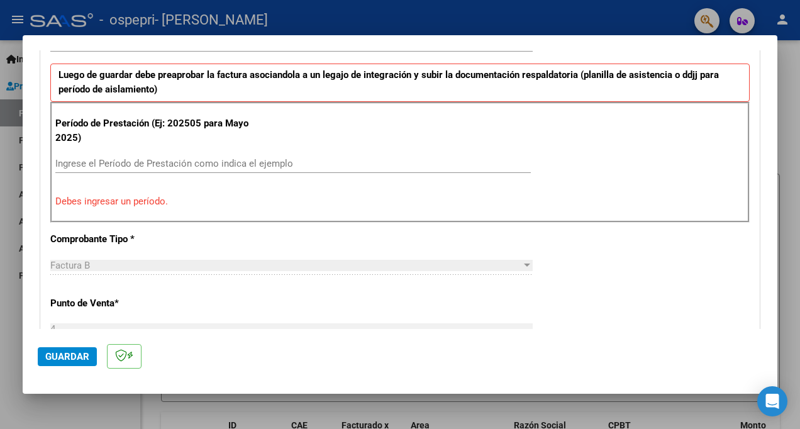
click at [125, 150] on div "Período de Prestación (Ej: 202505 para Mayo 2025) Ingrese el Período de Prestac…" at bounding box center [400, 162] width 700 height 121
click at [133, 161] on input "Ingrese el Período de Prestación como indica el ejemplo" at bounding box center [293, 163] width 476 height 11
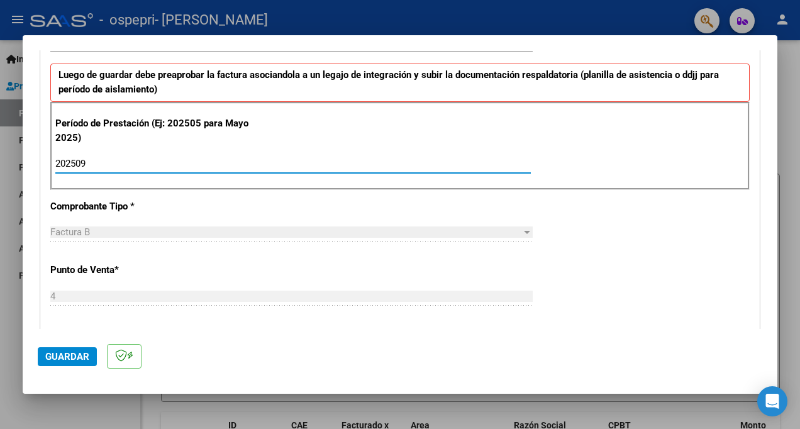
scroll to position [590, 0]
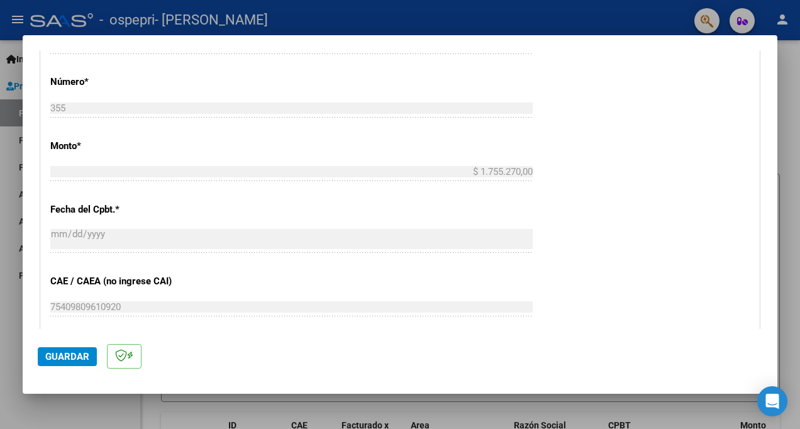
type input "202509"
click at [70, 354] on span "Guardar" at bounding box center [67, 356] width 44 height 11
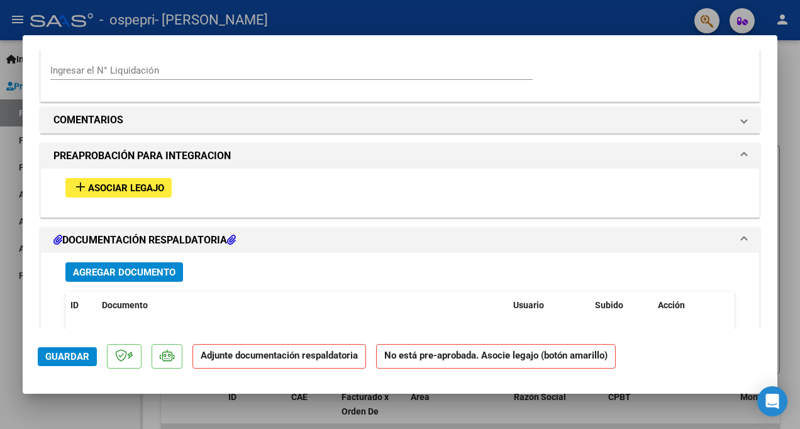
scroll to position [1133, 0]
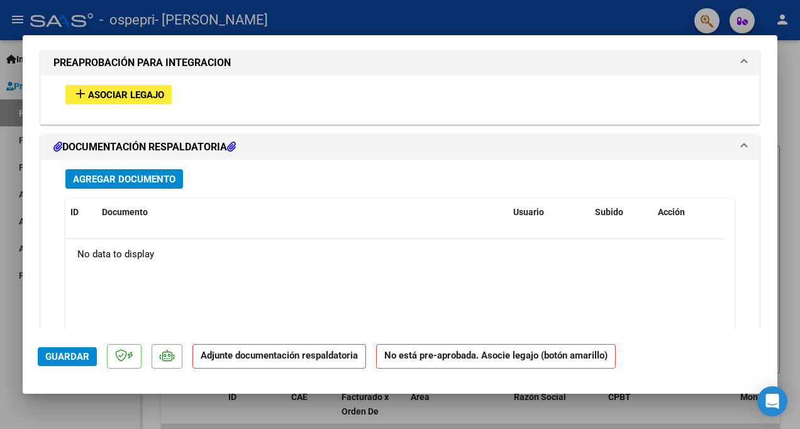
click at [105, 181] on span "Agregar Documento" at bounding box center [124, 179] width 103 height 11
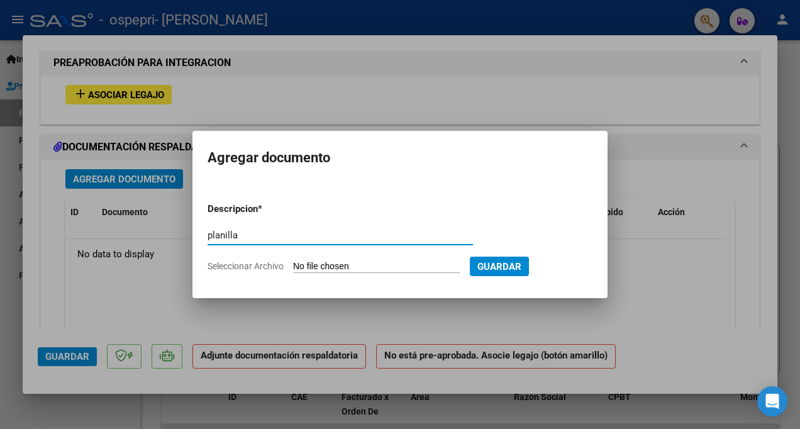
type input "planilla"
click at [328, 264] on input "Seleccionar Archivo" at bounding box center [376, 267] width 167 height 12
type input "C:\fakepath\planilla austin ol.jpg"
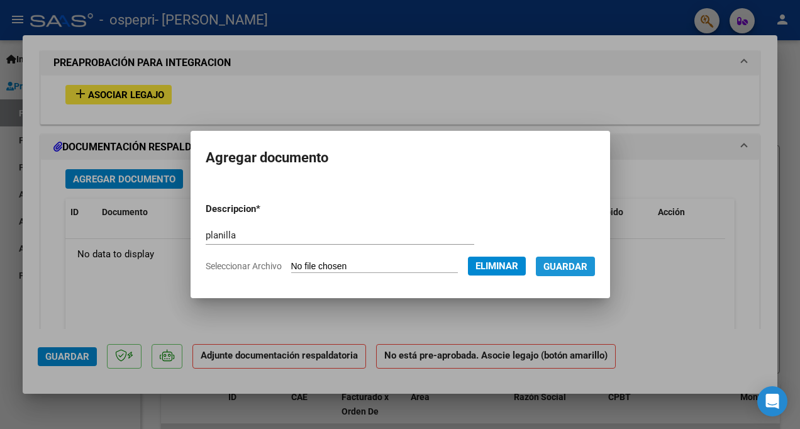
click at [588, 269] on span "Guardar" at bounding box center [566, 266] width 44 height 11
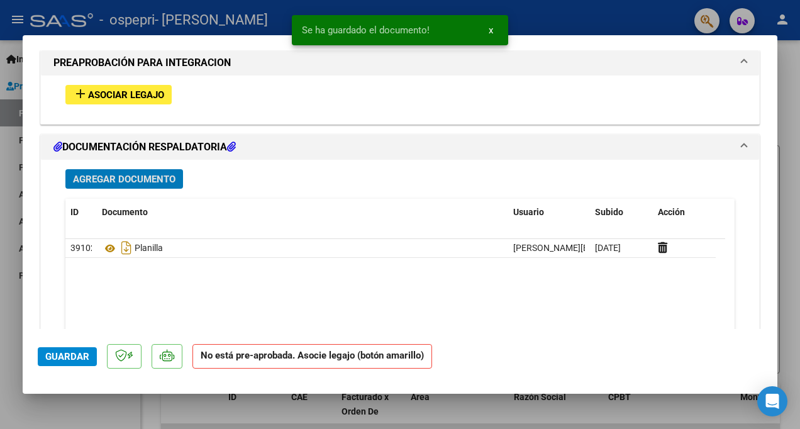
click at [64, 354] on span "Guardar" at bounding box center [67, 356] width 44 height 11
click at [4, 327] on div at bounding box center [400, 214] width 800 height 429
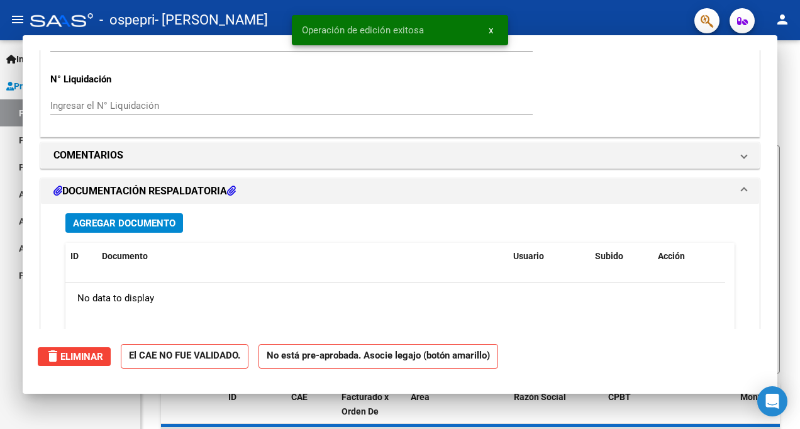
scroll to position [0, 0]
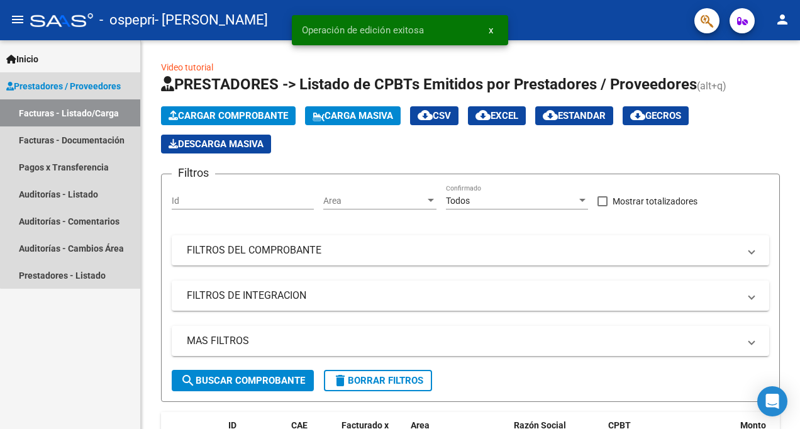
click at [93, 106] on link "Facturas - Listado/Carga" at bounding box center [70, 112] width 140 height 27
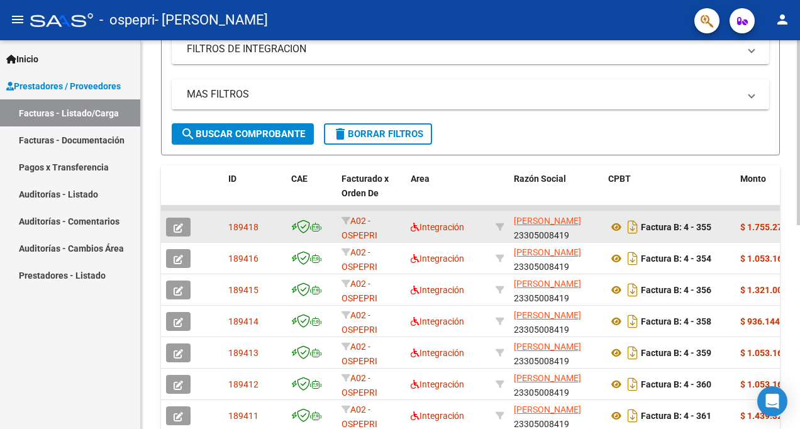
scroll to position [315, 0]
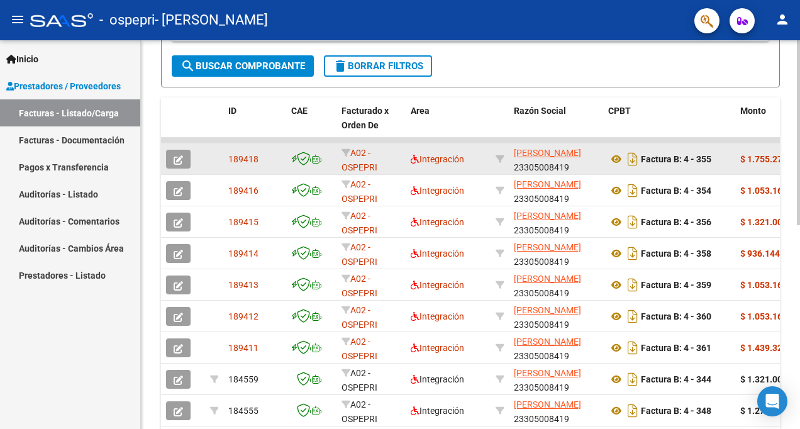
click at [175, 160] on icon "button" at bounding box center [178, 159] width 9 height 9
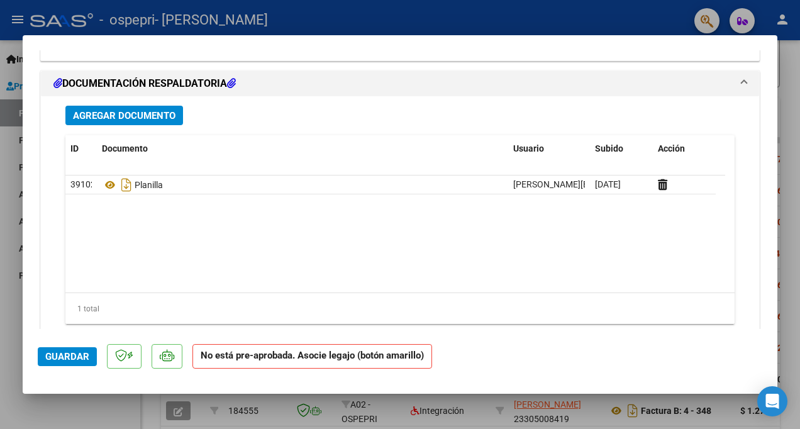
scroll to position [1184, 0]
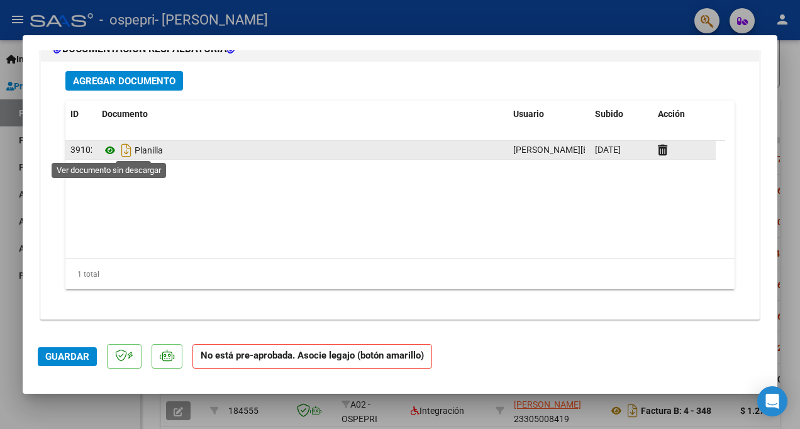
click at [106, 149] on icon at bounding box center [110, 150] width 16 height 15
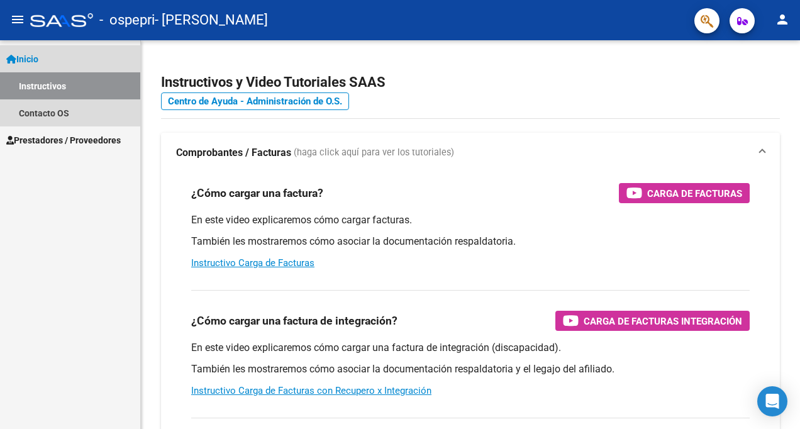
click at [38, 57] on span "Inicio" at bounding box center [22, 59] width 32 height 14
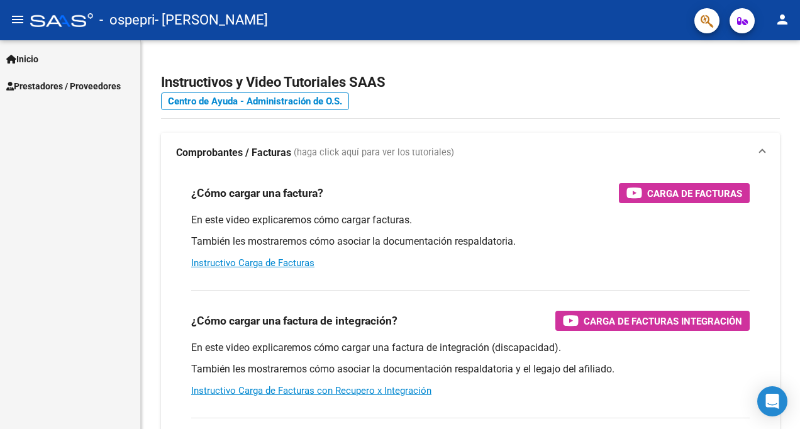
click at [55, 82] on span "Prestadores / Proveedores" at bounding box center [63, 86] width 115 height 14
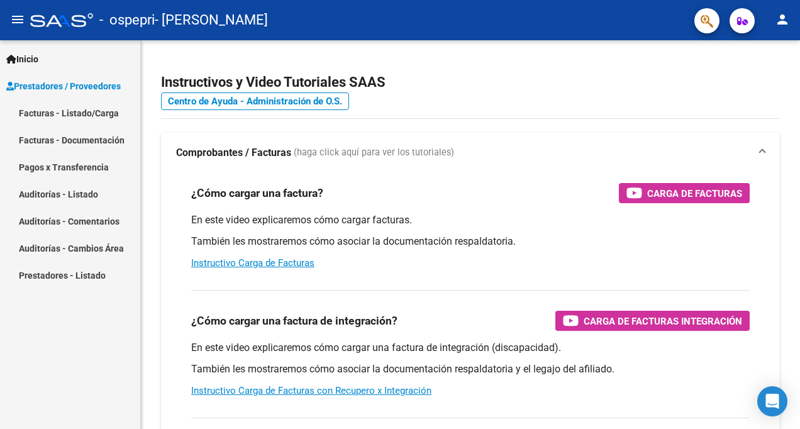
click at [87, 86] on span "Prestadores / Proveedores" at bounding box center [63, 86] width 115 height 14
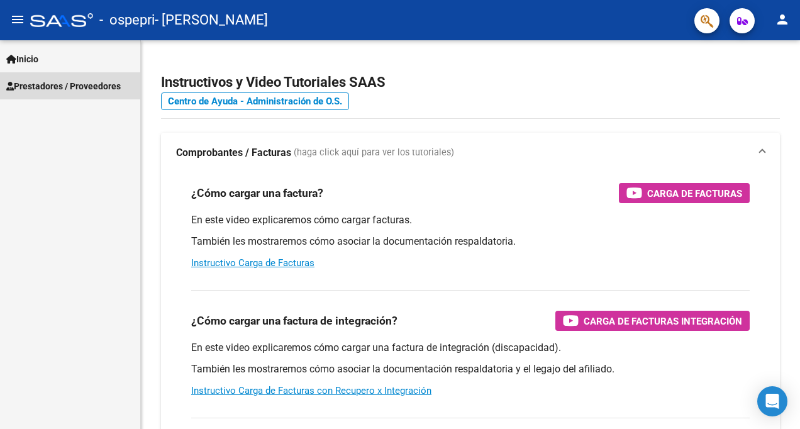
click at [94, 79] on span "Prestadores / Proveedores" at bounding box center [63, 86] width 115 height 14
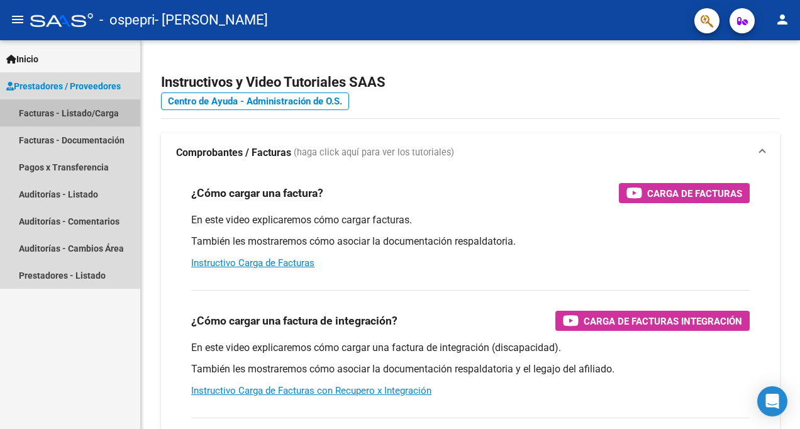
click at [95, 118] on link "Facturas - Listado/Carga" at bounding box center [70, 112] width 140 height 27
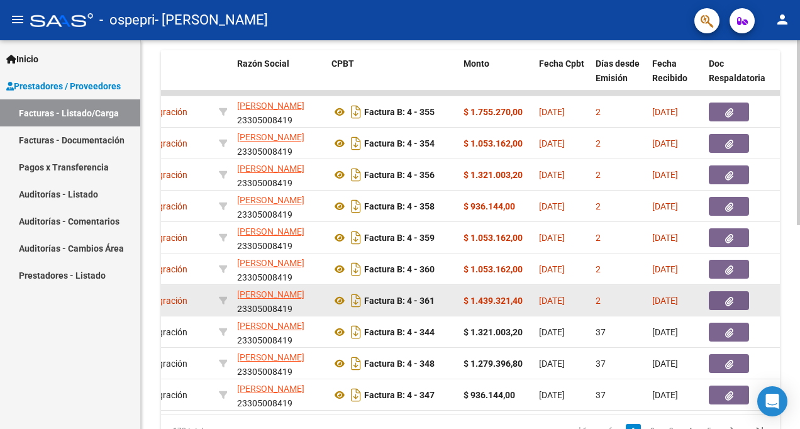
scroll to position [347, 0]
